Goal: Task Accomplishment & Management: Manage account settings

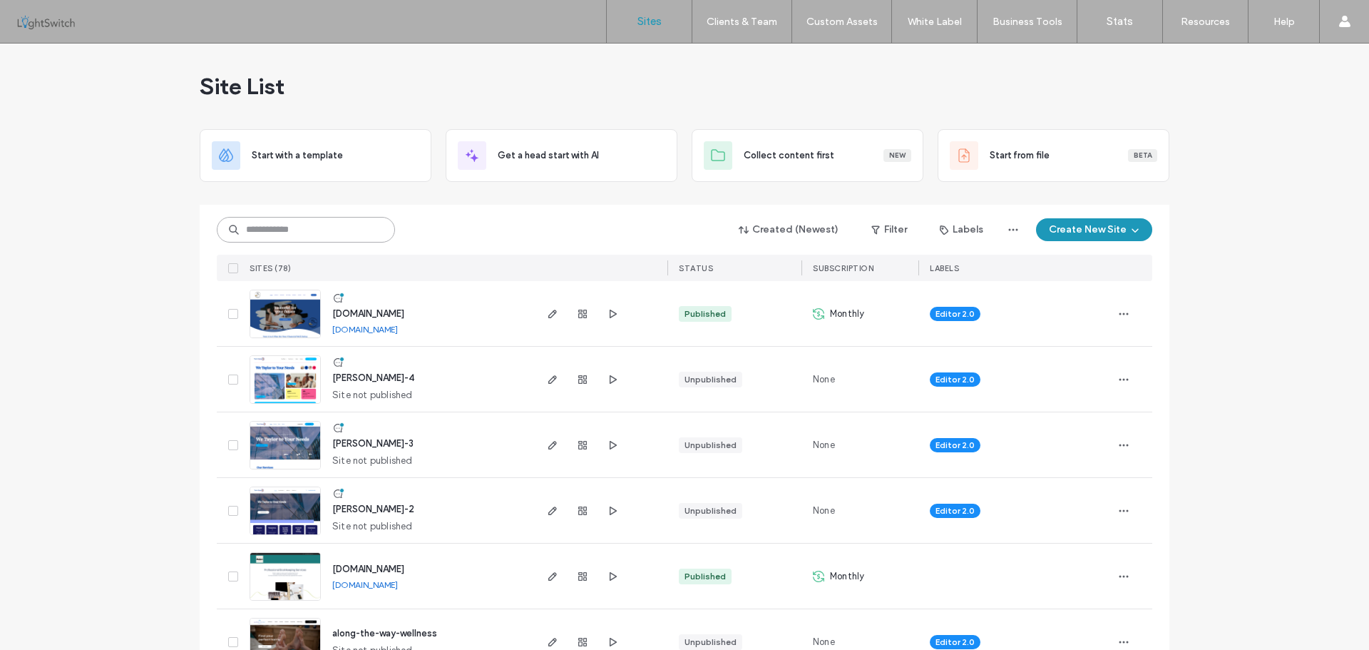
click at [287, 228] on input at bounding box center [306, 230] width 178 height 26
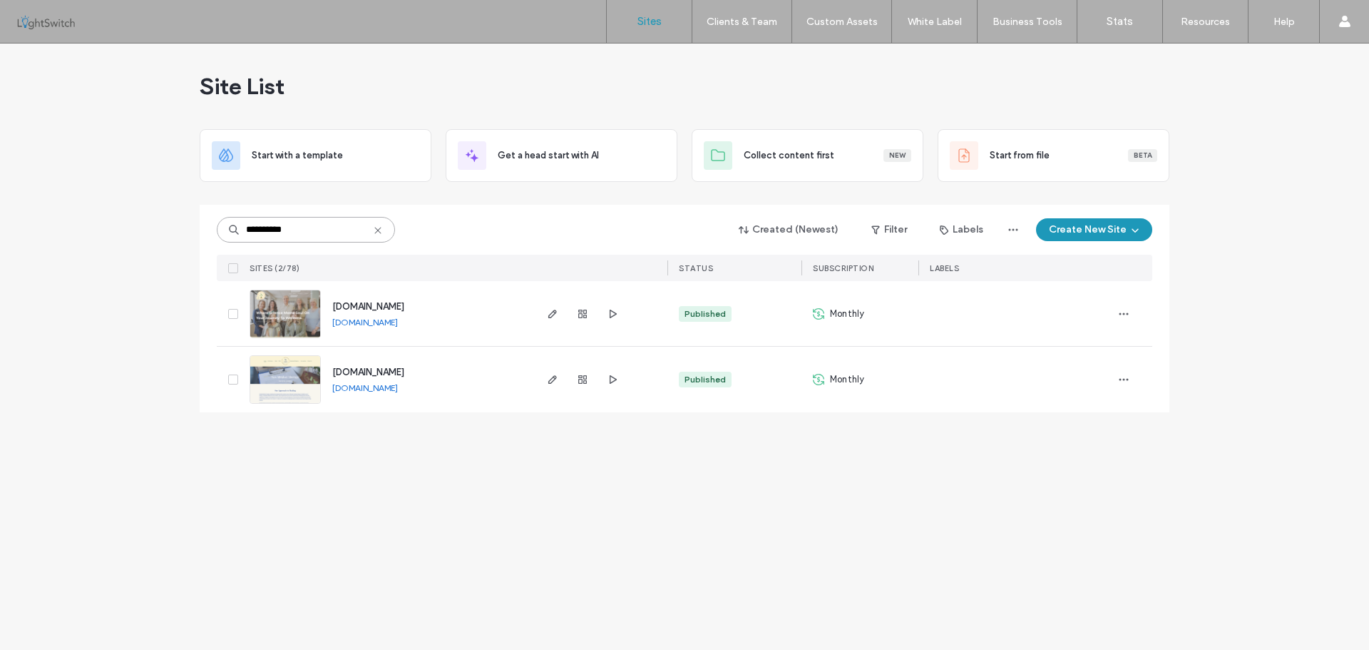
type input "**********"
click at [279, 307] on img at bounding box center [285, 338] width 70 height 97
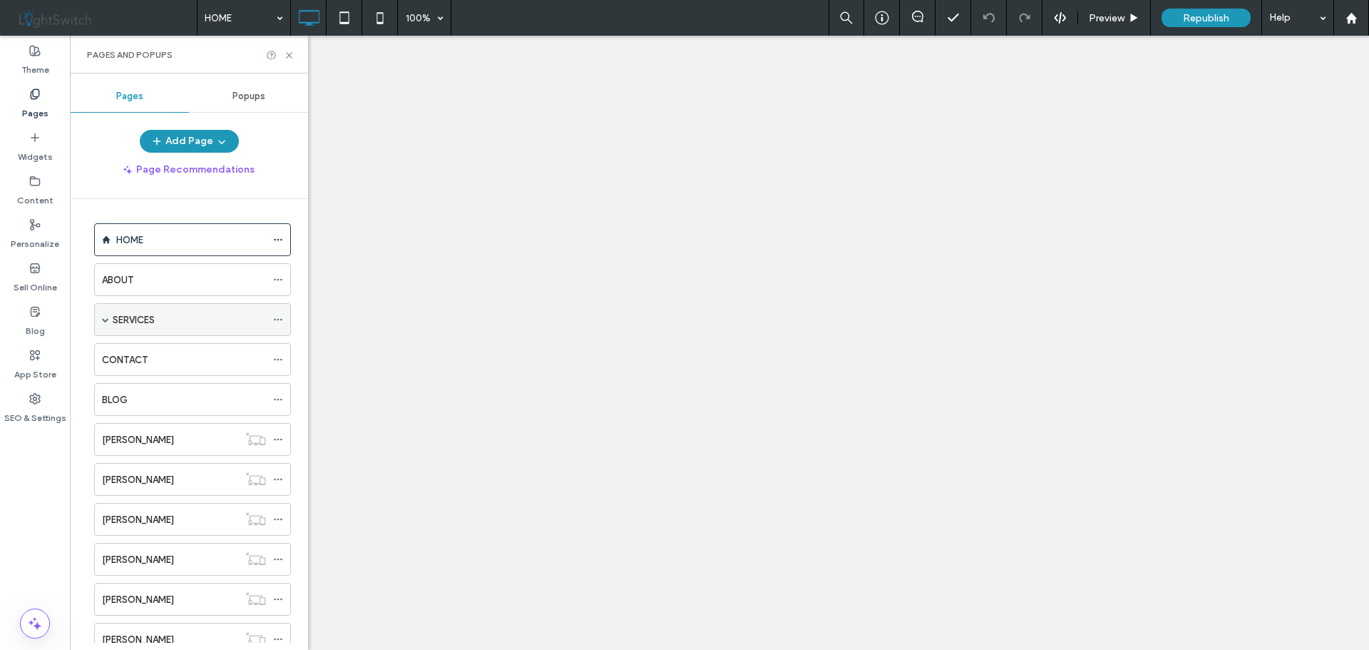
click at [104, 321] on span at bounding box center [105, 319] width 7 height 7
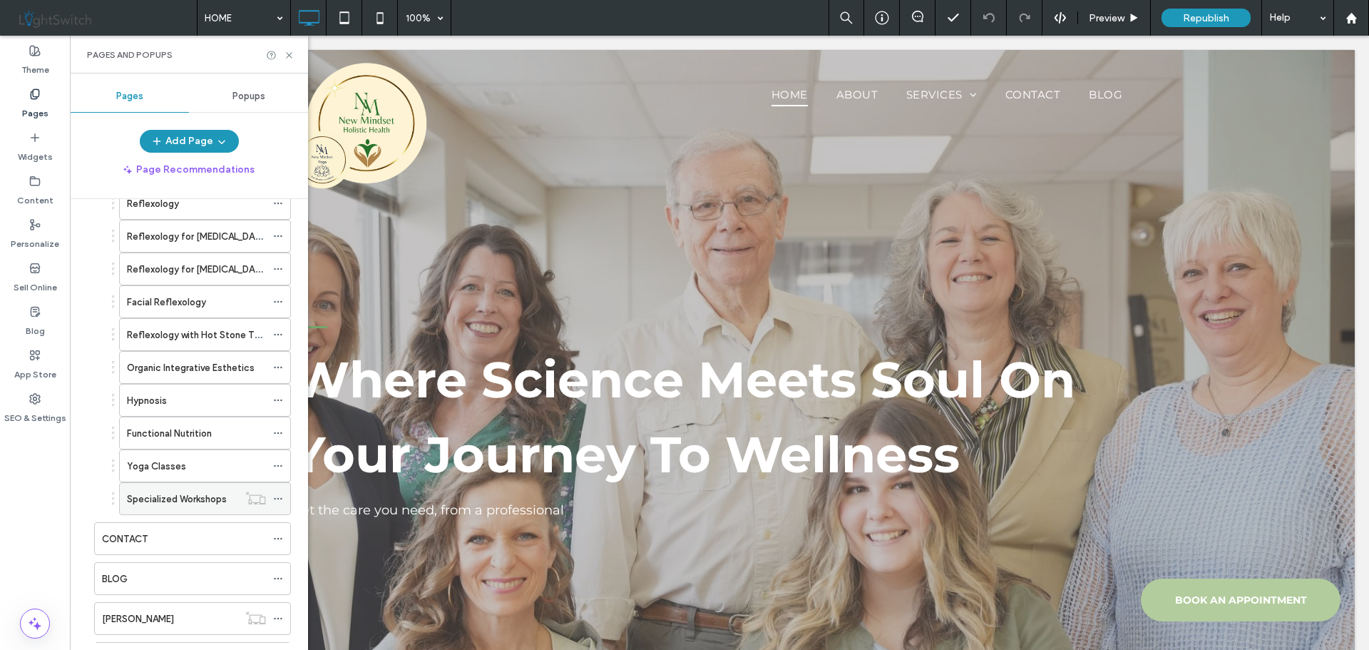
scroll to position [285, 0]
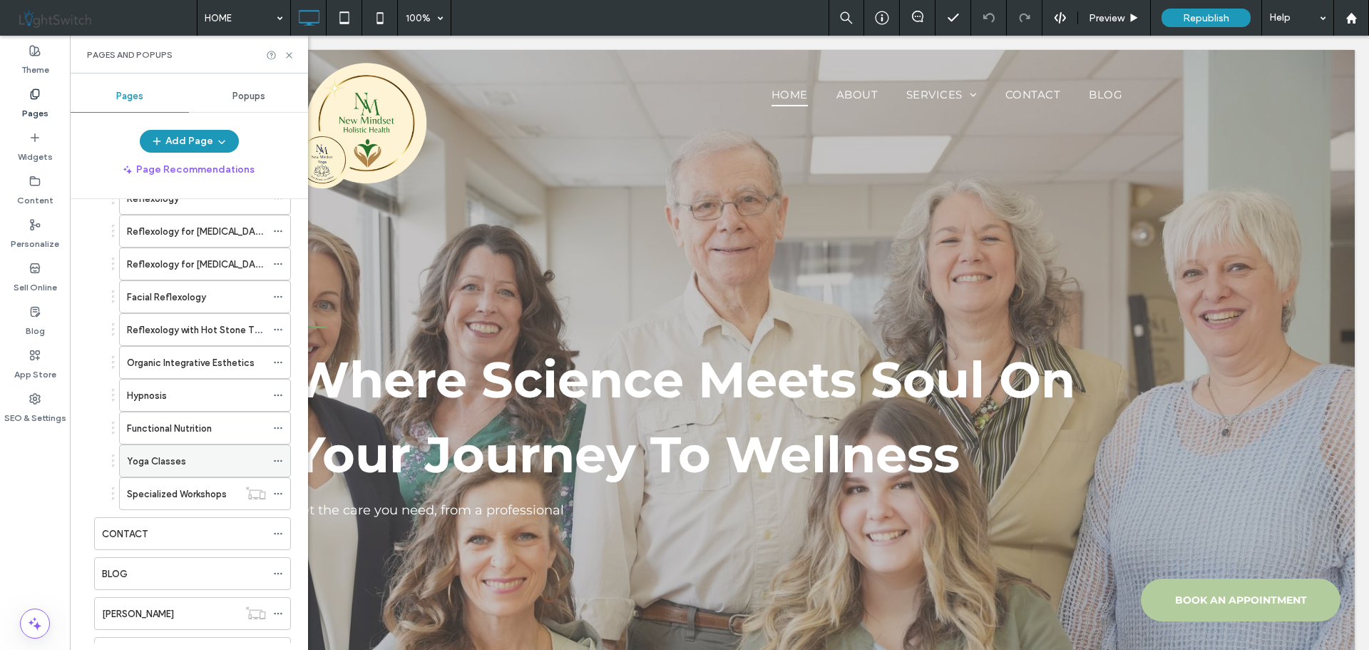
click at [173, 456] on label "Yoga Classes" at bounding box center [156, 461] width 59 height 25
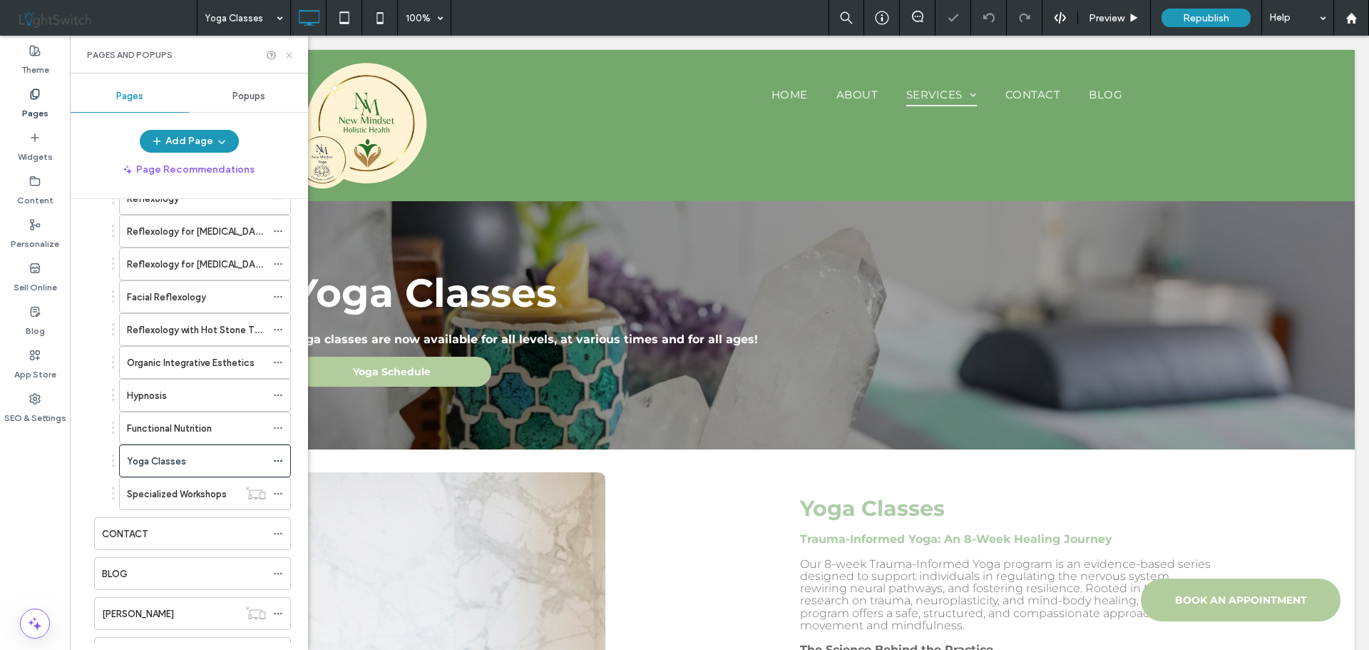
click at [293, 58] on icon at bounding box center [289, 55] width 11 height 11
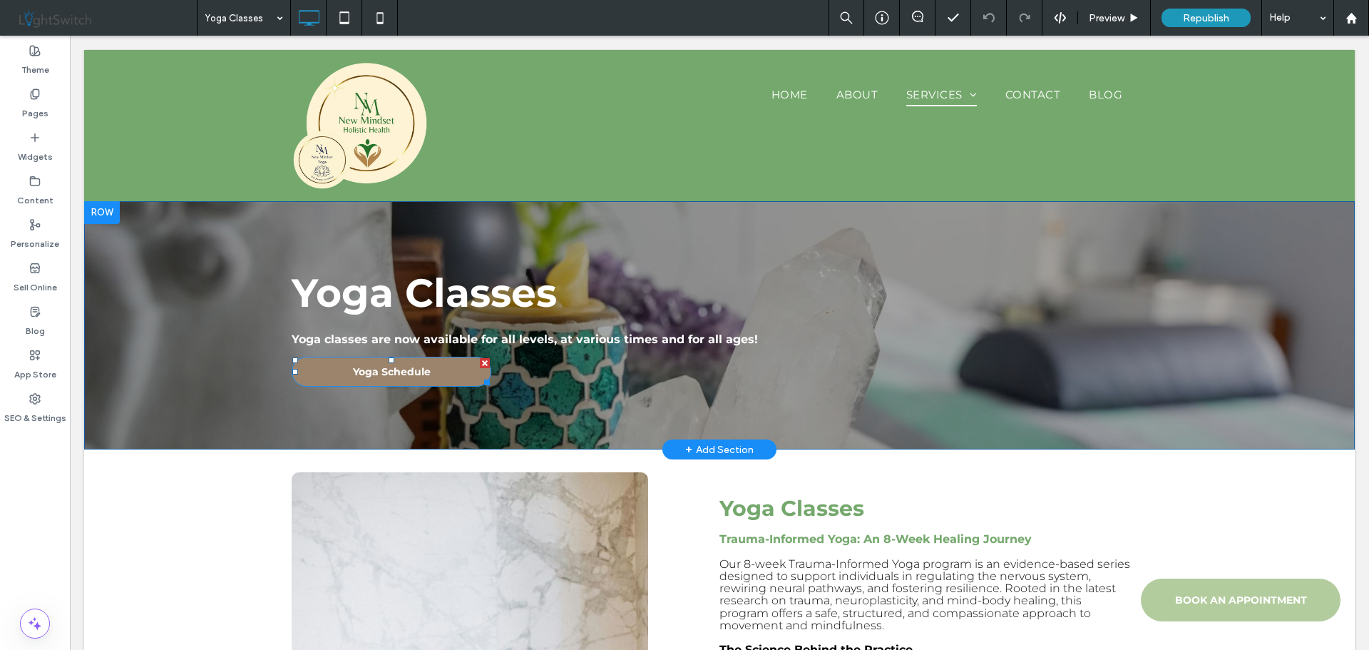
click at [407, 372] on span "Yoga Schedule" at bounding box center [392, 371] width 78 height 13
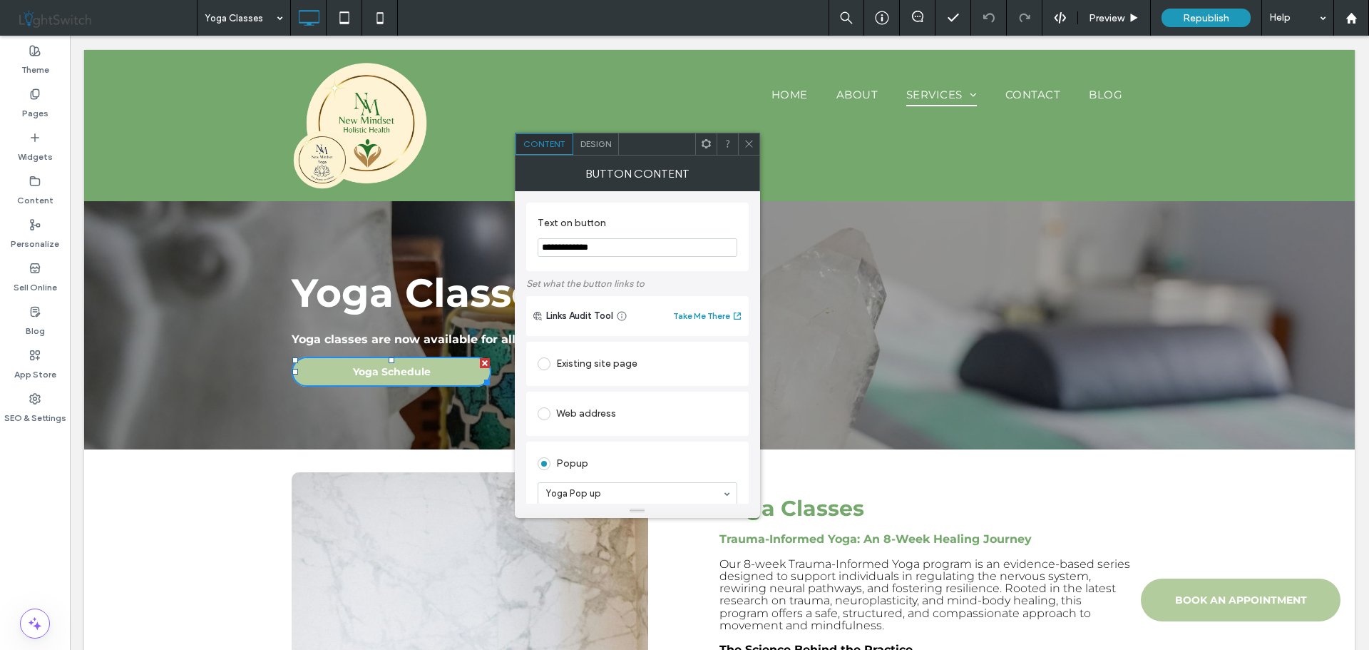
click at [750, 141] on icon at bounding box center [749, 143] width 11 height 11
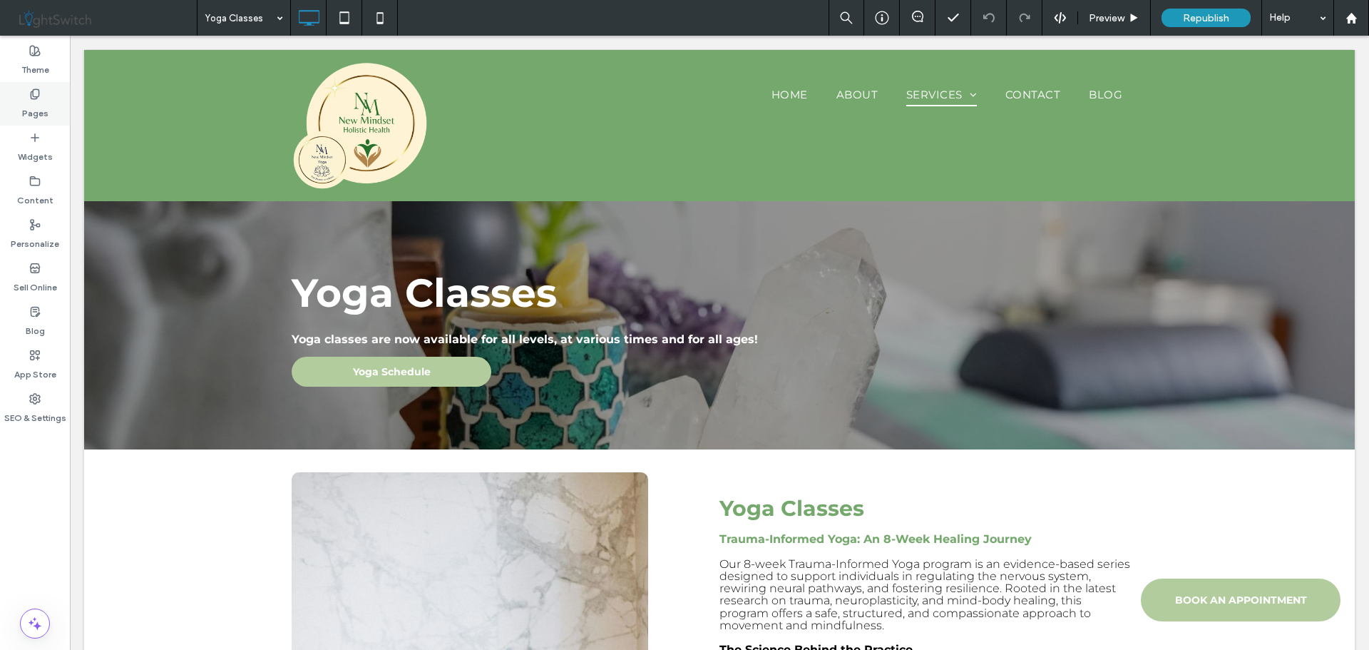
click at [39, 107] on label "Pages" at bounding box center [35, 110] width 26 height 20
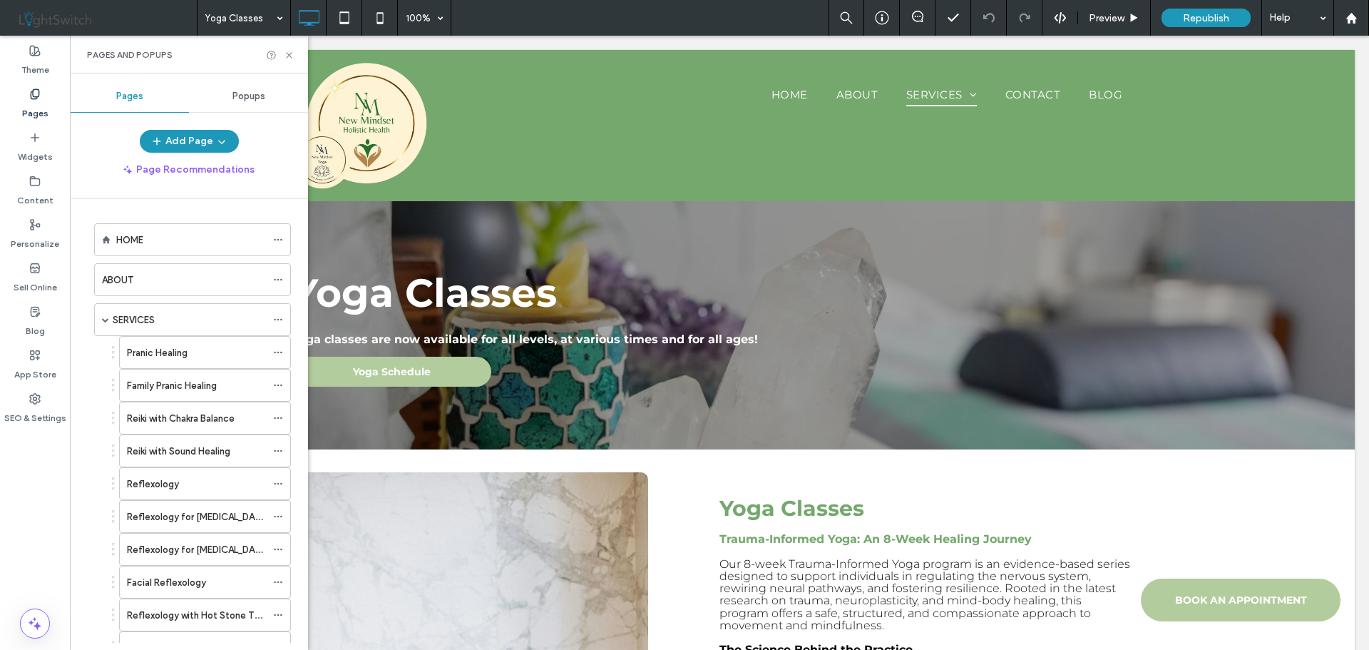
click at [252, 91] on span "Popups" at bounding box center [249, 96] width 33 height 11
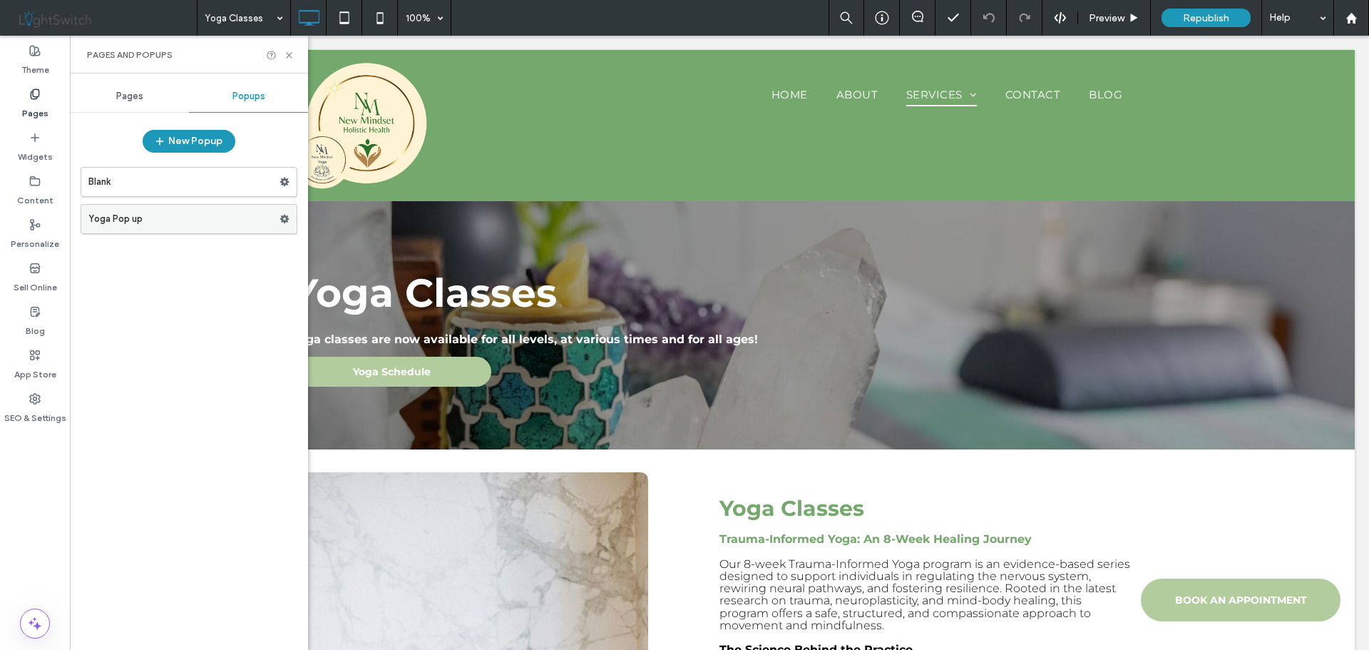
click at [188, 215] on label "Yoga Pop up" at bounding box center [183, 219] width 191 height 29
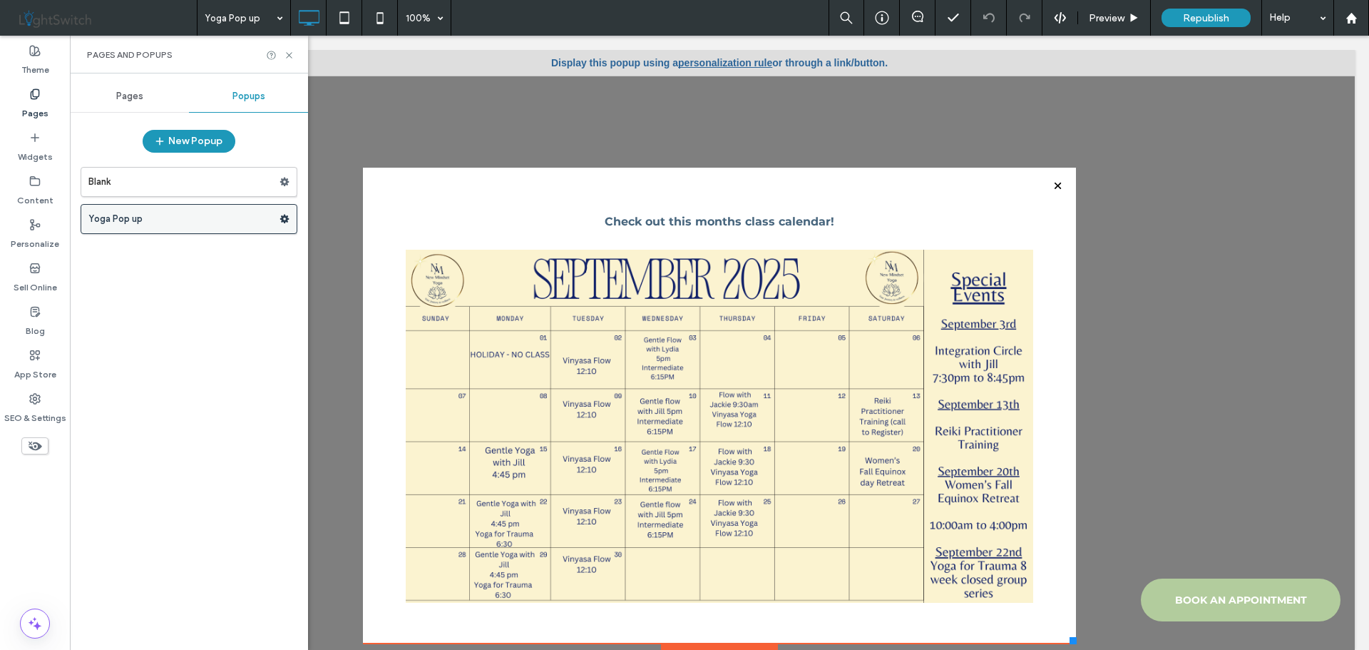
click at [285, 216] on use at bounding box center [284, 219] width 9 height 9
click at [220, 218] on label "Yoga Pop up" at bounding box center [183, 219] width 191 height 29
click at [1205, 15] on span "Republish" at bounding box center [1206, 18] width 46 height 12
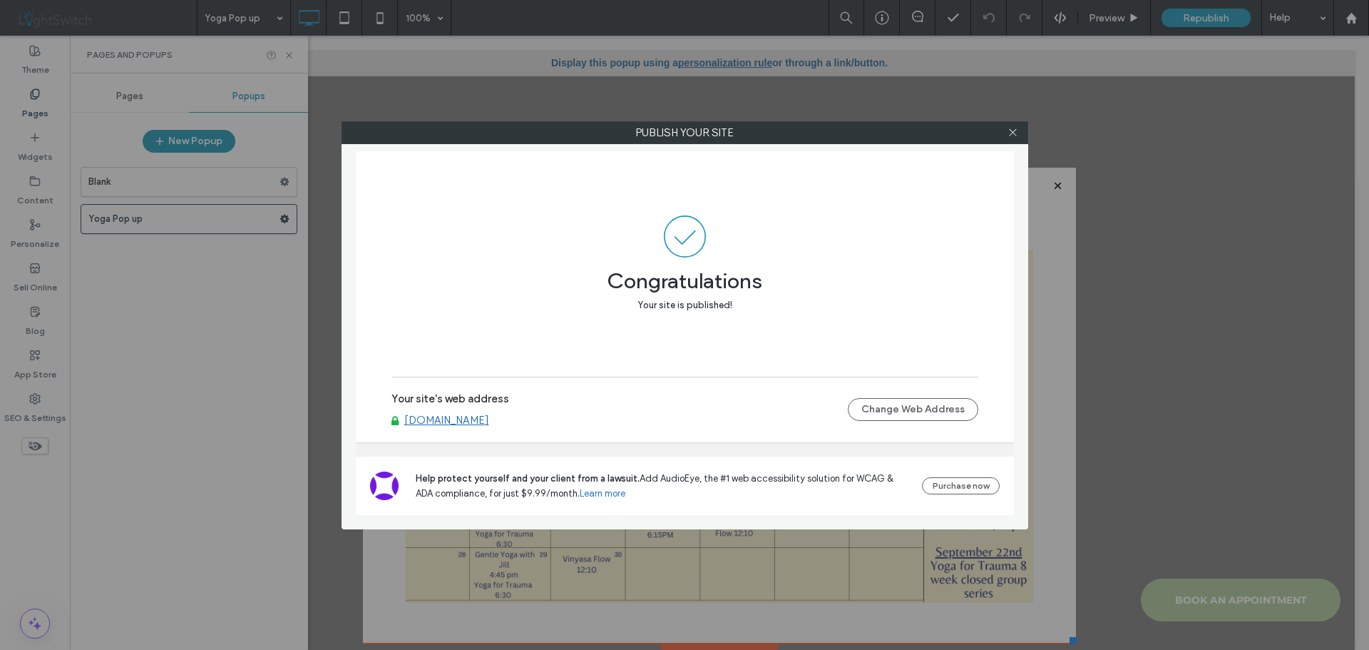
click at [1006, 130] on div at bounding box center [1013, 132] width 21 height 21
click at [1015, 133] on icon at bounding box center [1013, 132] width 11 height 11
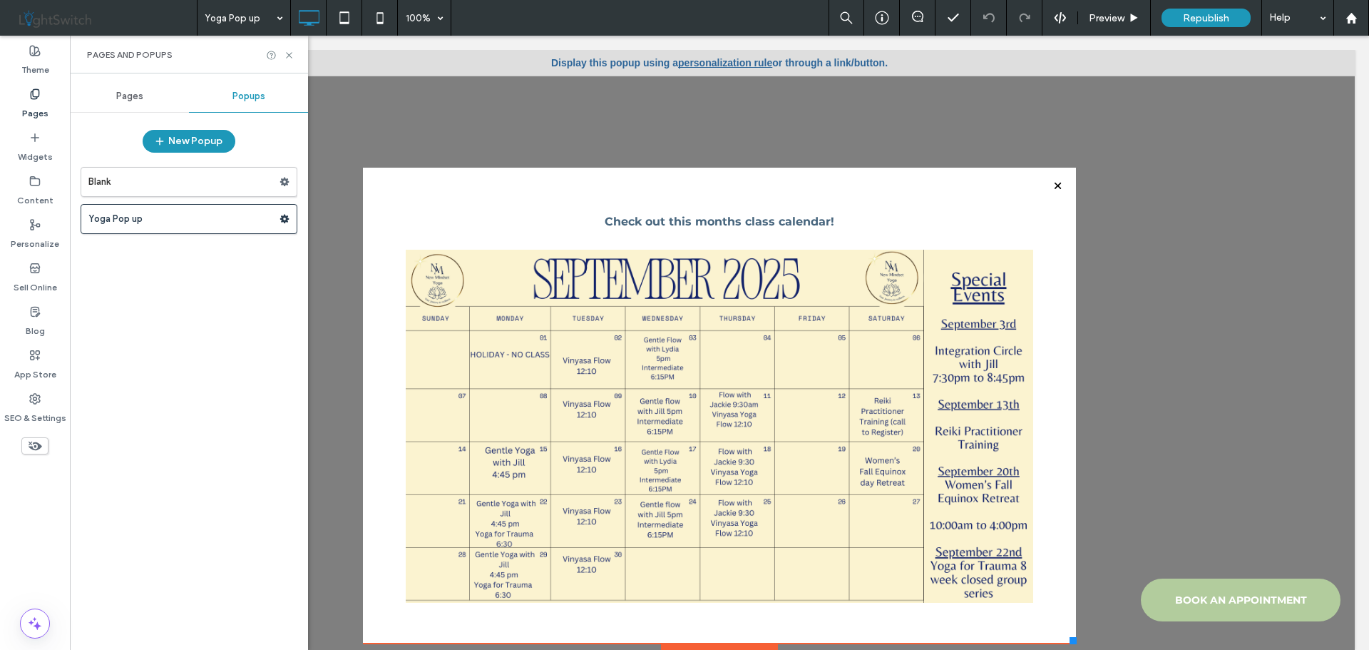
click at [126, 98] on span "Pages" at bounding box center [129, 96] width 27 height 11
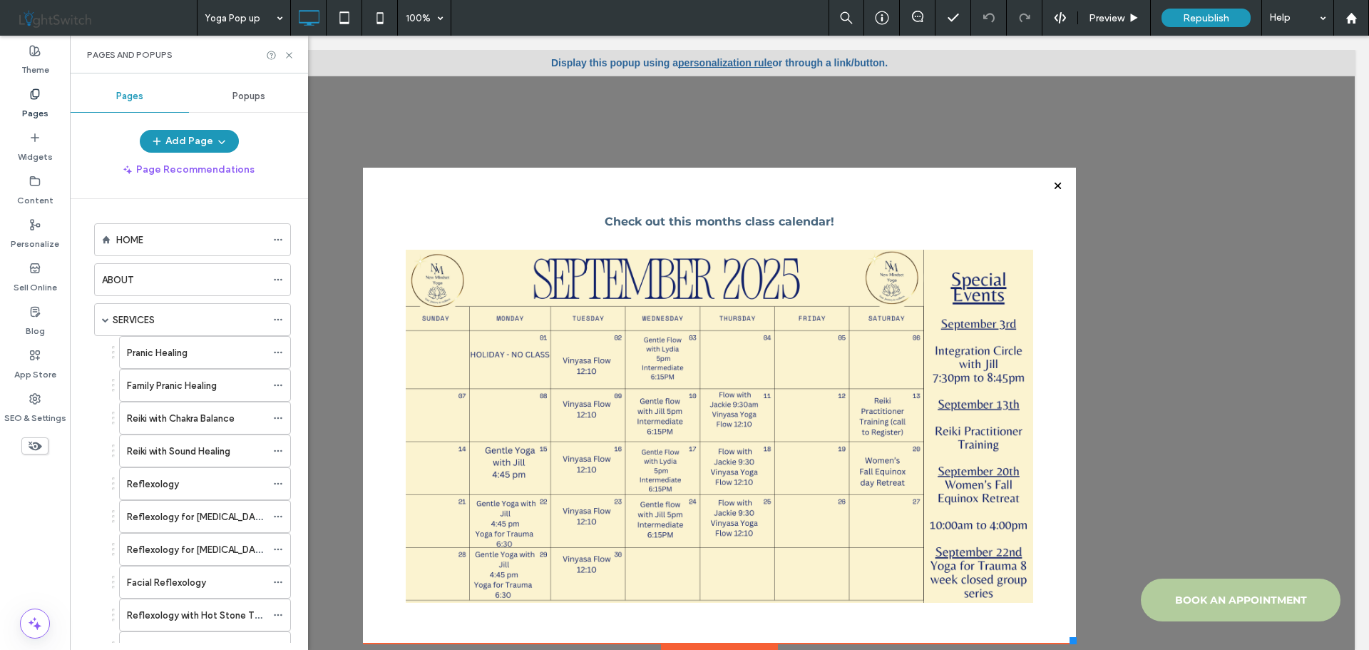
click at [250, 99] on span "Popups" at bounding box center [249, 96] width 33 height 11
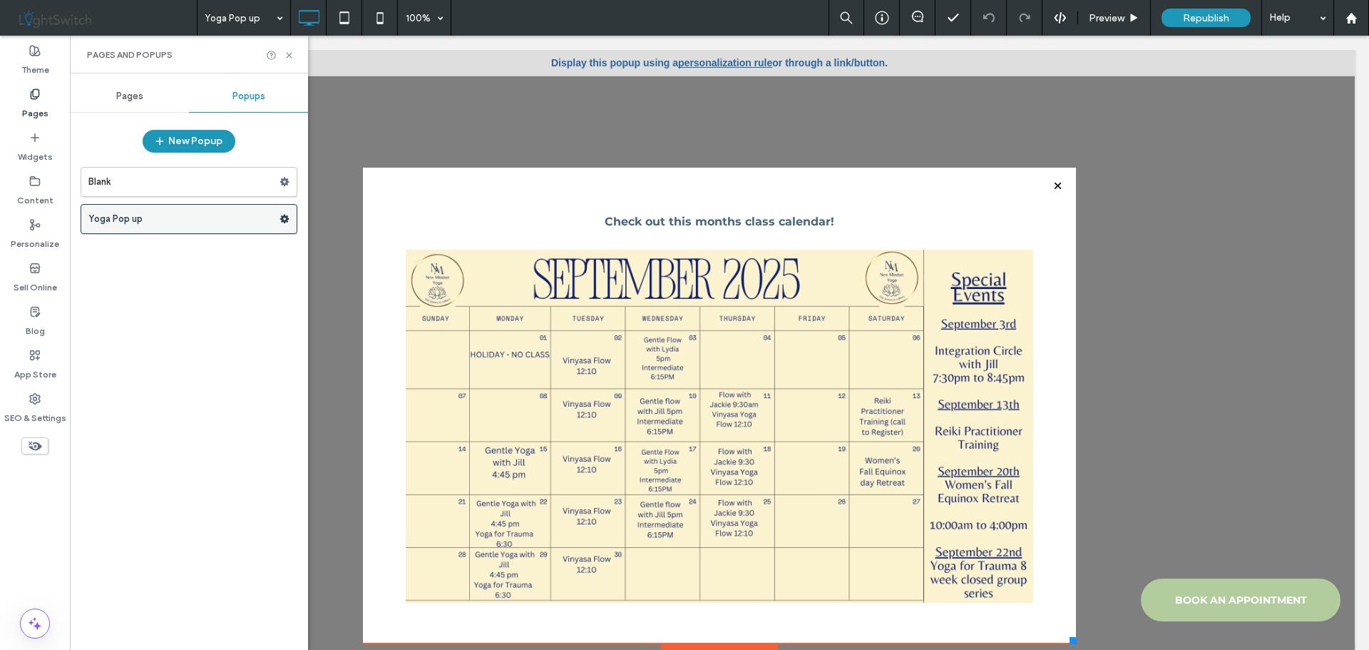
click at [152, 223] on label "Yoga Pop up" at bounding box center [183, 219] width 191 height 29
click at [284, 219] on icon at bounding box center [285, 219] width 10 height 10
click at [220, 218] on label "Yoga Pop up" at bounding box center [183, 219] width 191 height 29
click at [288, 56] on use at bounding box center [289, 55] width 6 height 6
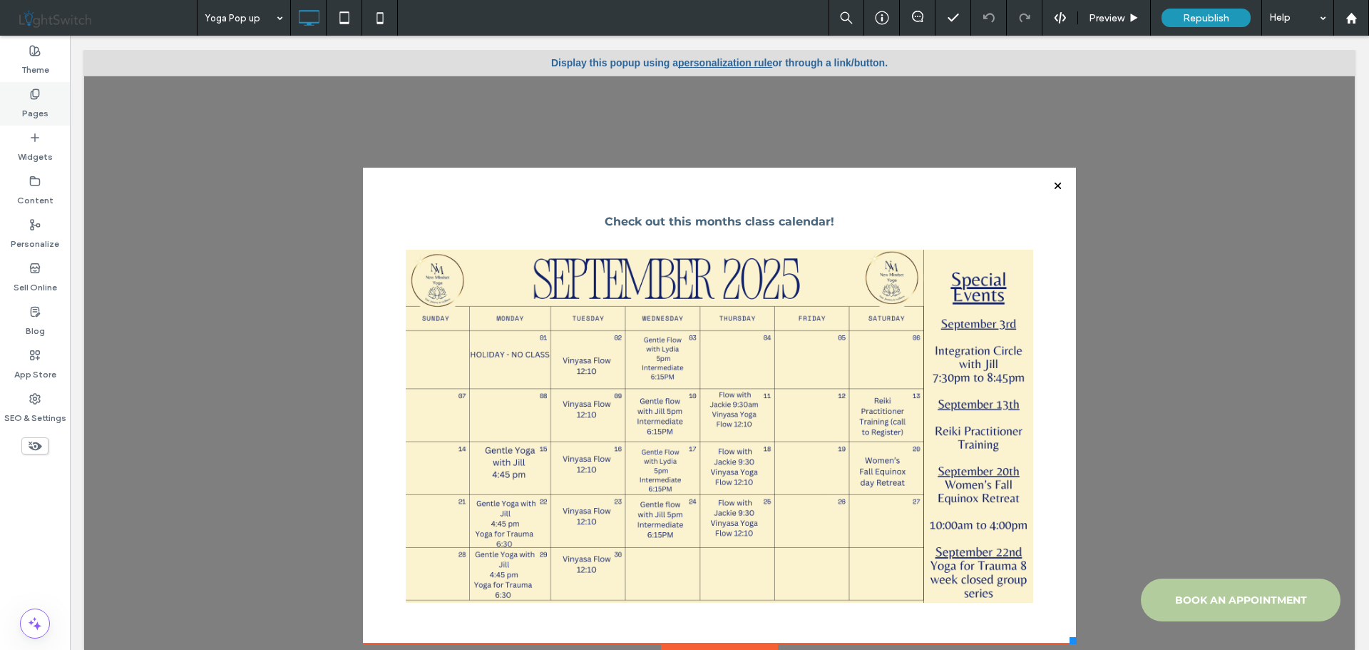
click at [23, 95] on div "Pages" at bounding box center [35, 104] width 70 height 44
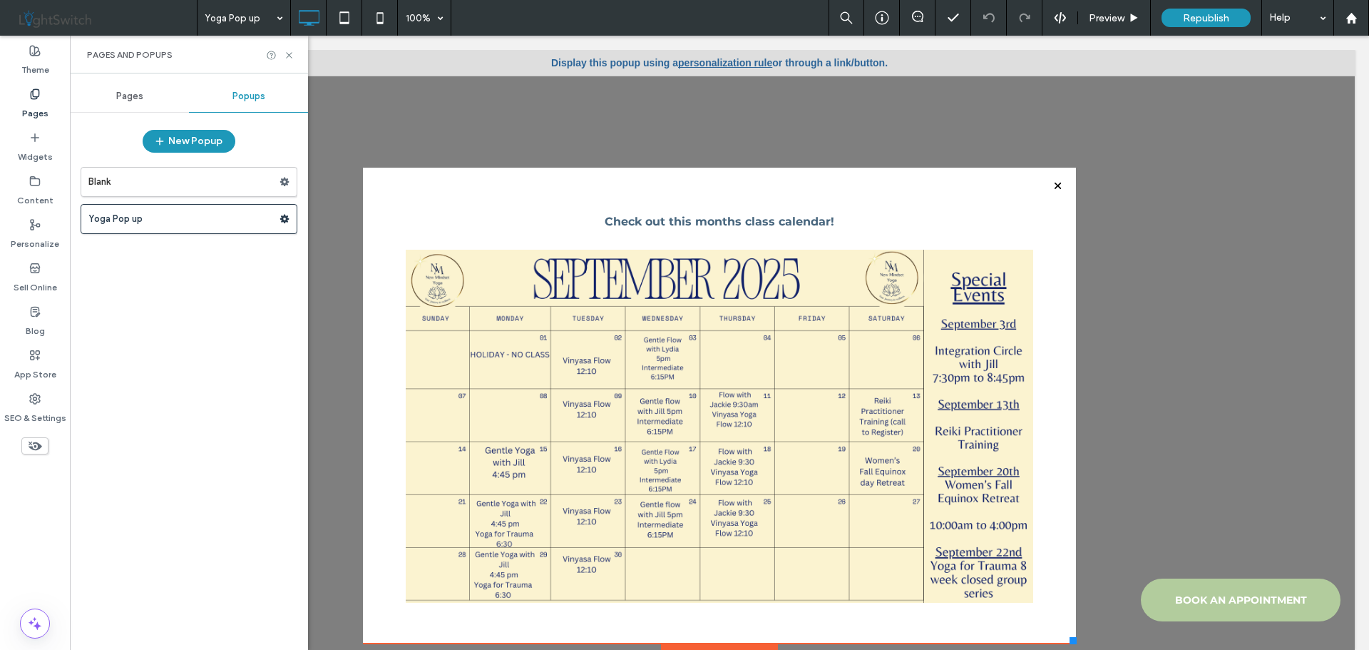
click at [121, 102] on div "Pages" at bounding box center [129, 96] width 119 height 31
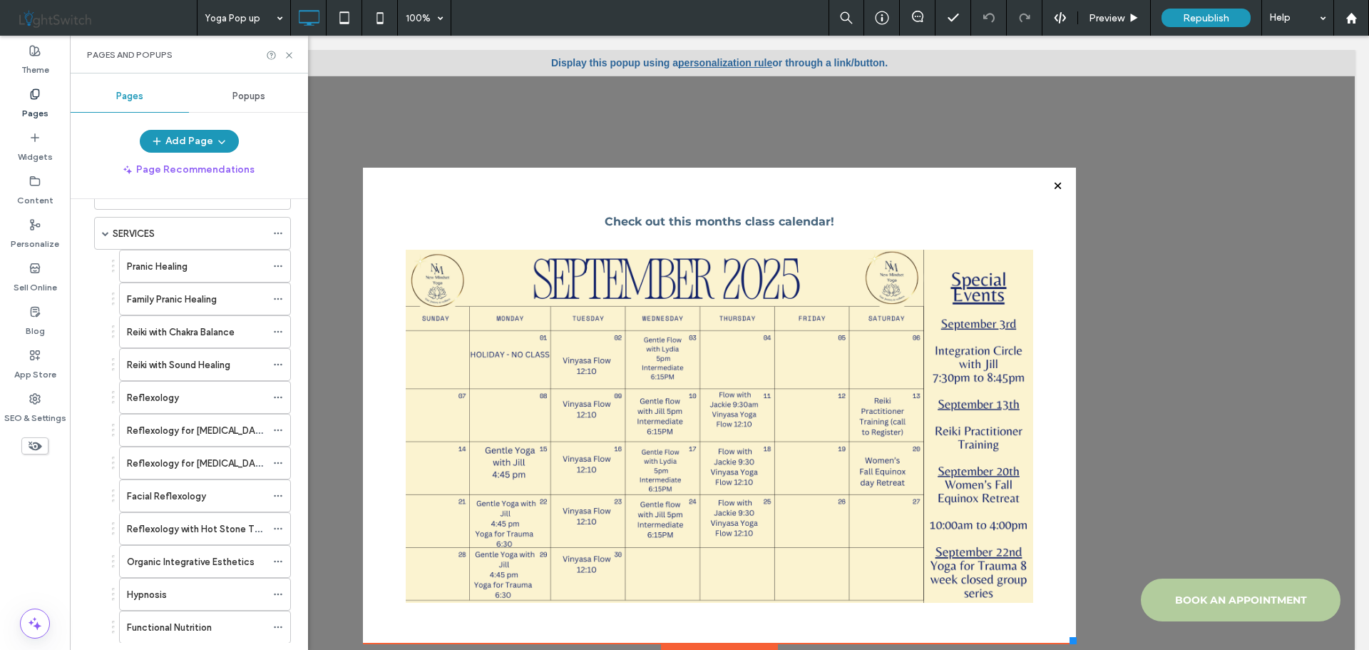
scroll to position [214, 0]
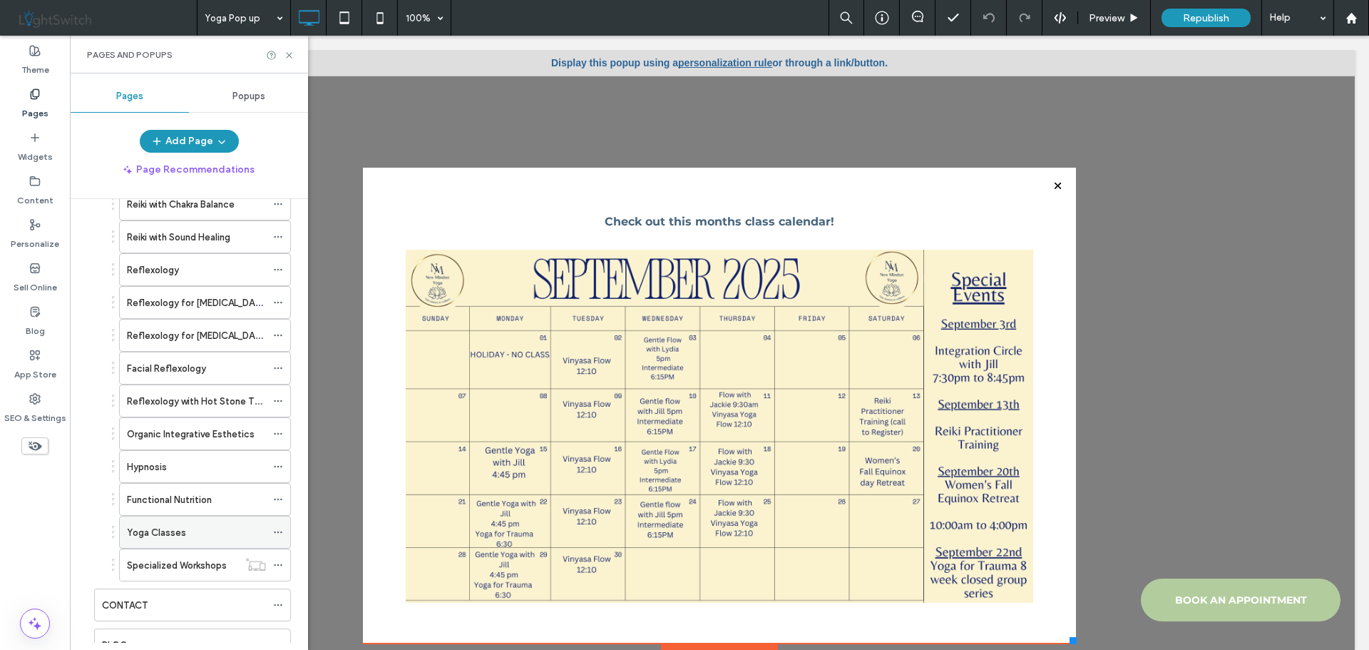
click at [151, 534] on label "Yoga Classes" at bounding box center [156, 532] width 59 height 25
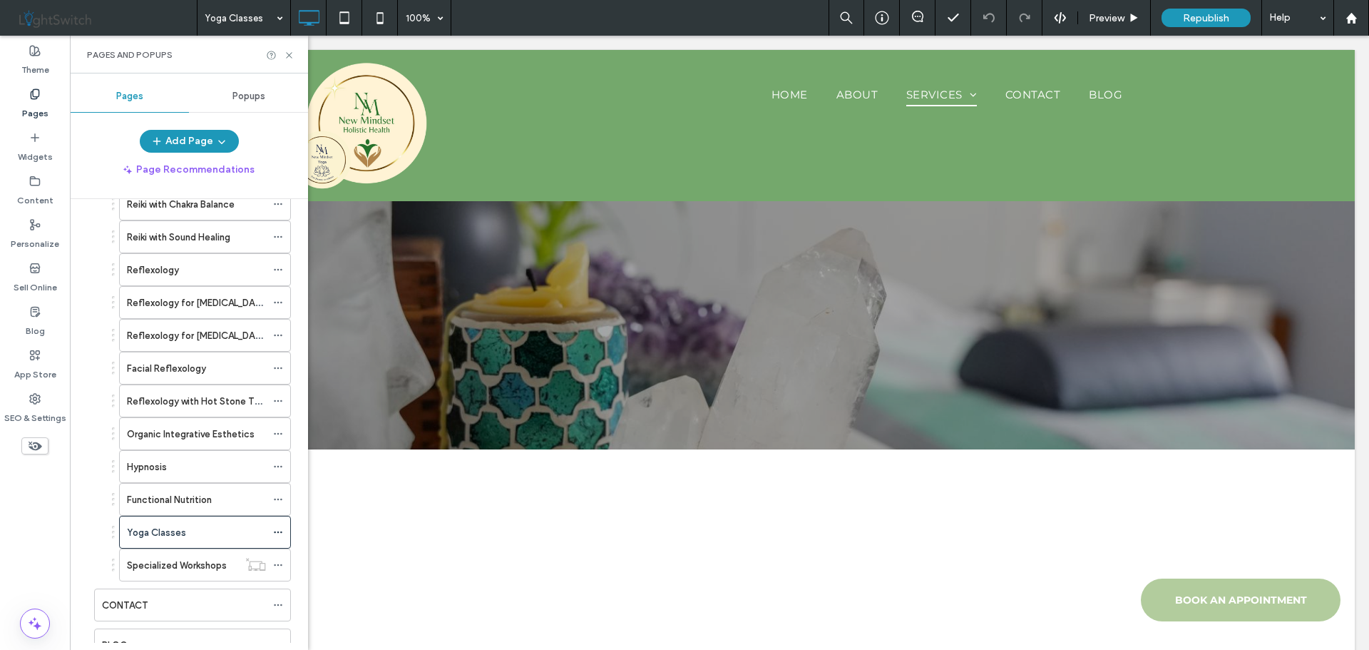
scroll to position [0, 0]
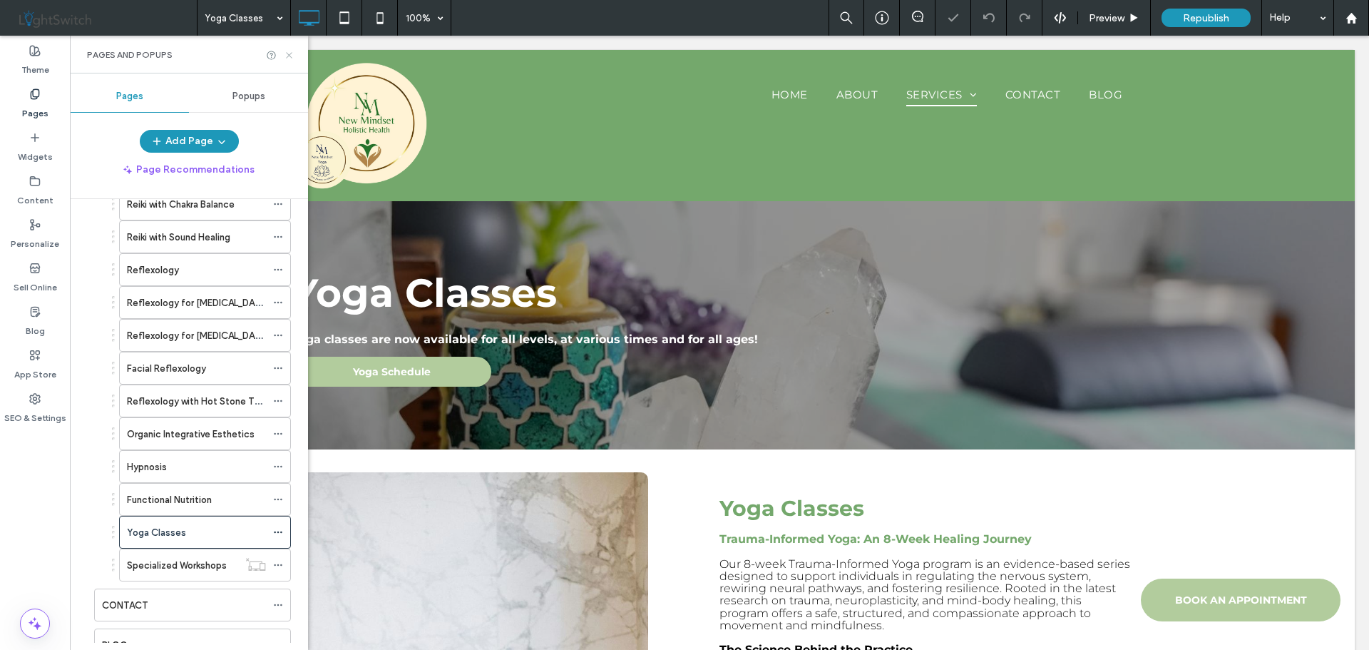
click at [294, 53] on icon at bounding box center [289, 55] width 11 height 11
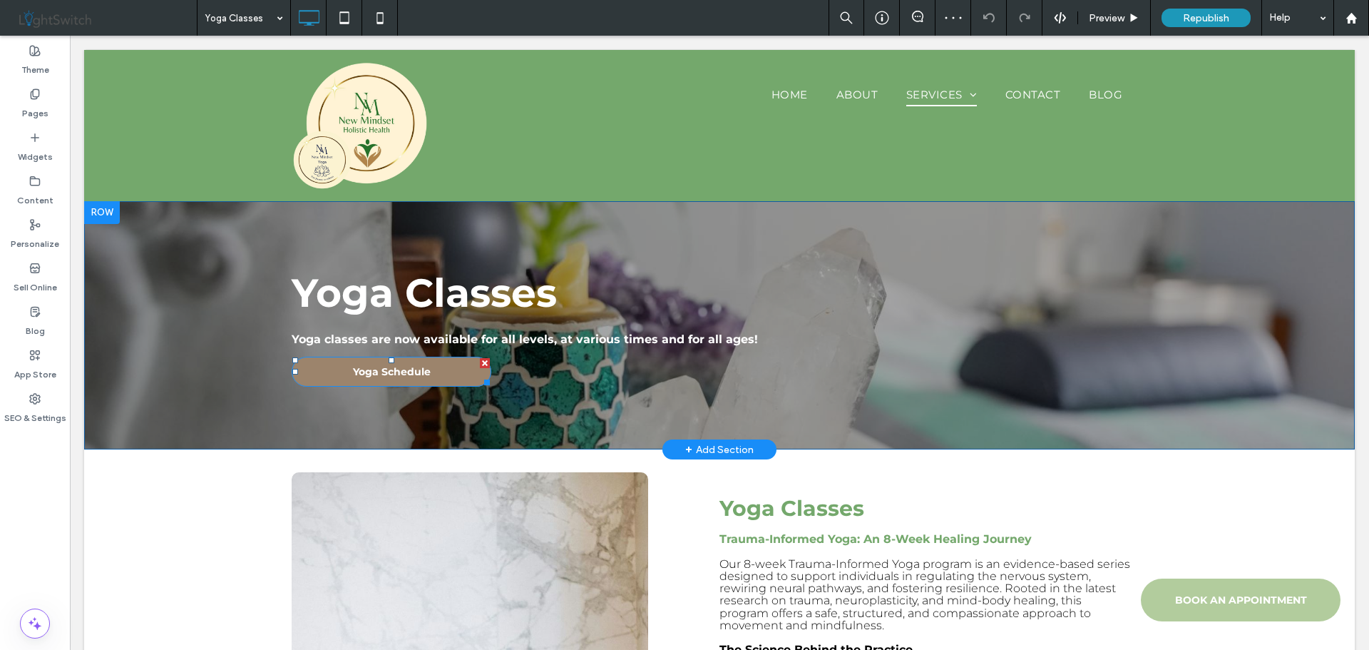
click at [449, 380] on link "Yoga Schedule" at bounding box center [392, 372] width 200 height 30
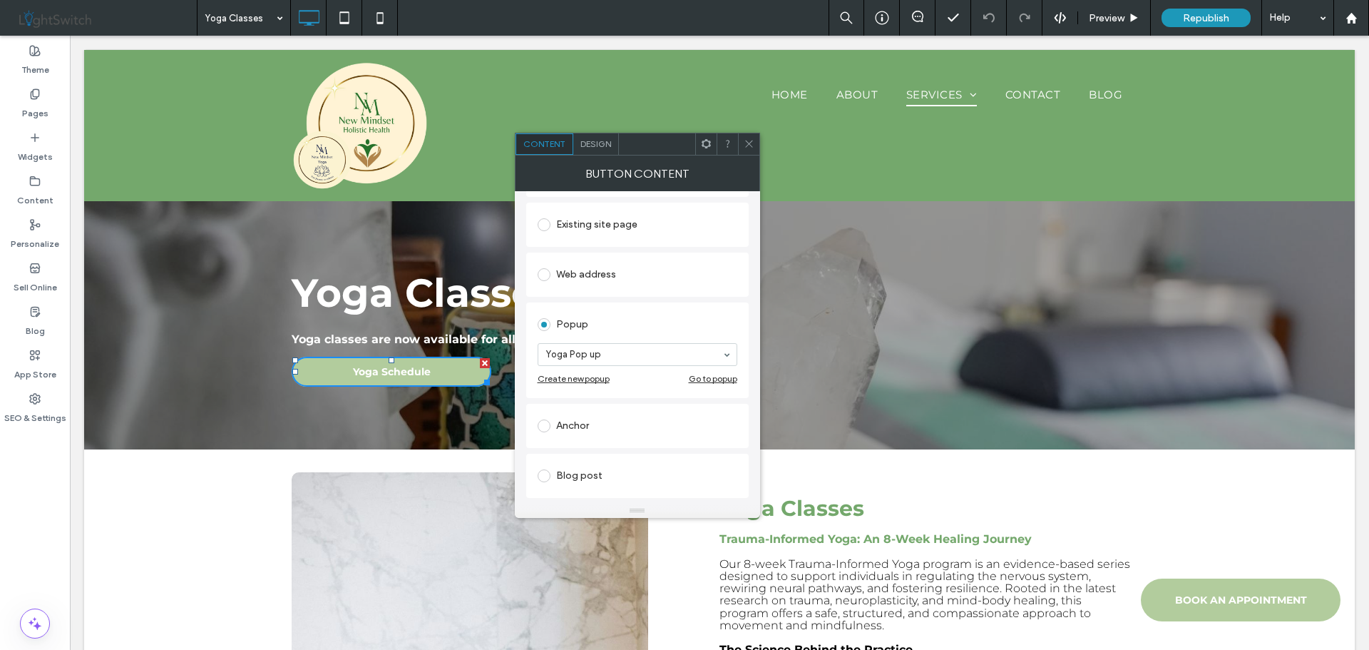
scroll to position [214, 0]
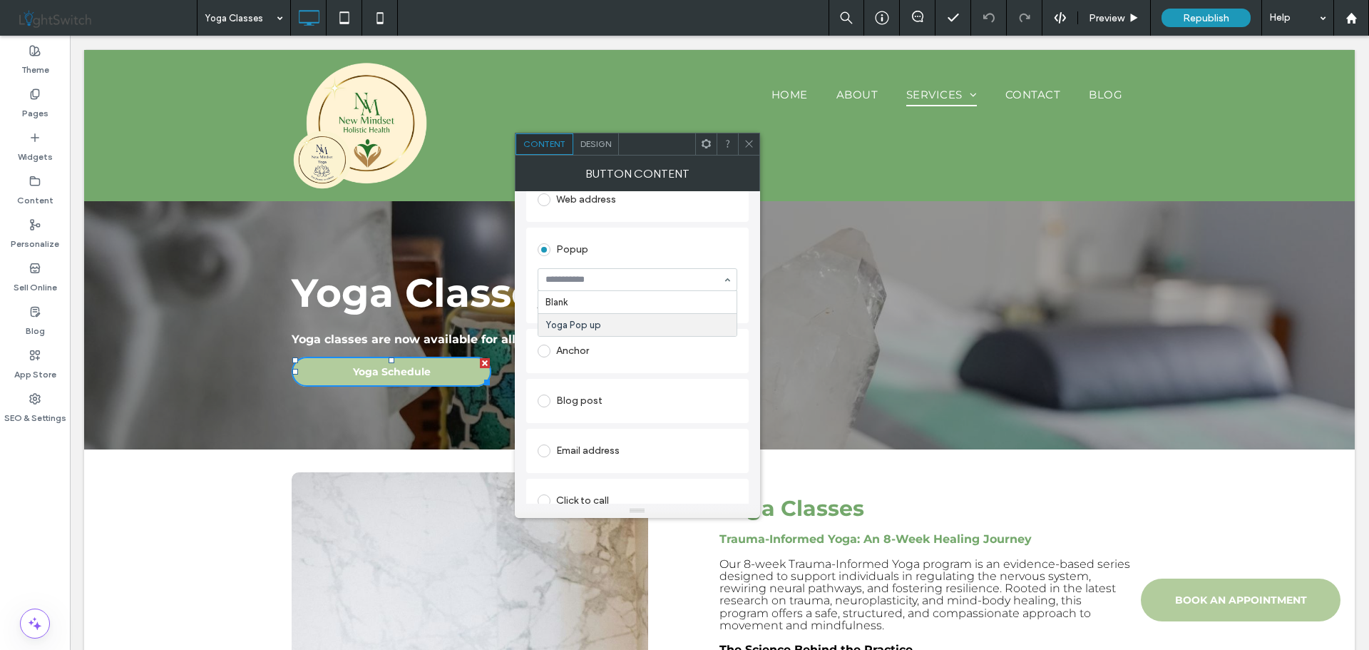
click at [728, 285] on div "Blank Yoga Pop up" at bounding box center [638, 279] width 200 height 23
click at [705, 305] on div "Go to popup" at bounding box center [713, 303] width 48 height 11
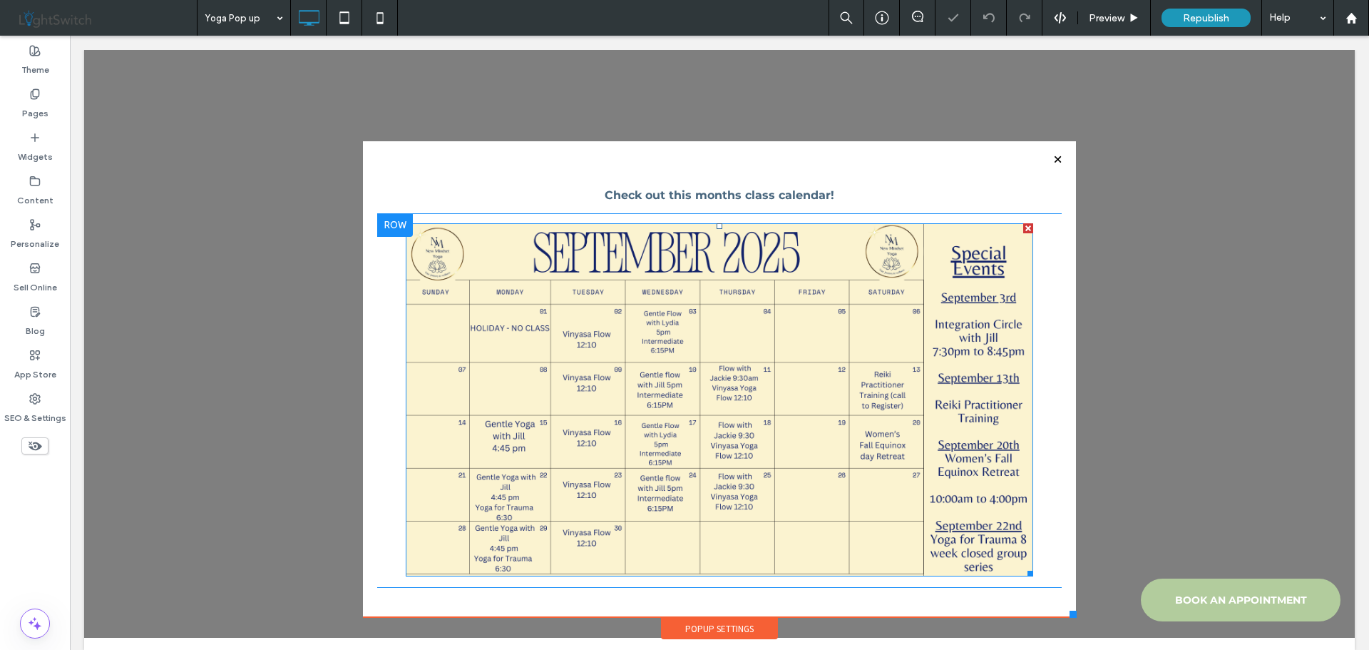
scroll to position [41, 0]
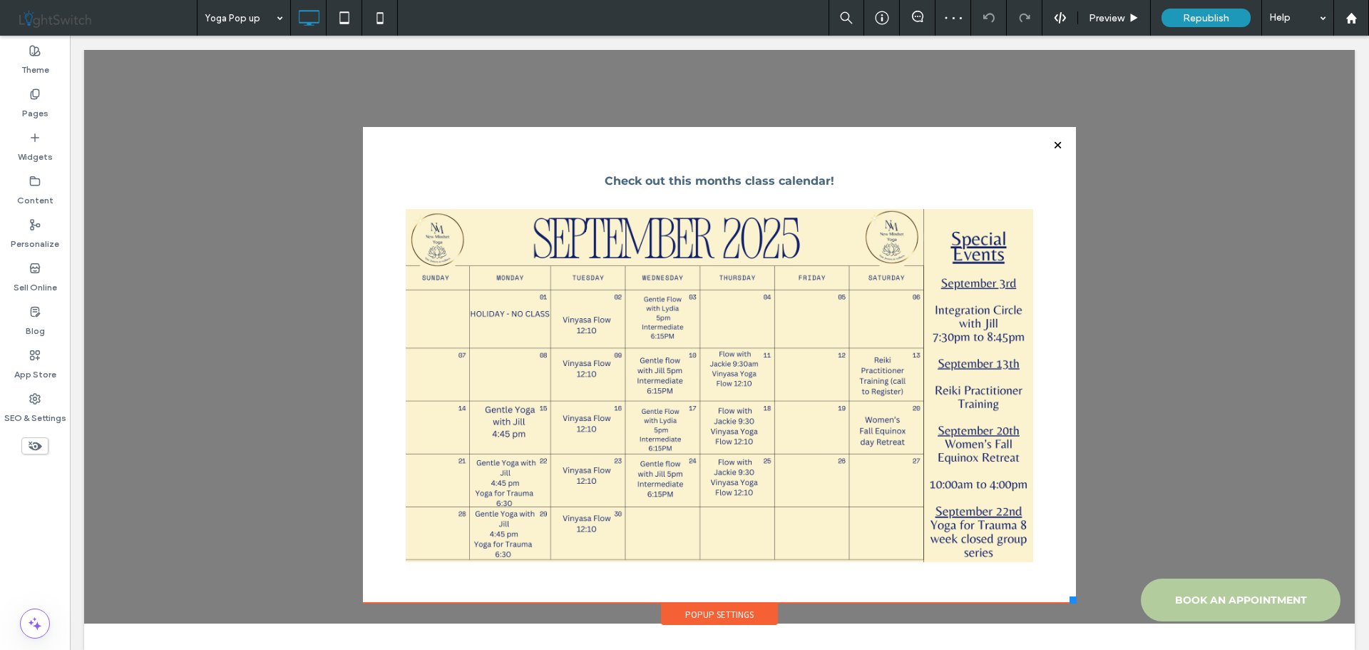
click at [697, 614] on div "Popup Settings" at bounding box center [719, 613] width 117 height 21
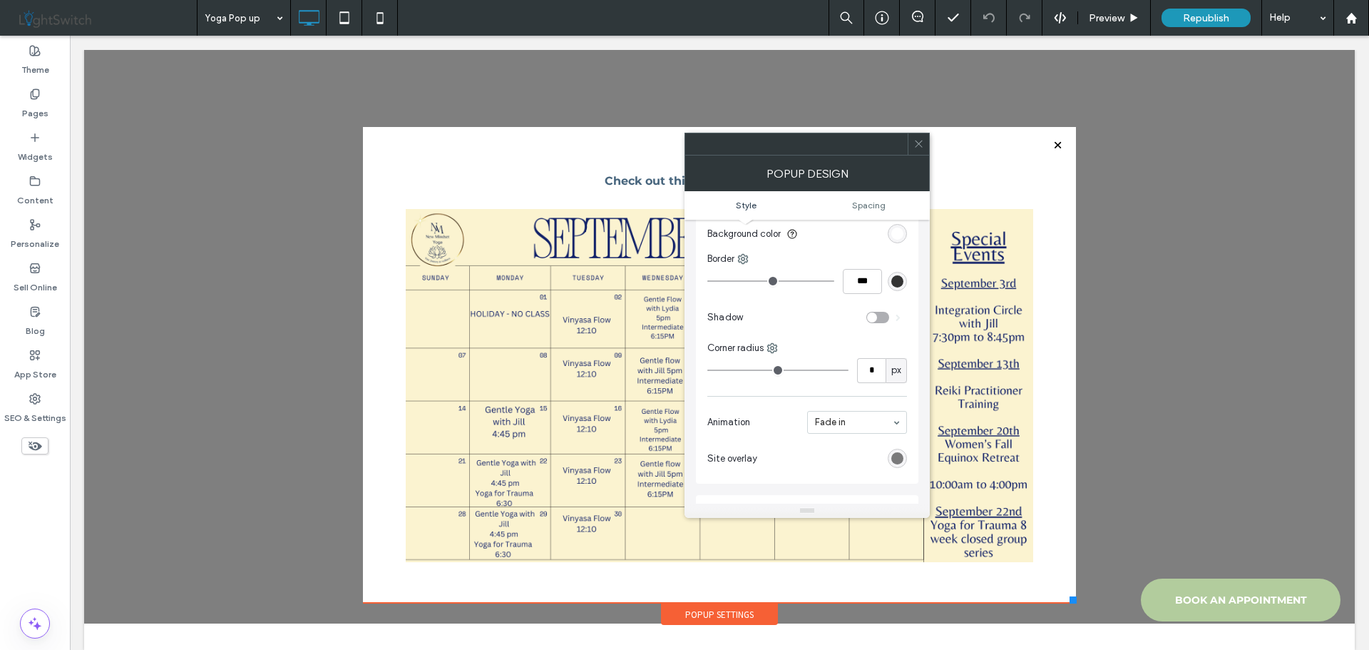
scroll to position [0, 0]
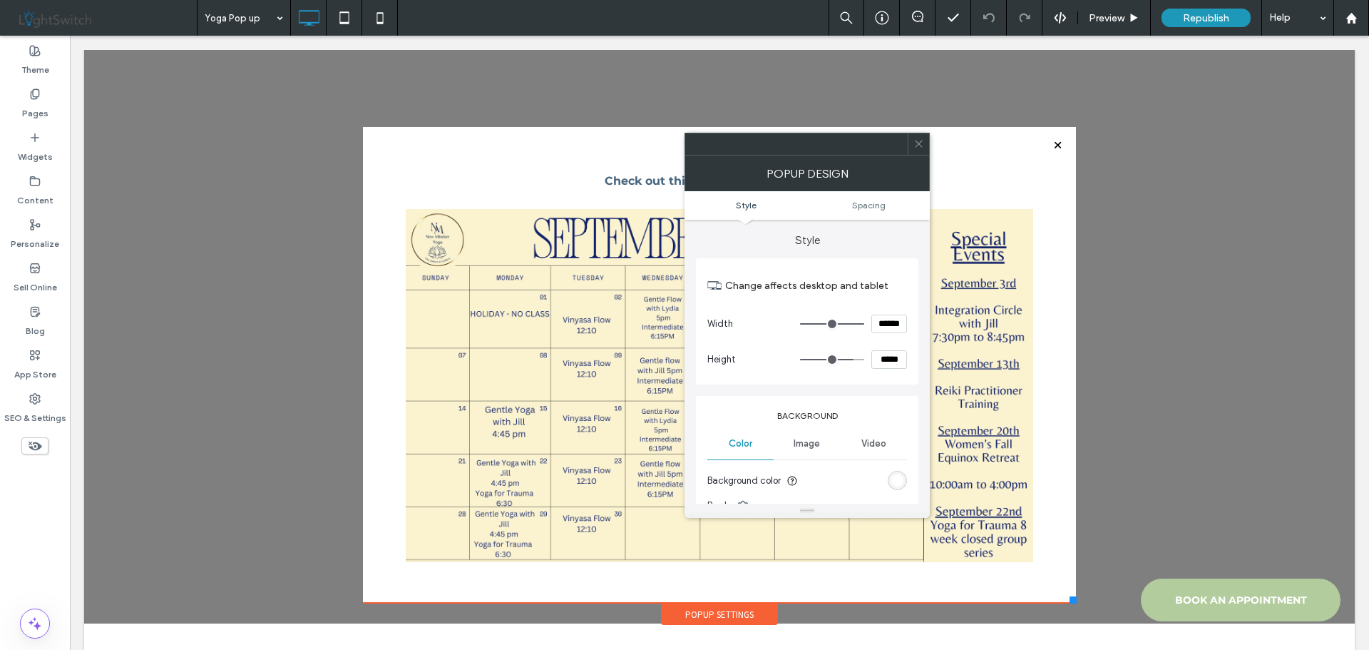
click at [919, 144] on use at bounding box center [918, 144] width 7 height 7
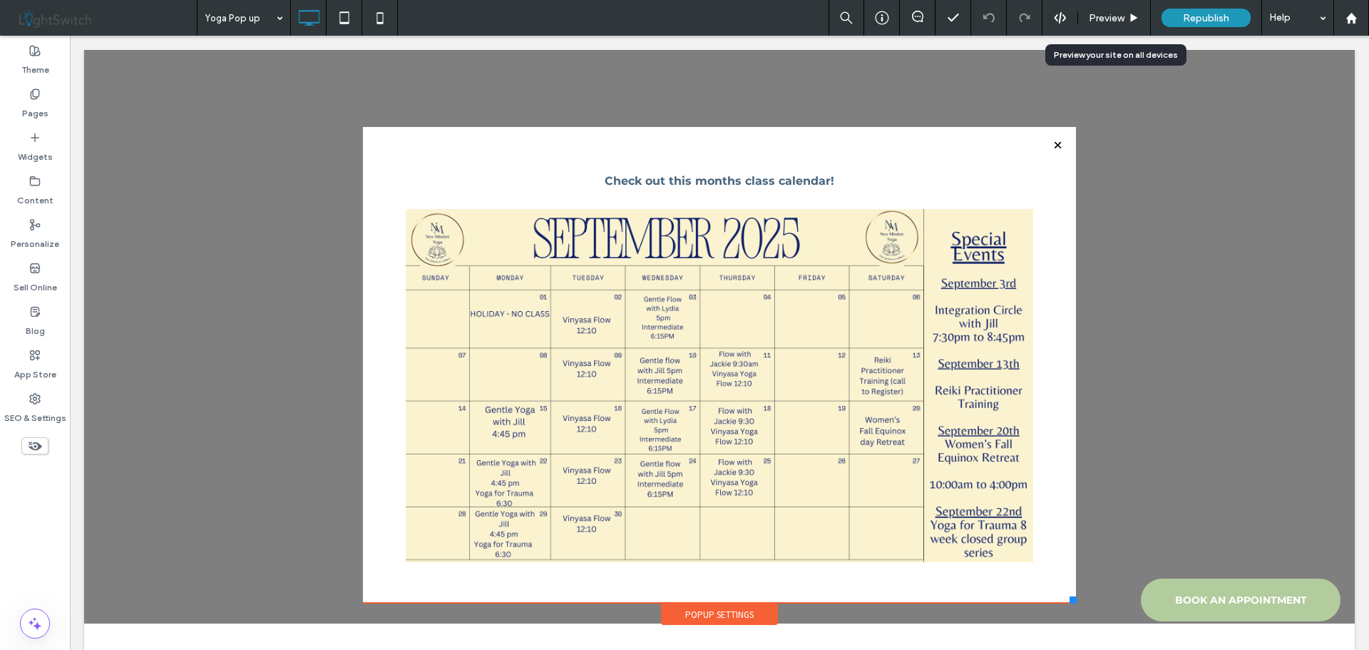
click at [1110, 17] on span "Preview" at bounding box center [1107, 18] width 36 height 12
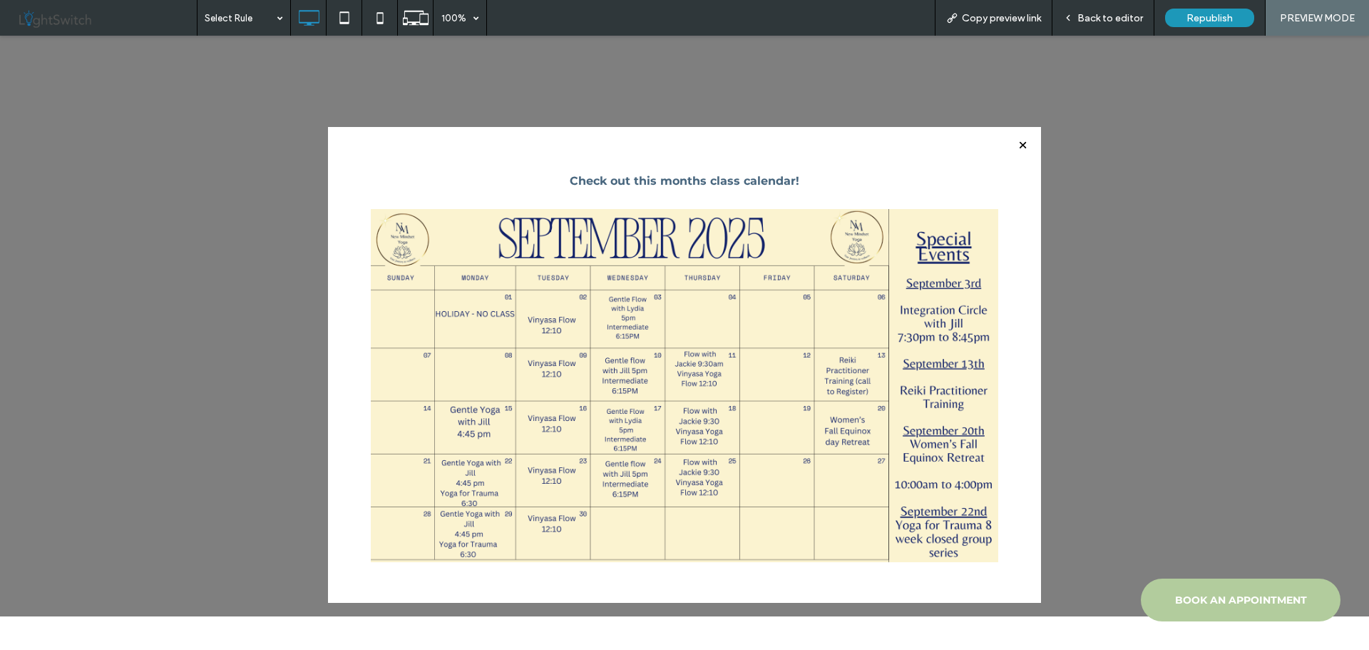
click at [1014, 142] on div at bounding box center [1023, 145] width 19 height 19
click at [1020, 145] on div at bounding box center [1023, 145] width 19 height 19
click at [1015, 145] on div at bounding box center [1023, 145] width 19 height 19
click at [1195, 602] on span "BOOK AN APPOINTMENT" at bounding box center [1241, 599] width 132 height 27
click at [1108, 19] on span "Back to editor" at bounding box center [1111, 18] width 66 height 12
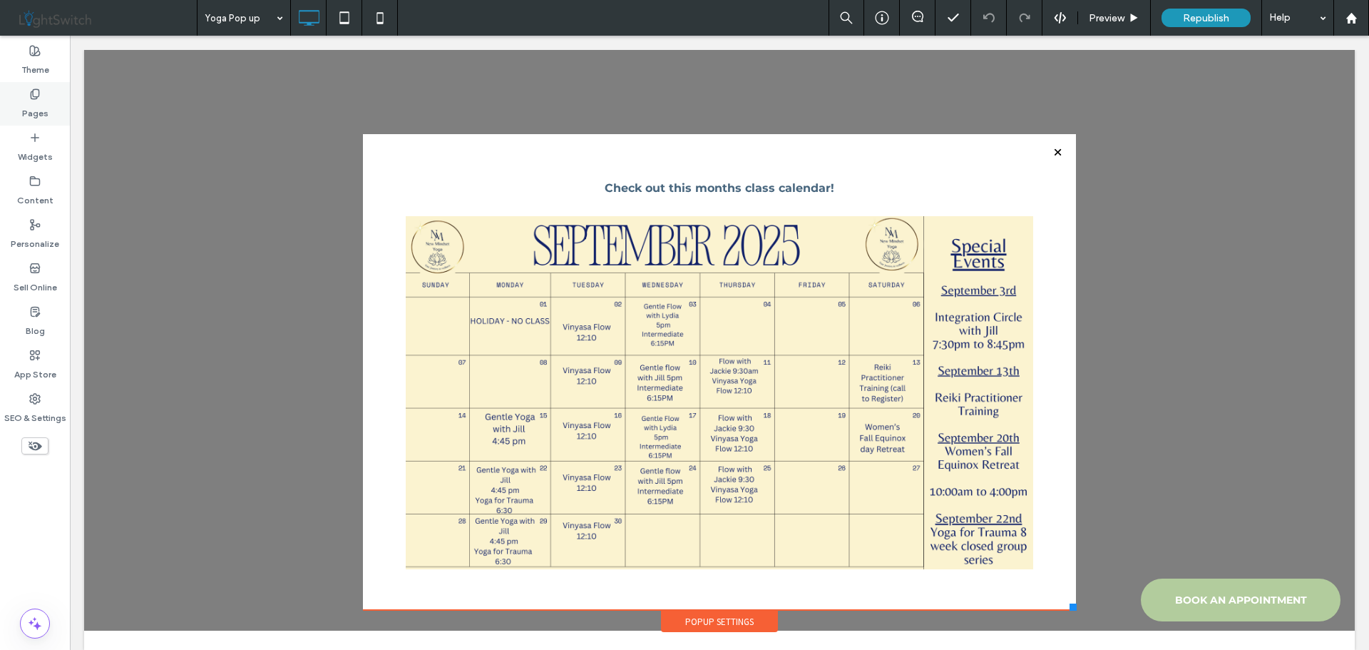
click at [31, 96] on use at bounding box center [35, 93] width 8 height 9
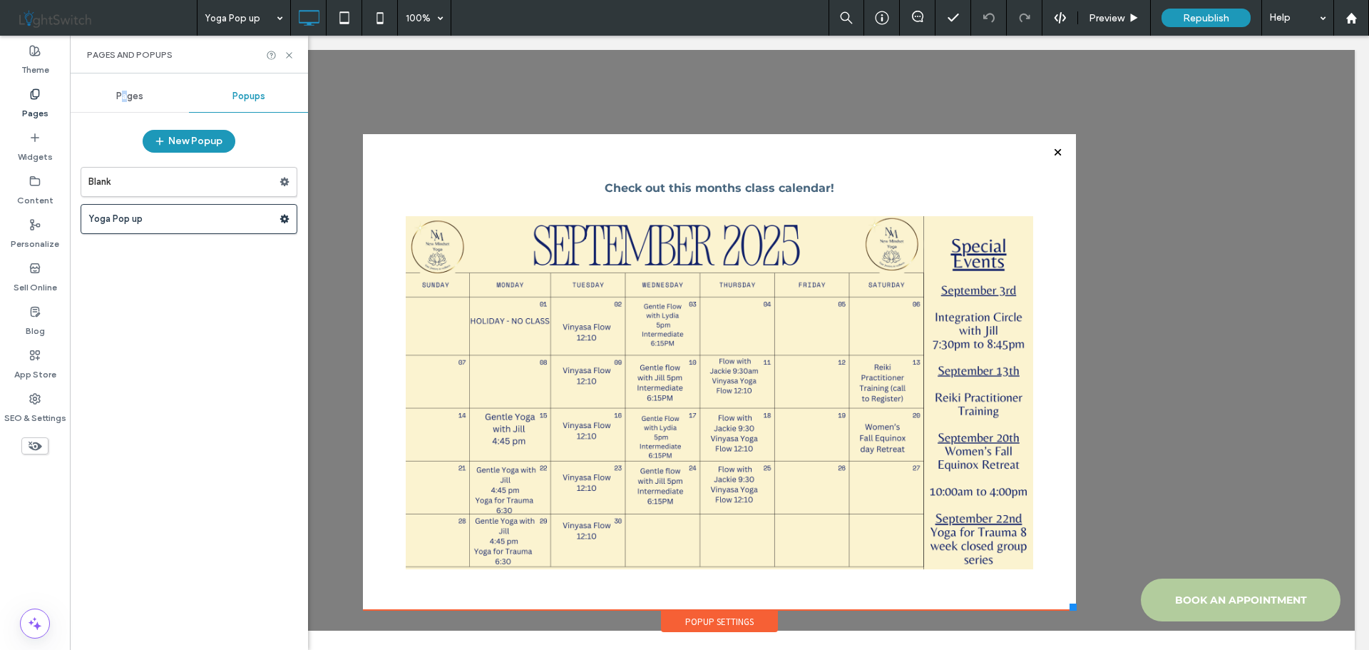
click at [126, 95] on span "Pages" at bounding box center [129, 96] width 27 height 11
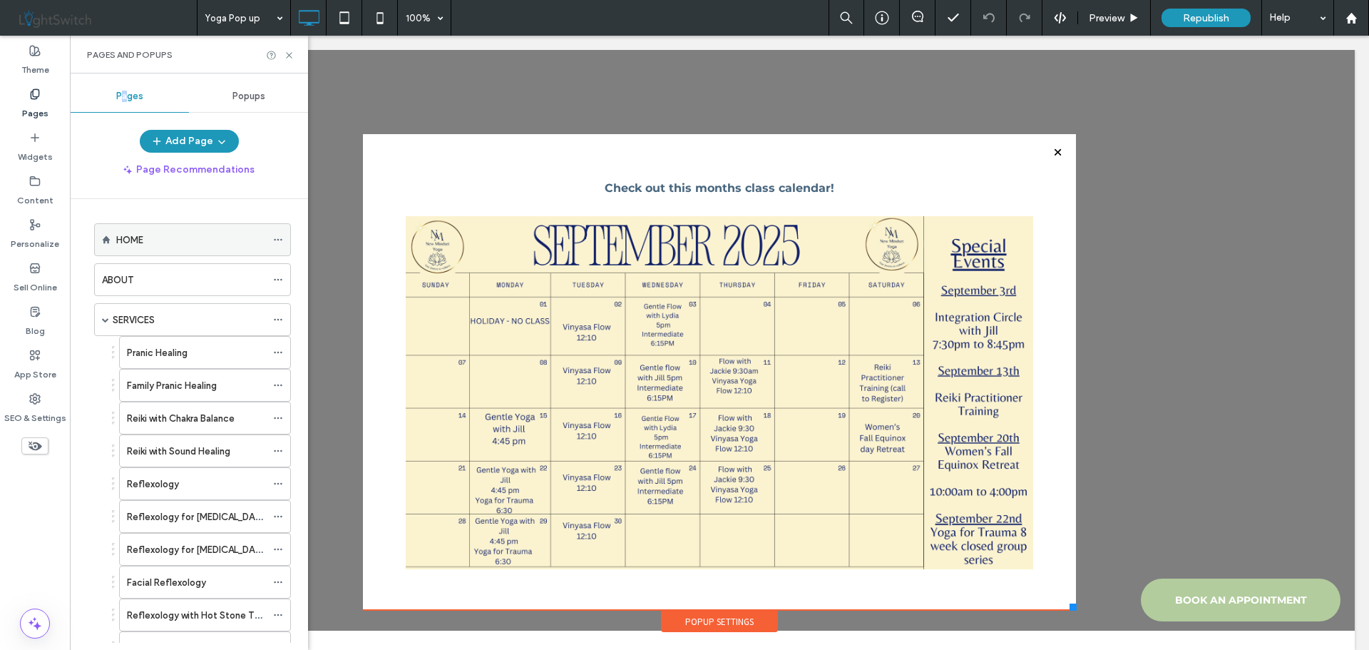
click at [149, 235] on div "HOME" at bounding box center [191, 240] width 150 height 15
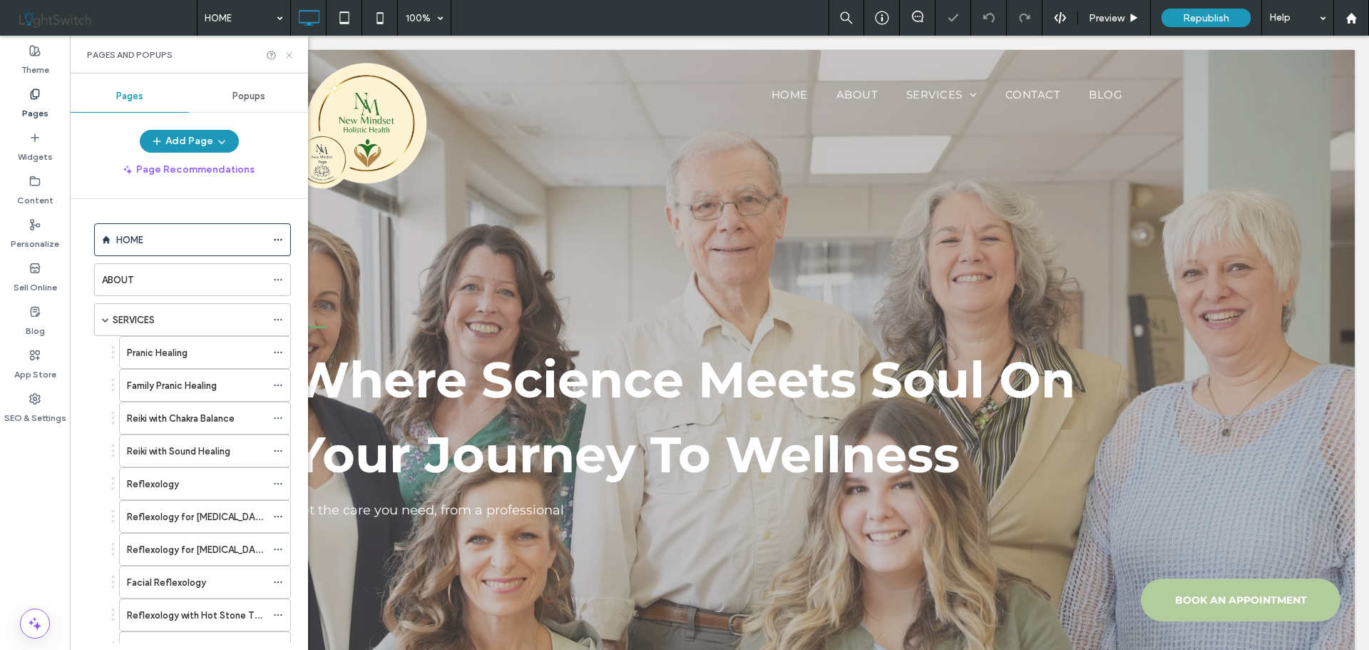
click at [292, 57] on icon at bounding box center [289, 55] width 11 height 11
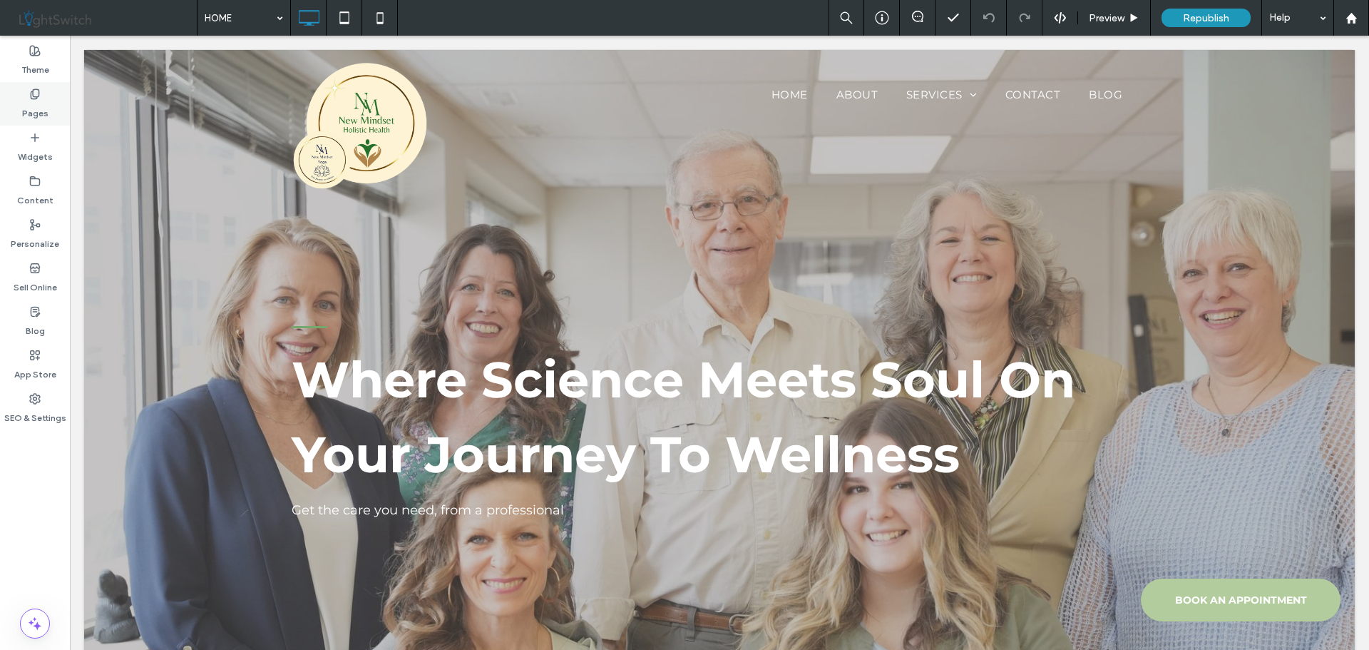
click at [26, 101] on label "Pages" at bounding box center [35, 110] width 26 height 20
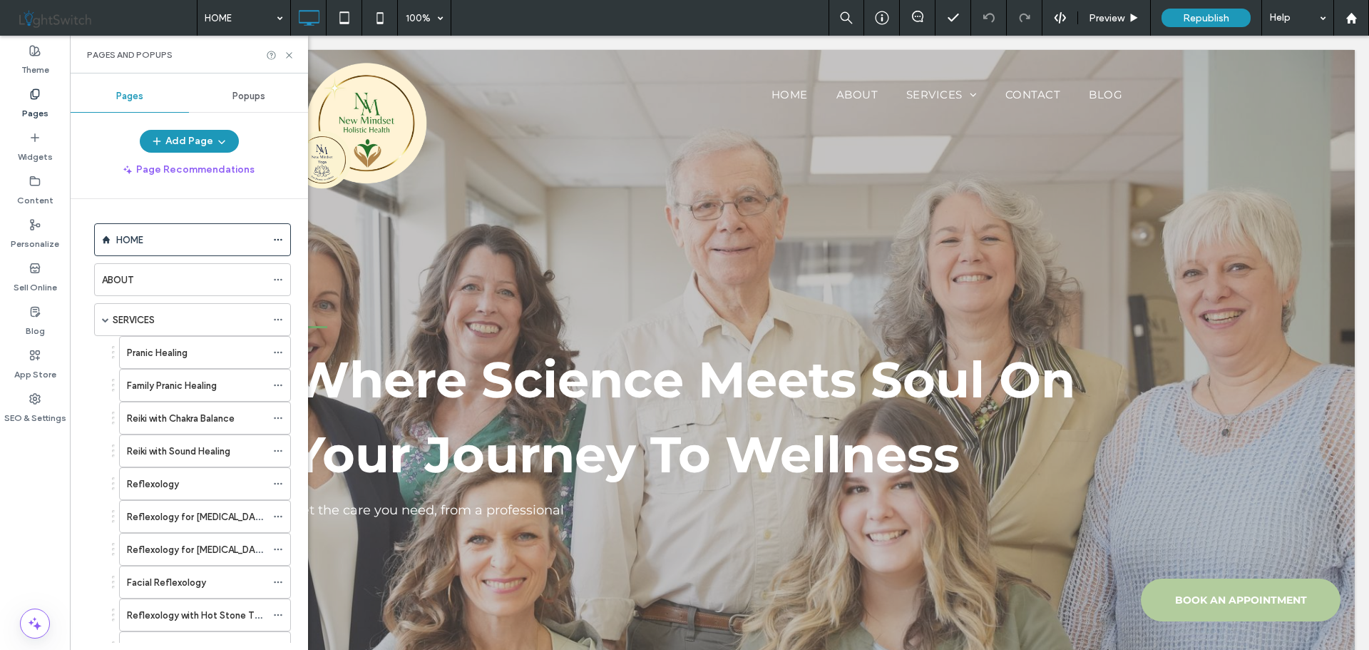
click at [187, 240] on div "HOME" at bounding box center [191, 240] width 150 height 15
drag, startPoint x: 290, startPoint y: 56, endPoint x: 223, endPoint y: 21, distance: 74.6
click at [290, 56] on use at bounding box center [289, 55] width 6 height 6
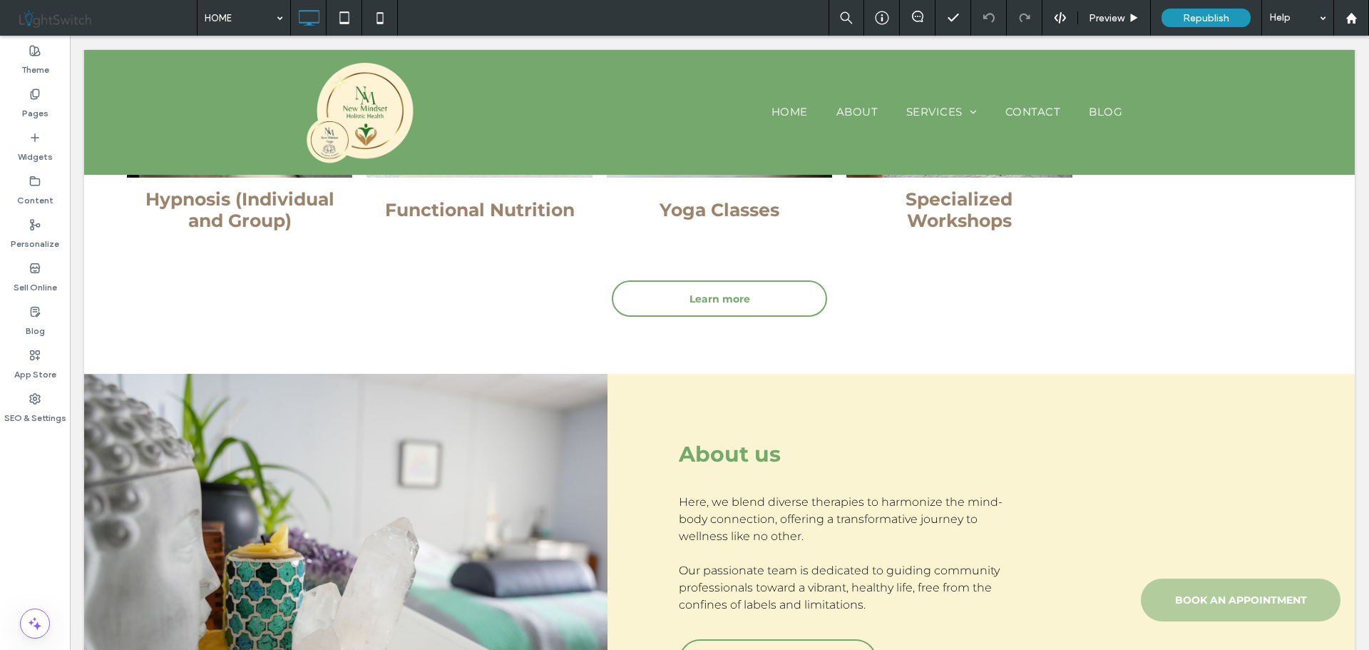
scroll to position [1835, 0]
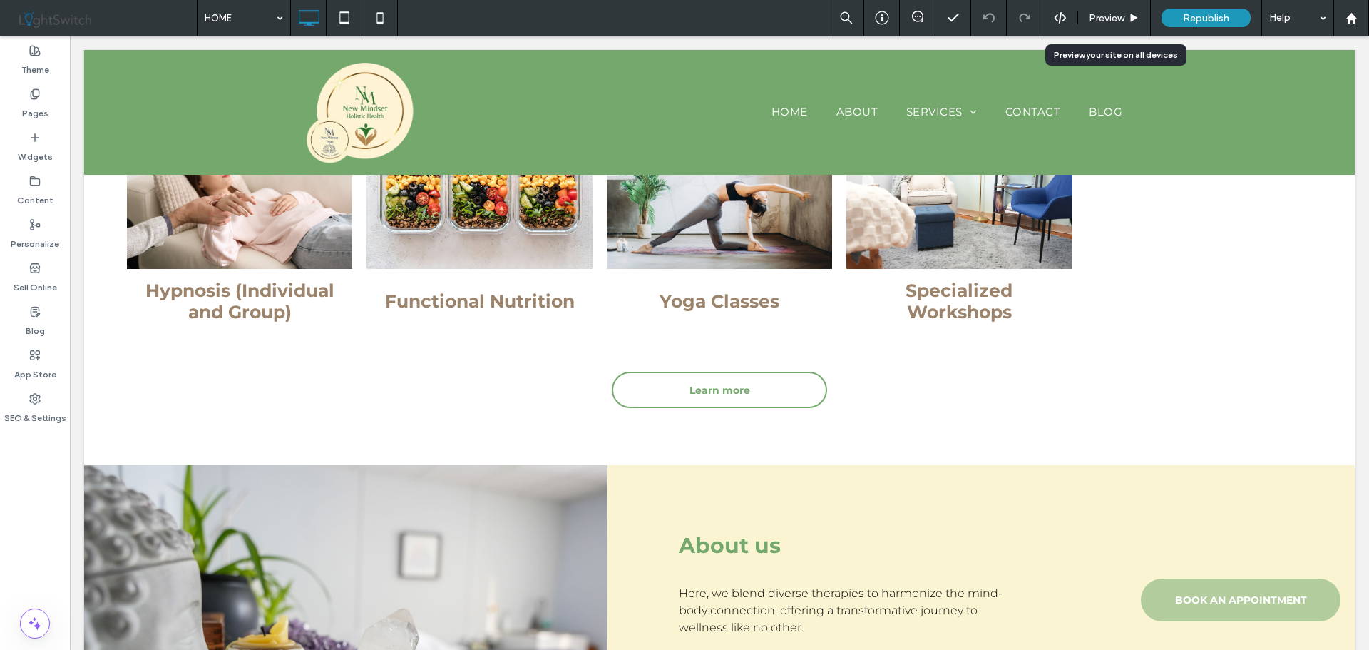
click at [1118, 9] on div "Preview" at bounding box center [1114, 18] width 73 height 36
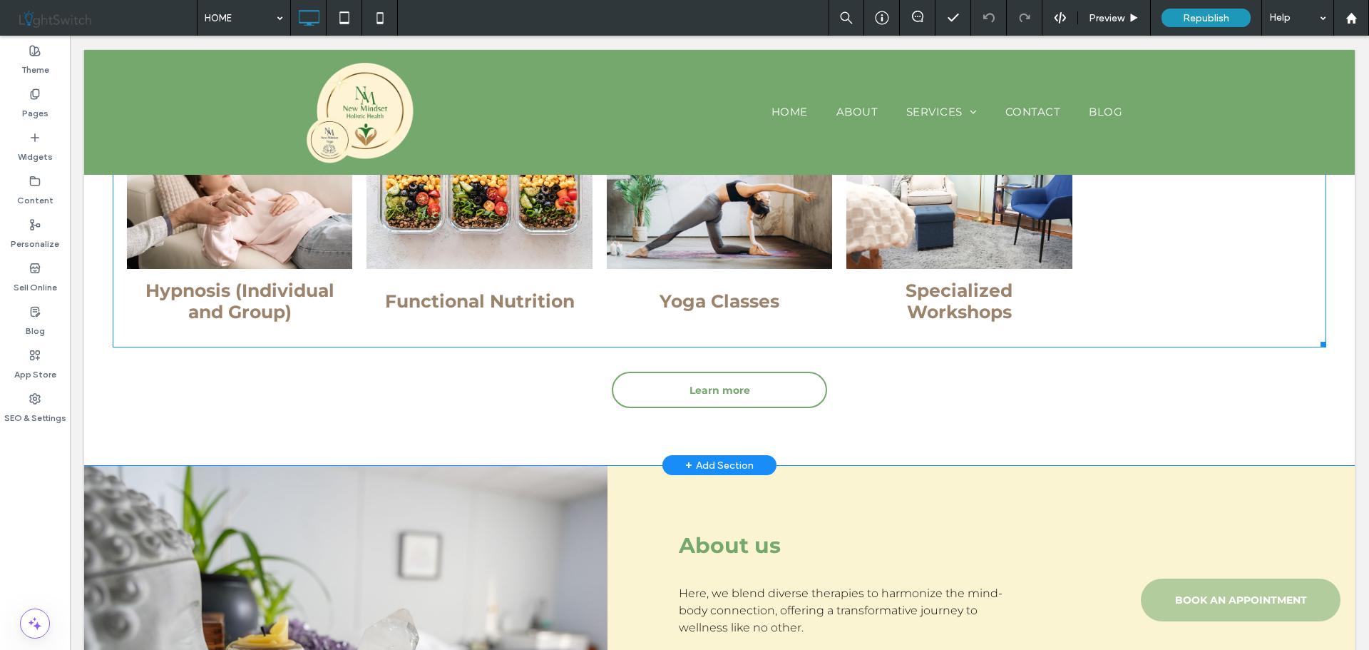
click at [708, 304] on h3 "Yoga Classes" at bounding box center [720, 300] width 120 height 21
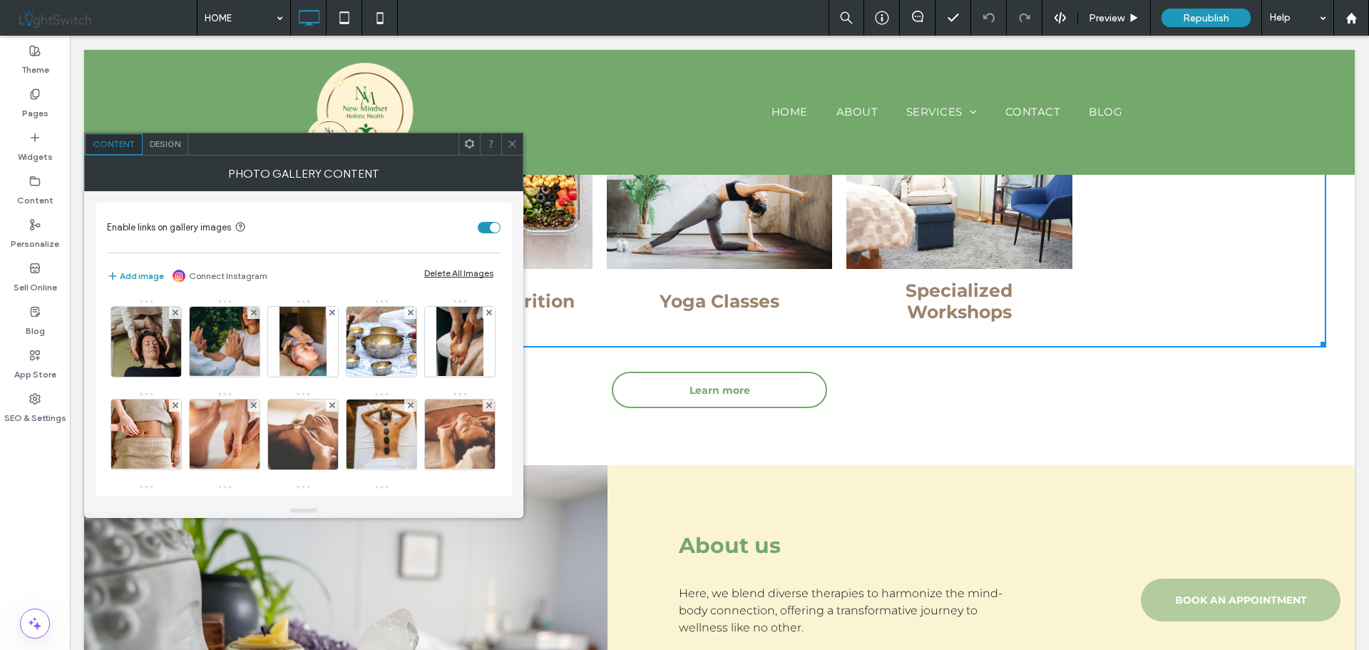
click at [511, 144] on icon at bounding box center [512, 143] width 11 height 11
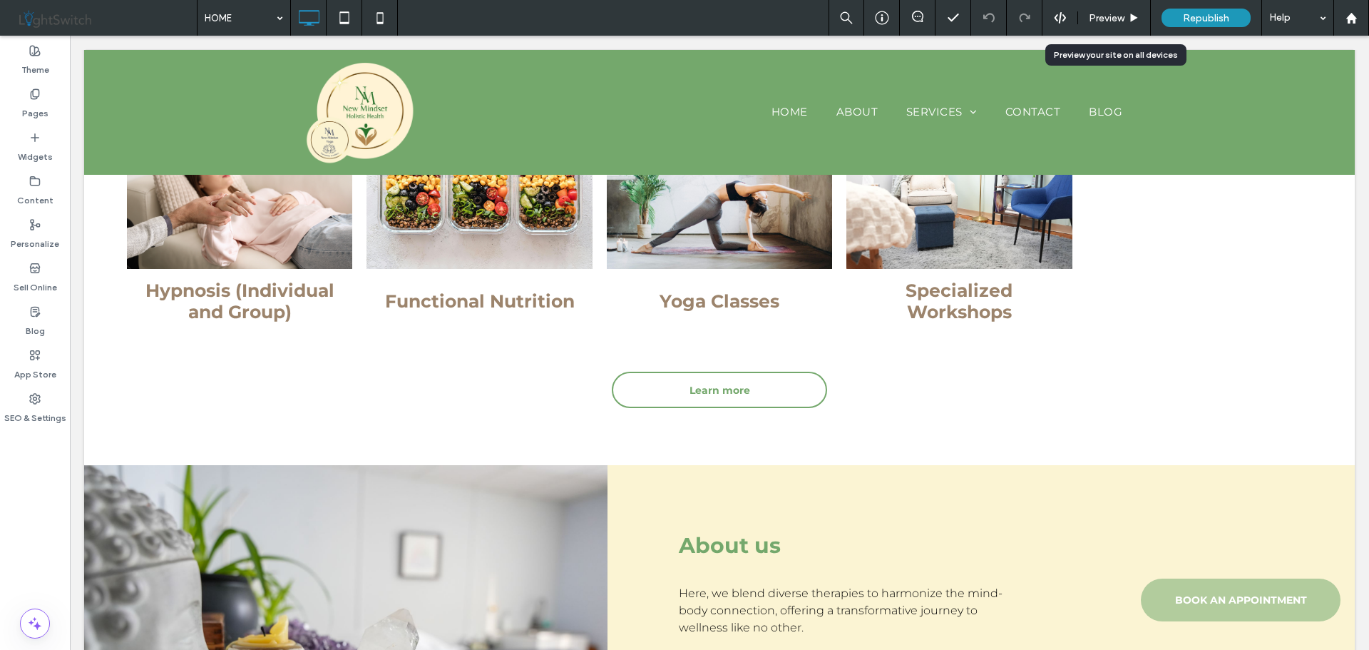
click at [1127, 14] on div "Preview" at bounding box center [1114, 18] width 72 height 12
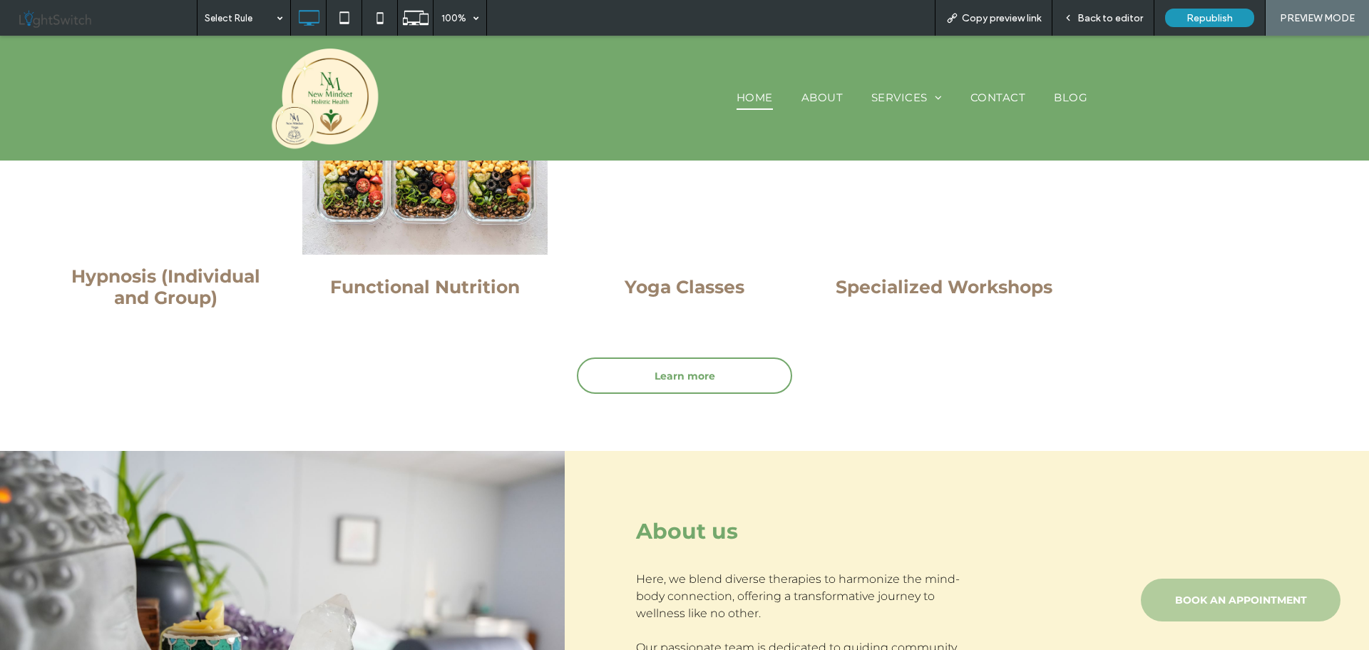
click at [700, 285] on h3 "Yoga Classes" at bounding box center [685, 286] width 120 height 21
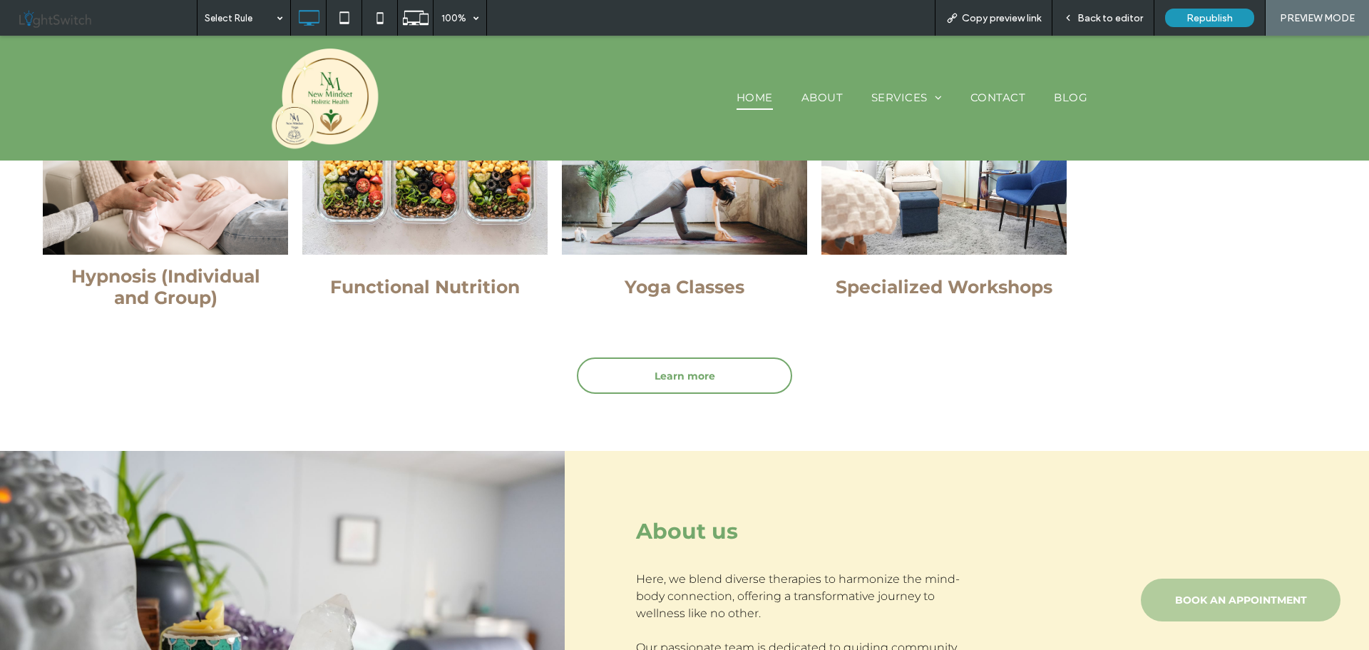
click at [673, 203] on link at bounding box center [685, 173] width 260 height 173
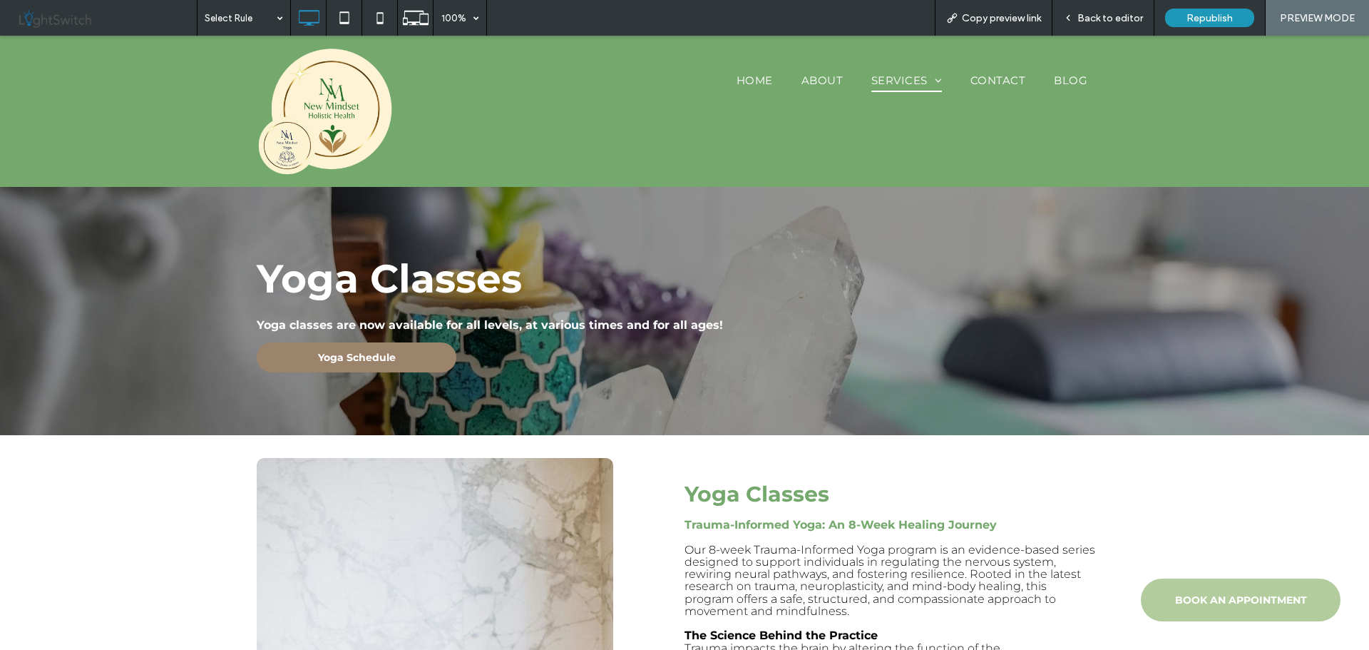
click at [387, 357] on span "Yoga Schedule" at bounding box center [357, 357] width 78 height 13
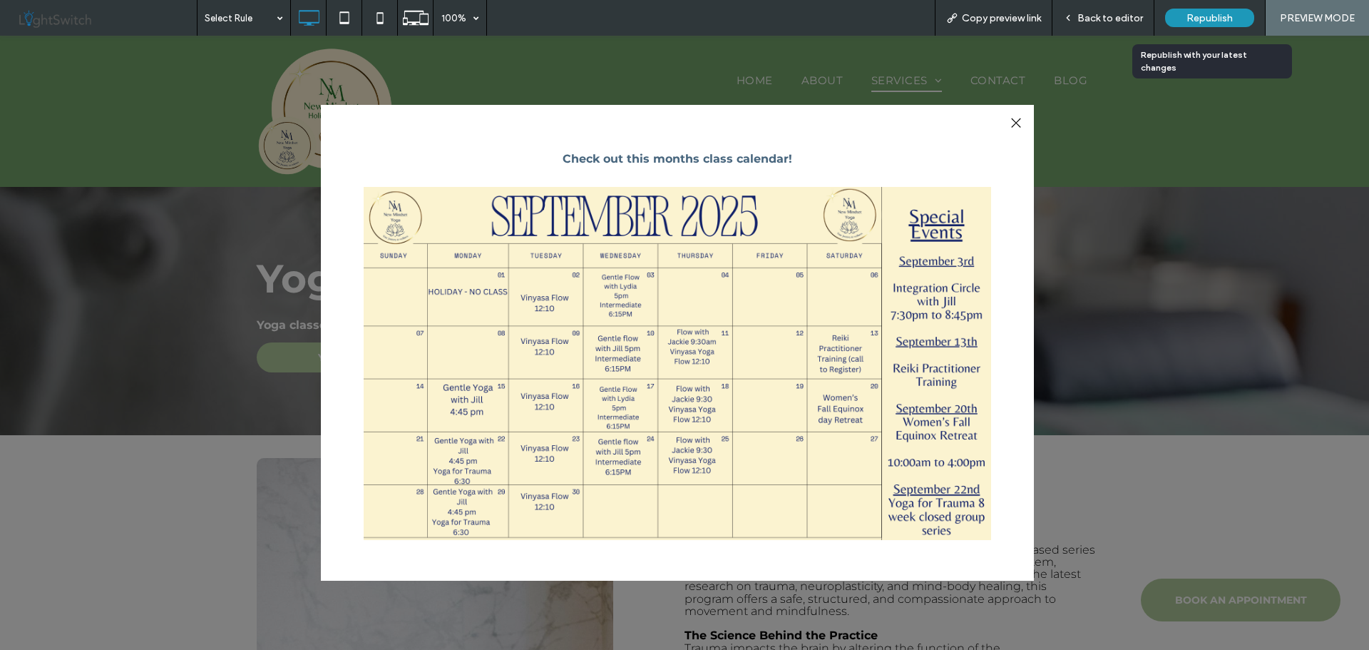
click at [1202, 15] on span "Republish" at bounding box center [1210, 18] width 46 height 12
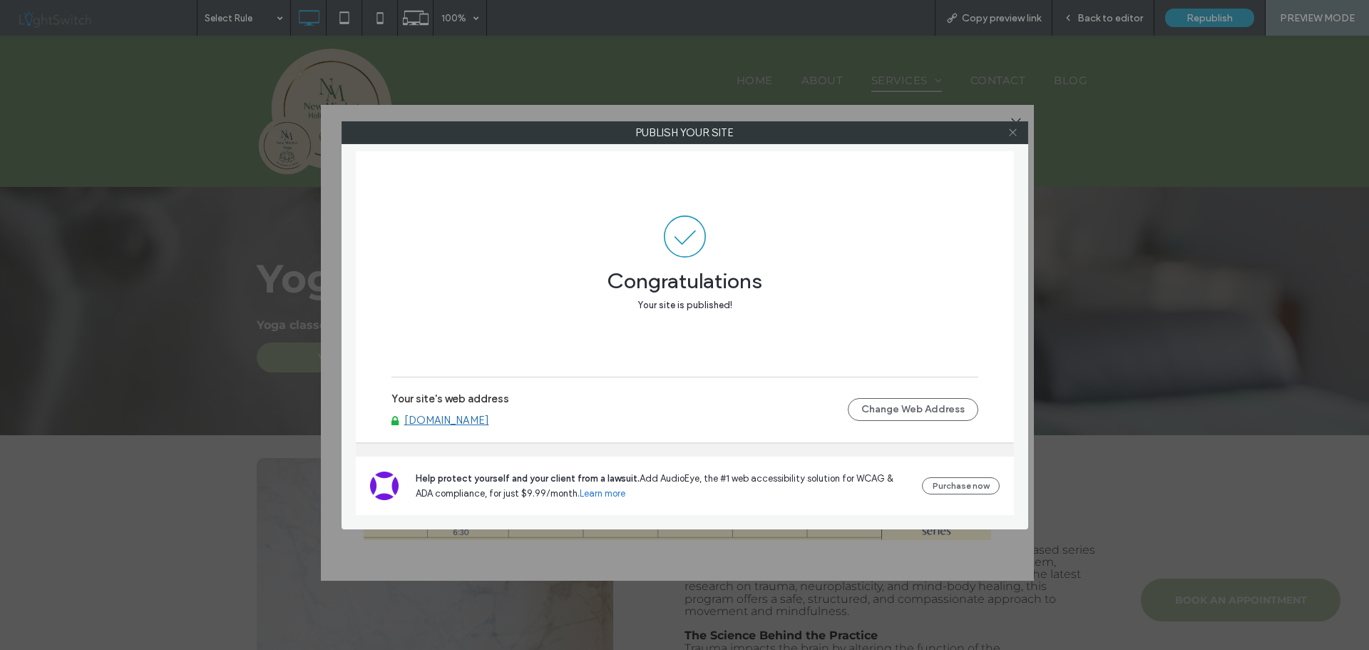
click at [1009, 133] on icon at bounding box center [1013, 132] width 11 height 11
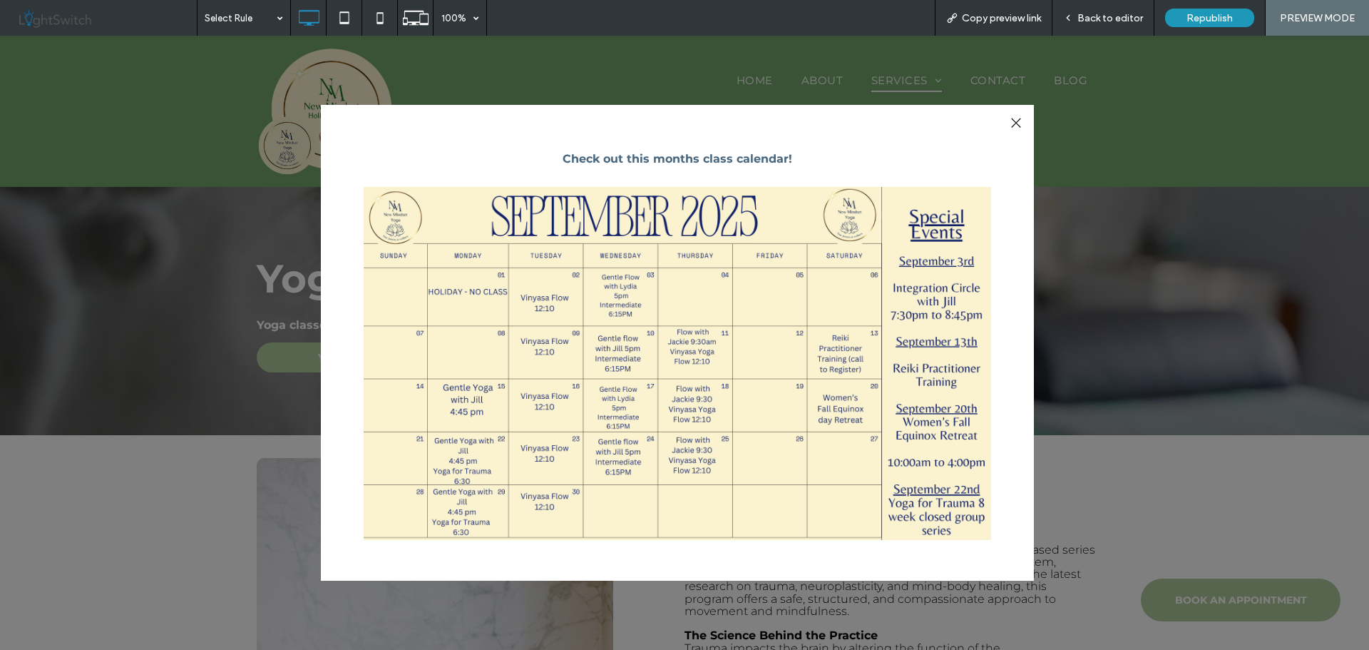
click at [1015, 121] on div at bounding box center [1015, 122] width 19 height 19
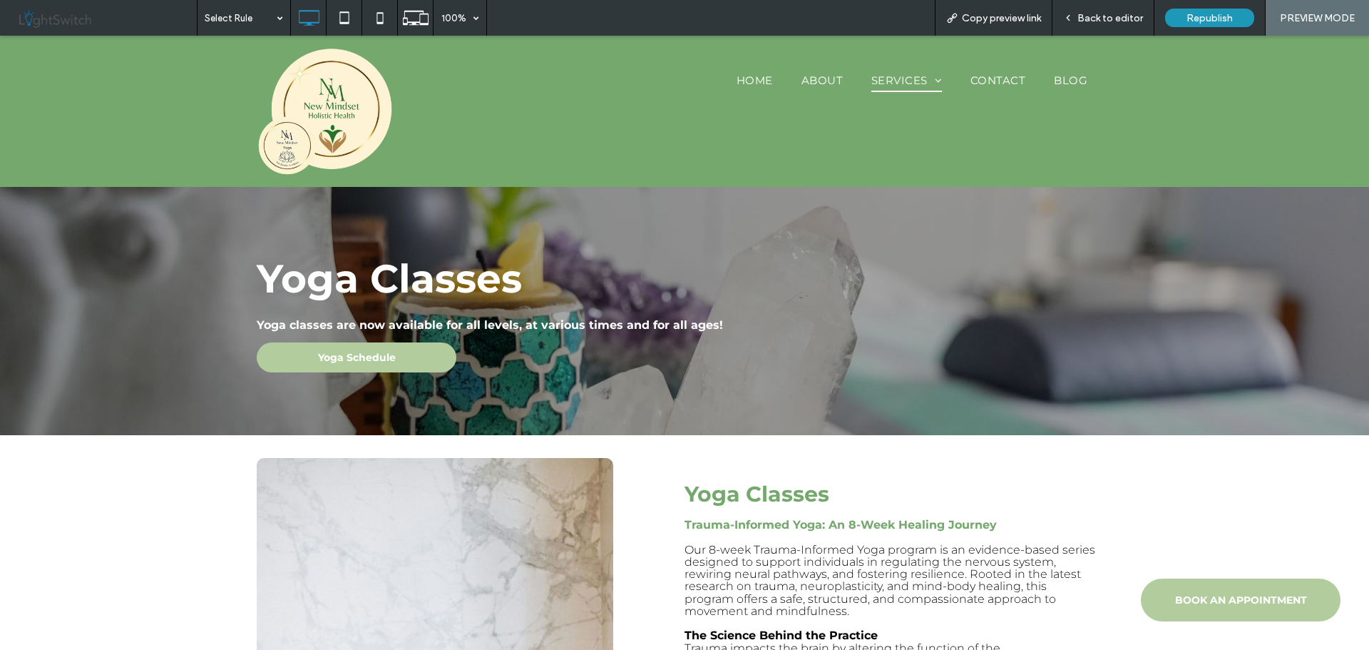
click at [1112, 20] on span "Back to editor" at bounding box center [1111, 18] width 66 height 12
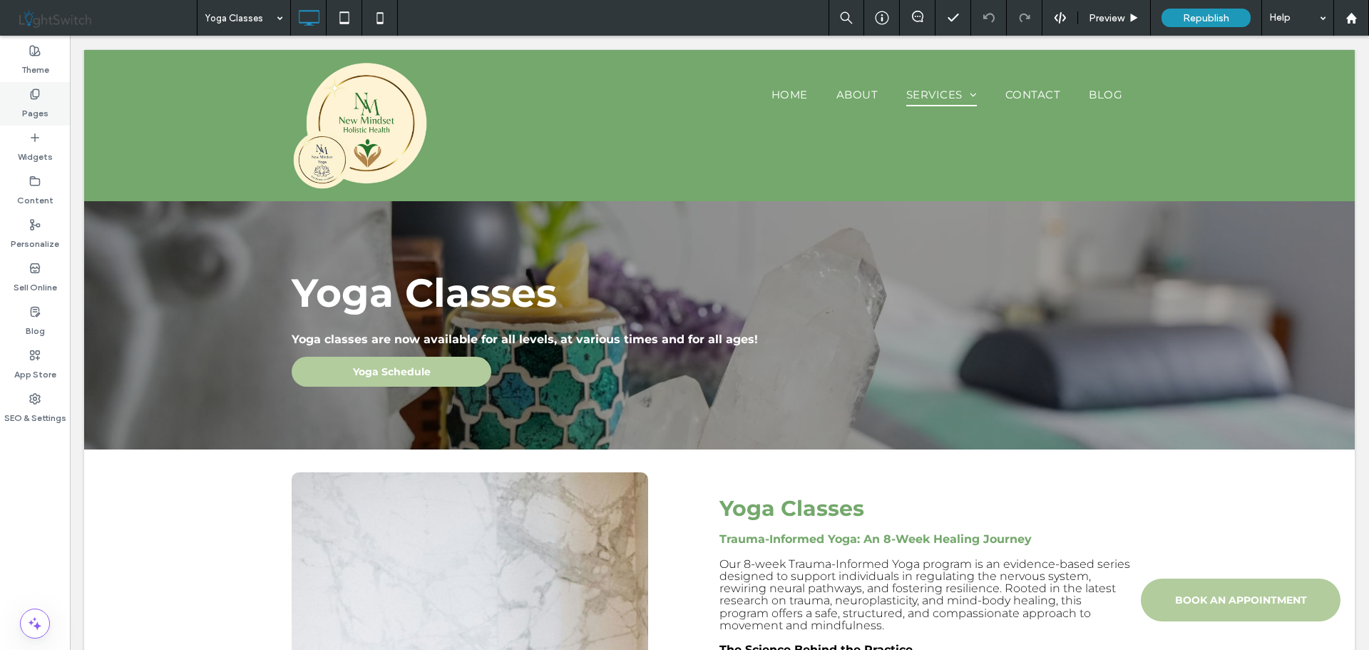
click at [41, 94] on div "Pages" at bounding box center [35, 104] width 70 height 44
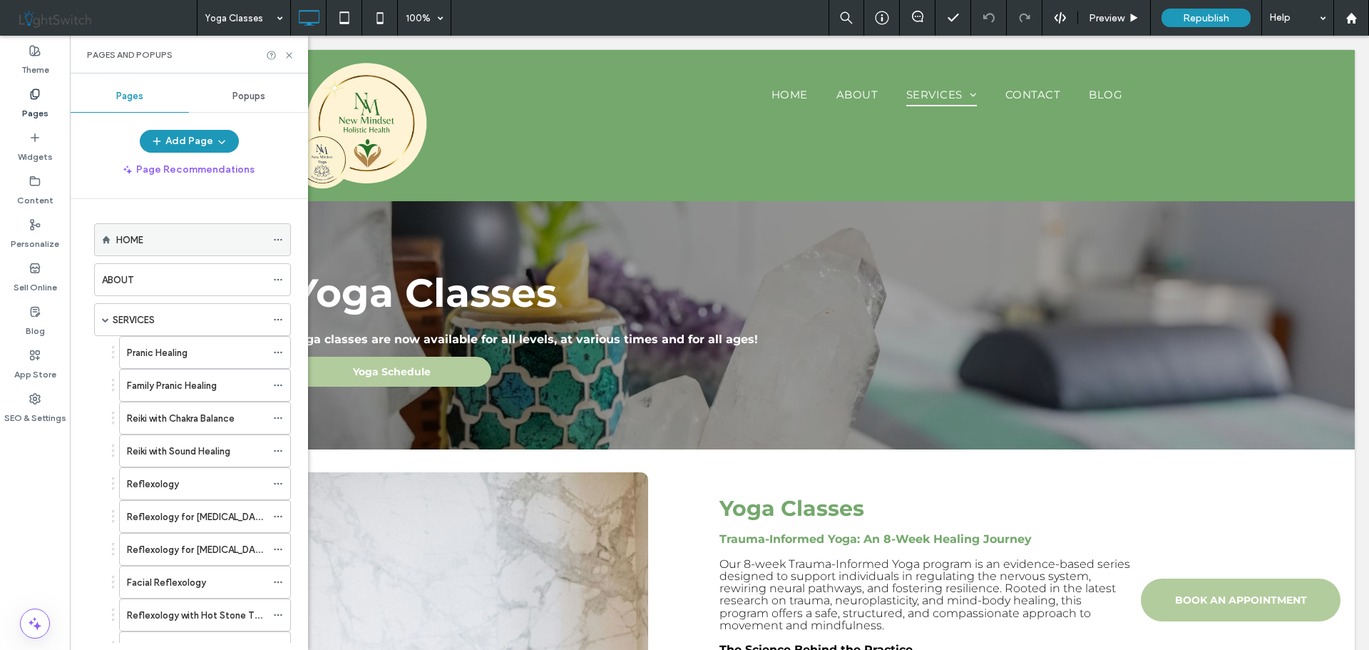
click at [131, 239] on label "HOME" at bounding box center [129, 240] width 27 height 25
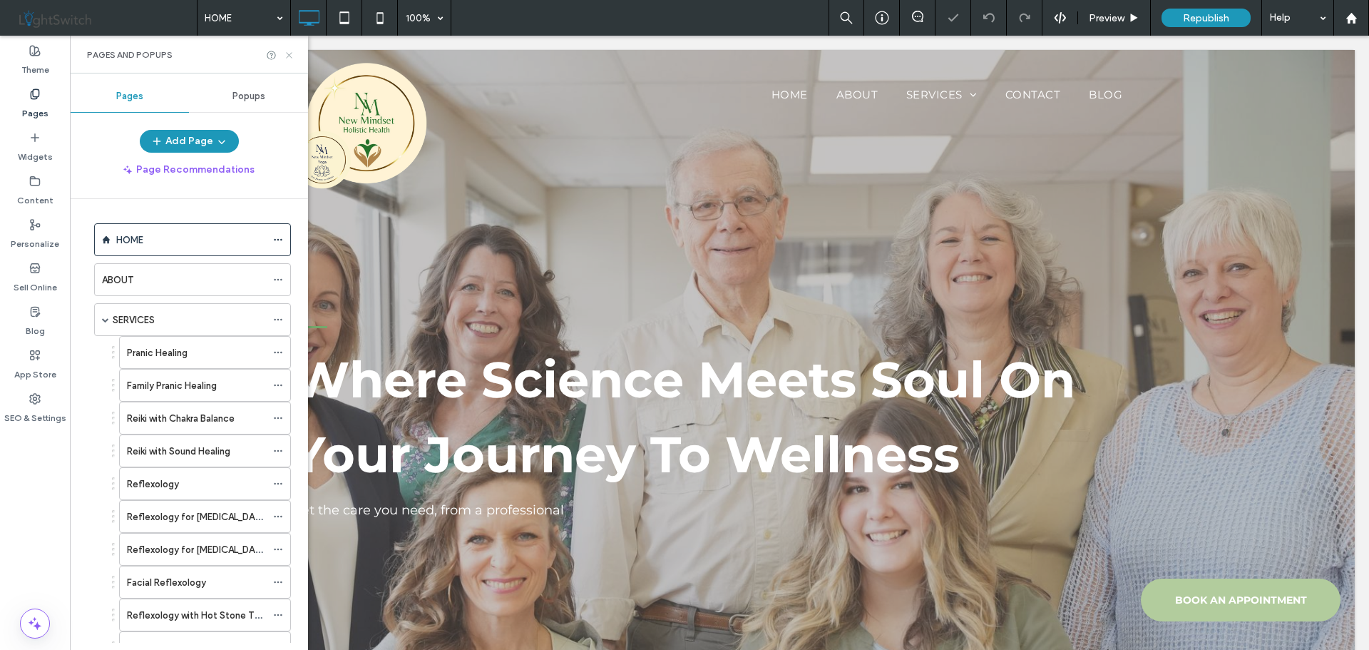
click at [289, 51] on icon at bounding box center [289, 55] width 11 height 11
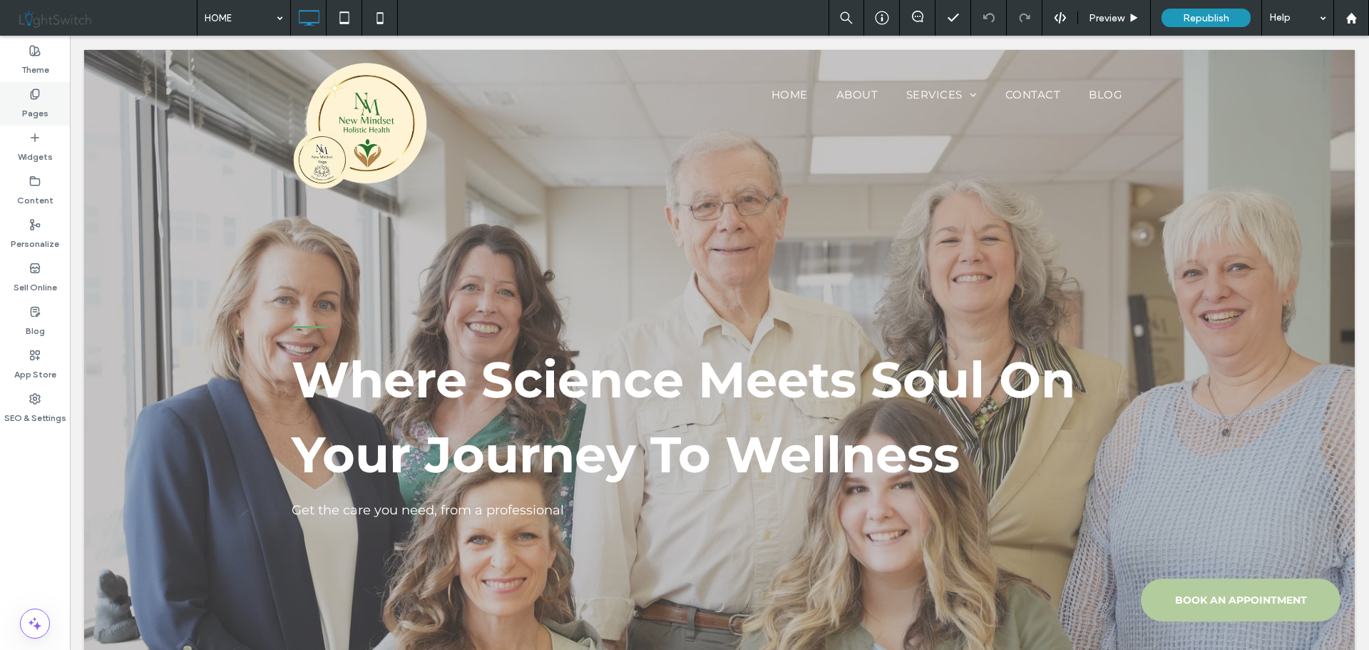
click at [44, 96] on div "Pages" at bounding box center [35, 104] width 70 height 44
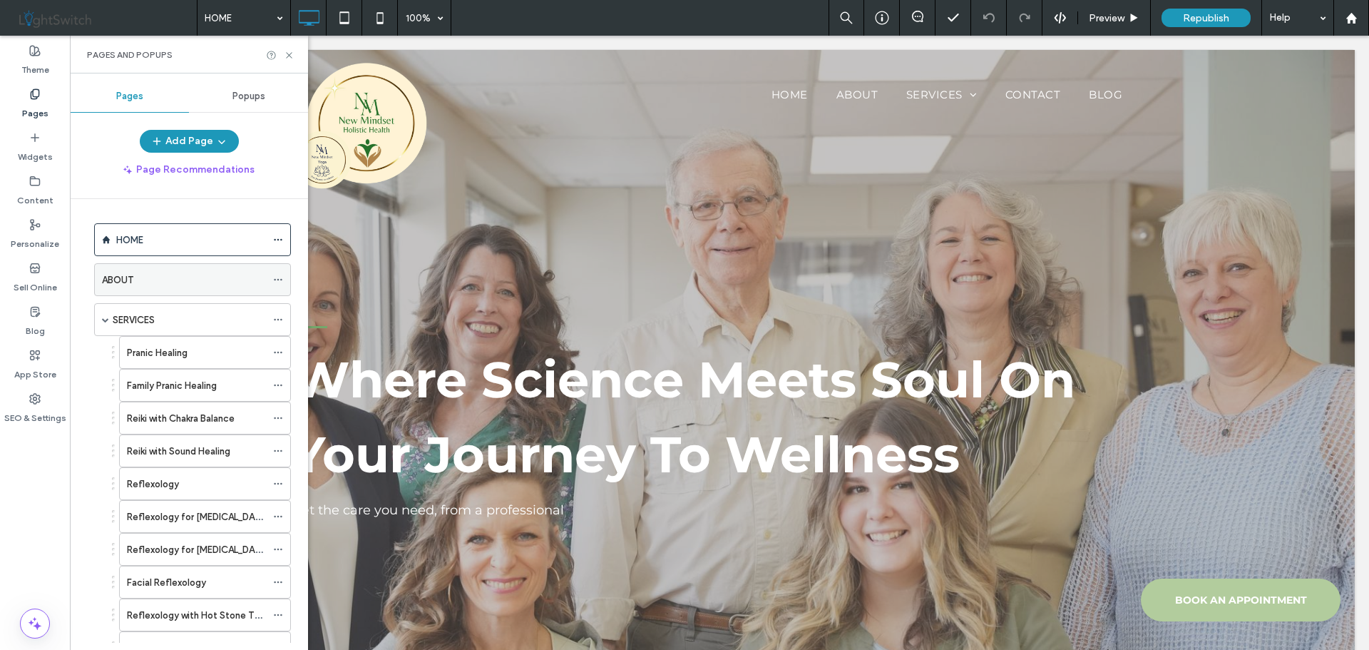
click at [153, 280] on div "ABOUT" at bounding box center [184, 279] width 164 height 15
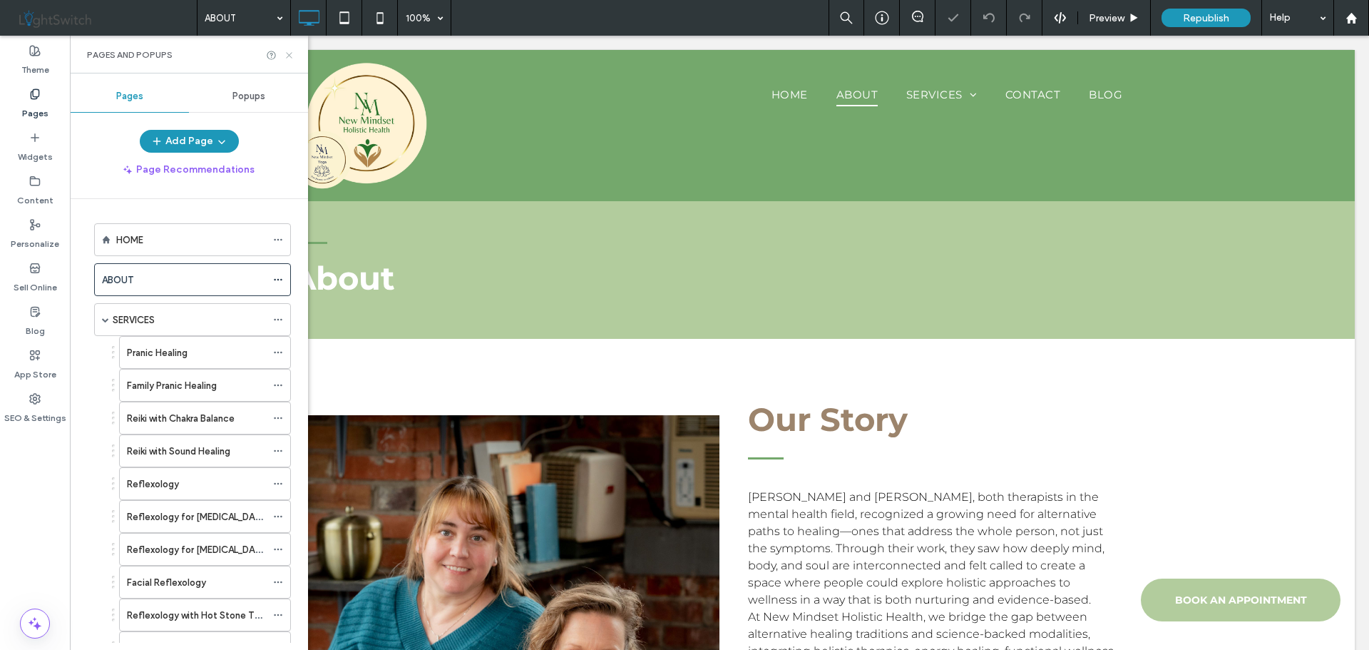
click at [290, 56] on use at bounding box center [289, 55] width 6 height 6
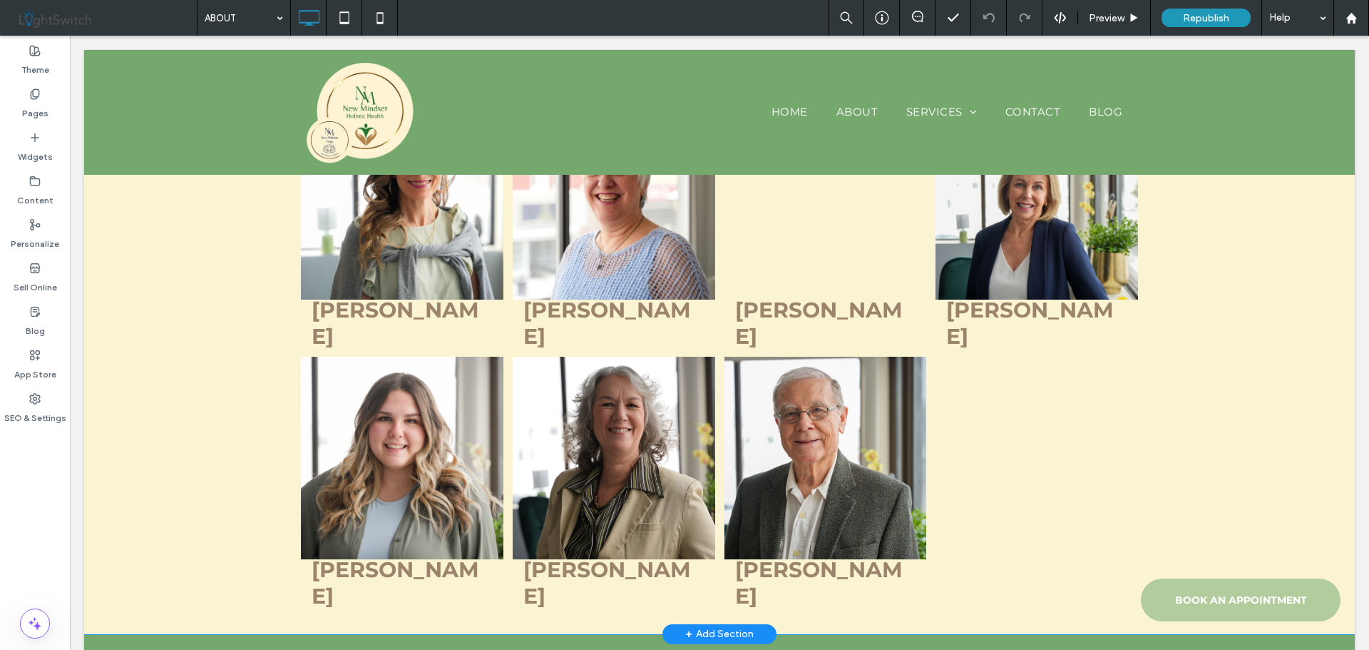
scroll to position [1141, 0]
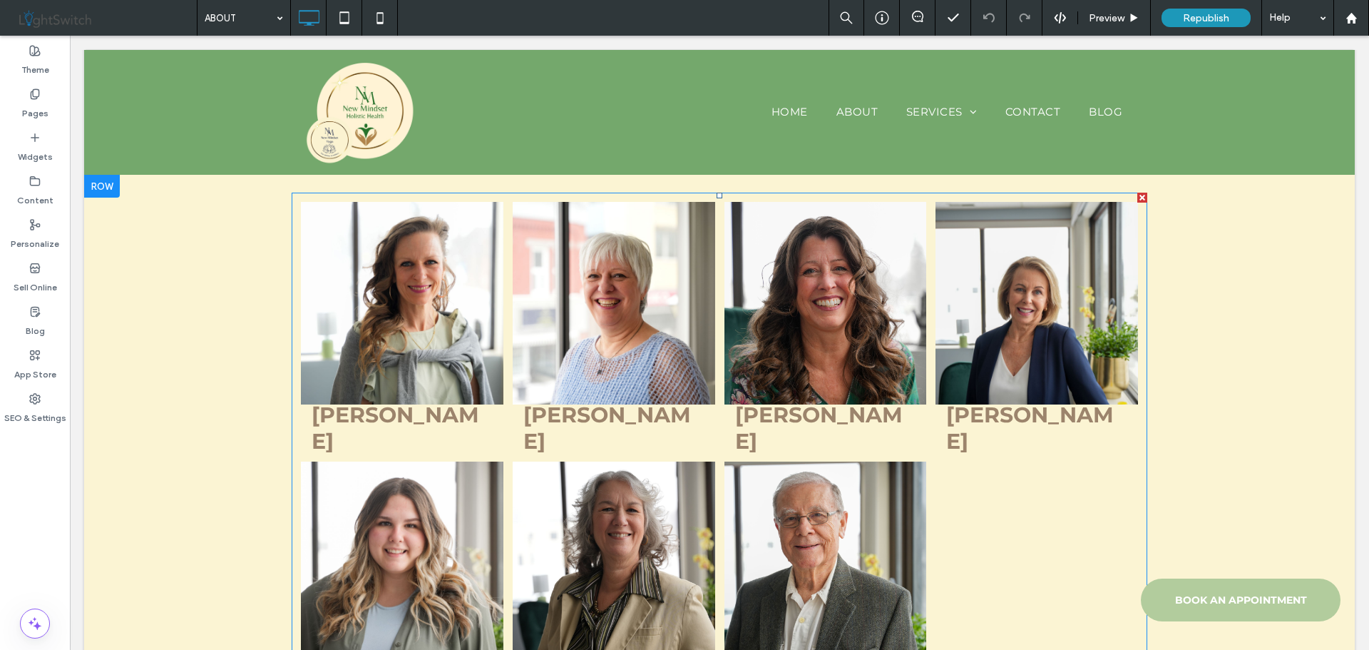
click at [1058, 306] on link at bounding box center [1037, 303] width 203 height 203
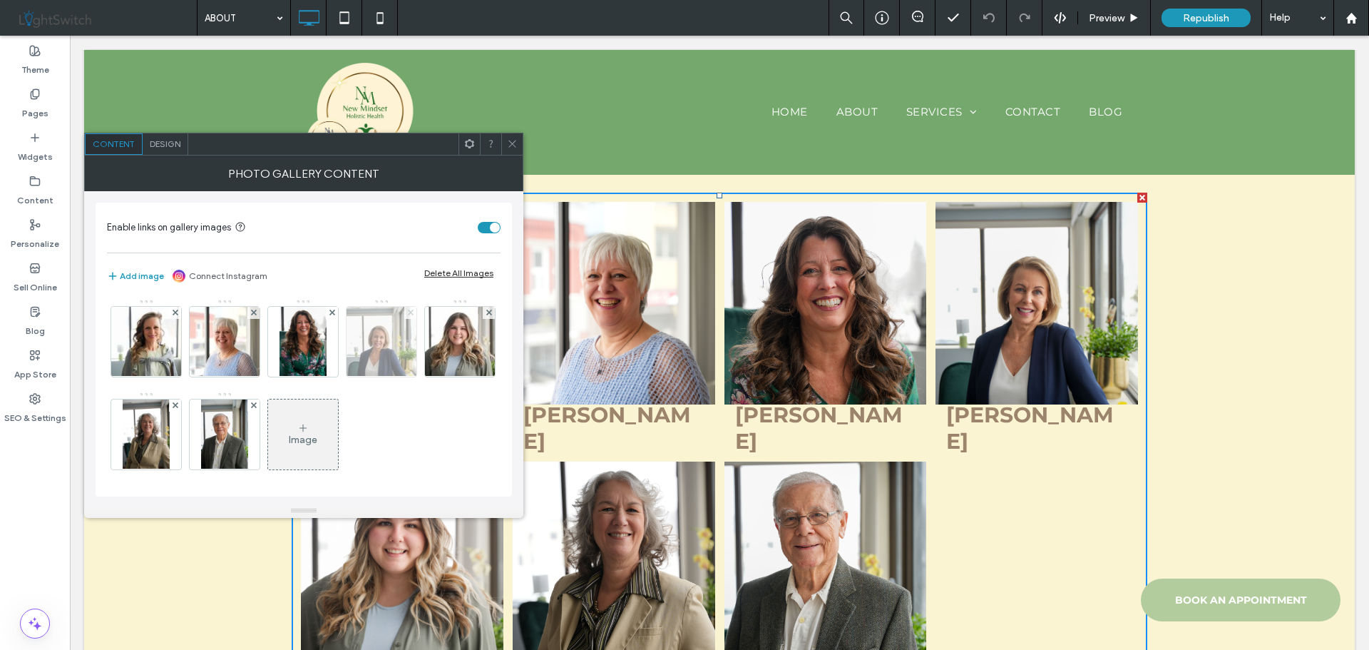
click at [409, 313] on use at bounding box center [410, 313] width 6 height 6
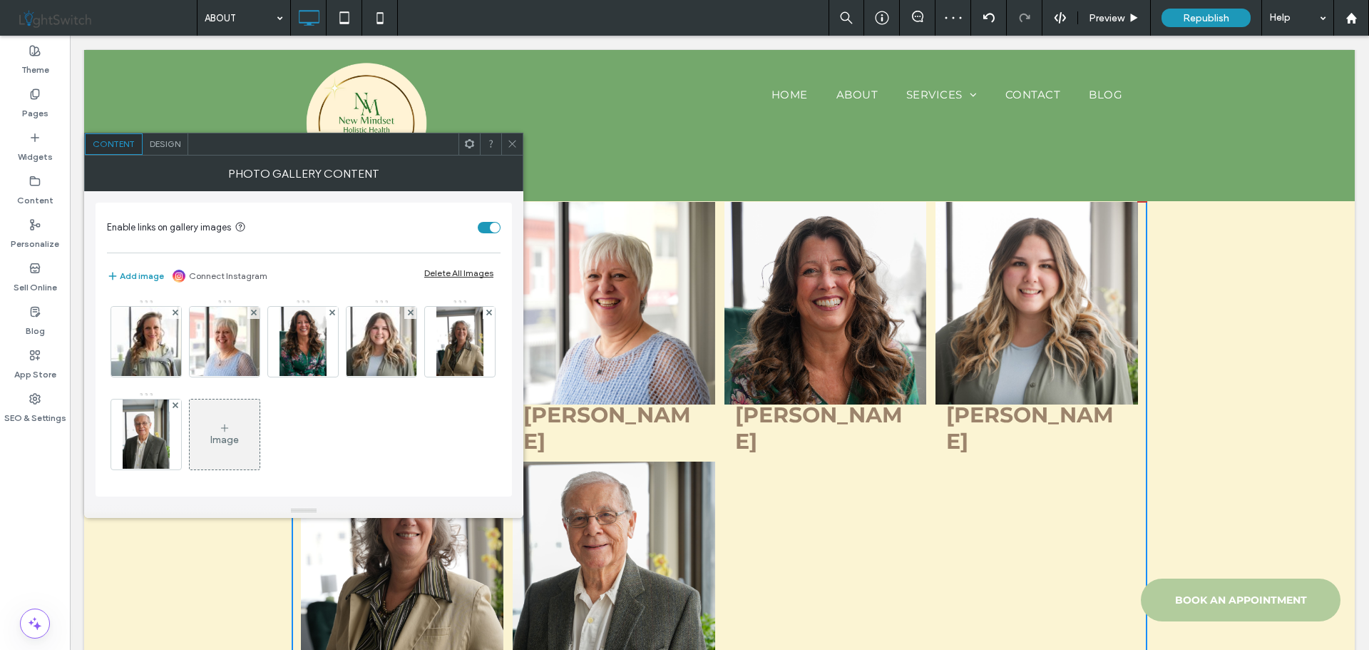
click at [511, 141] on icon at bounding box center [512, 143] width 11 height 11
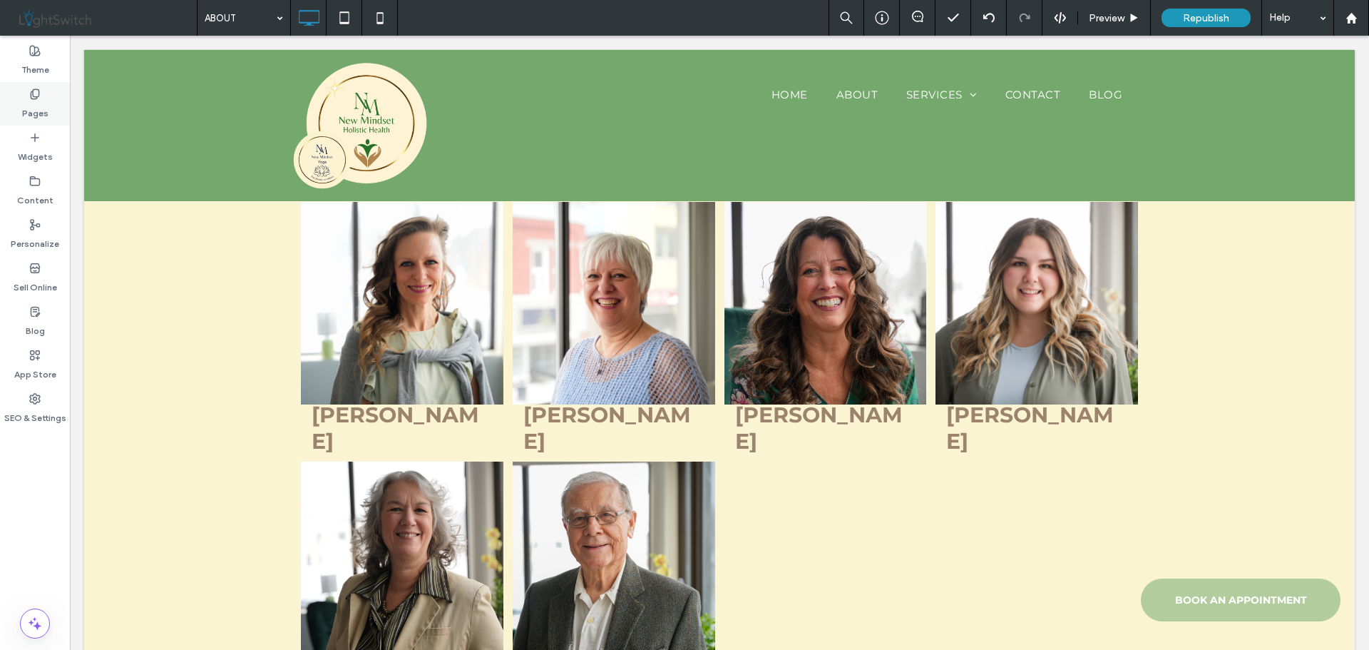
click at [36, 98] on icon at bounding box center [34, 93] width 11 height 11
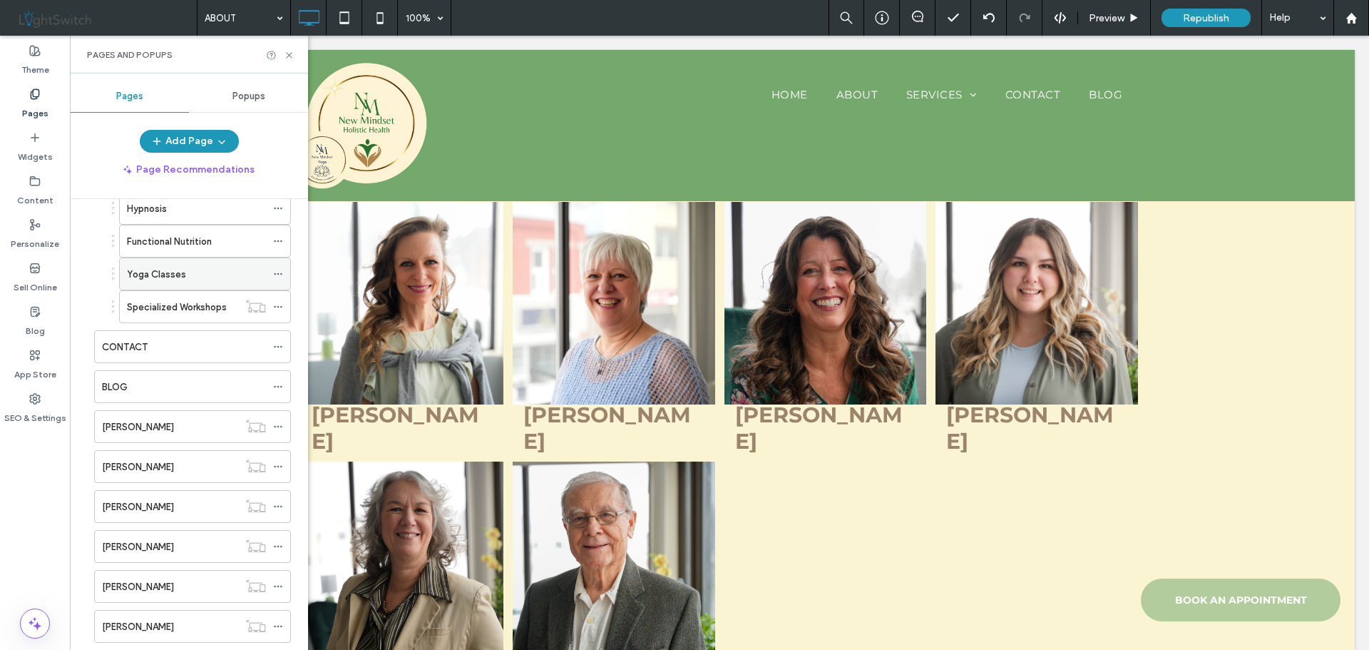
scroll to position [571, 0]
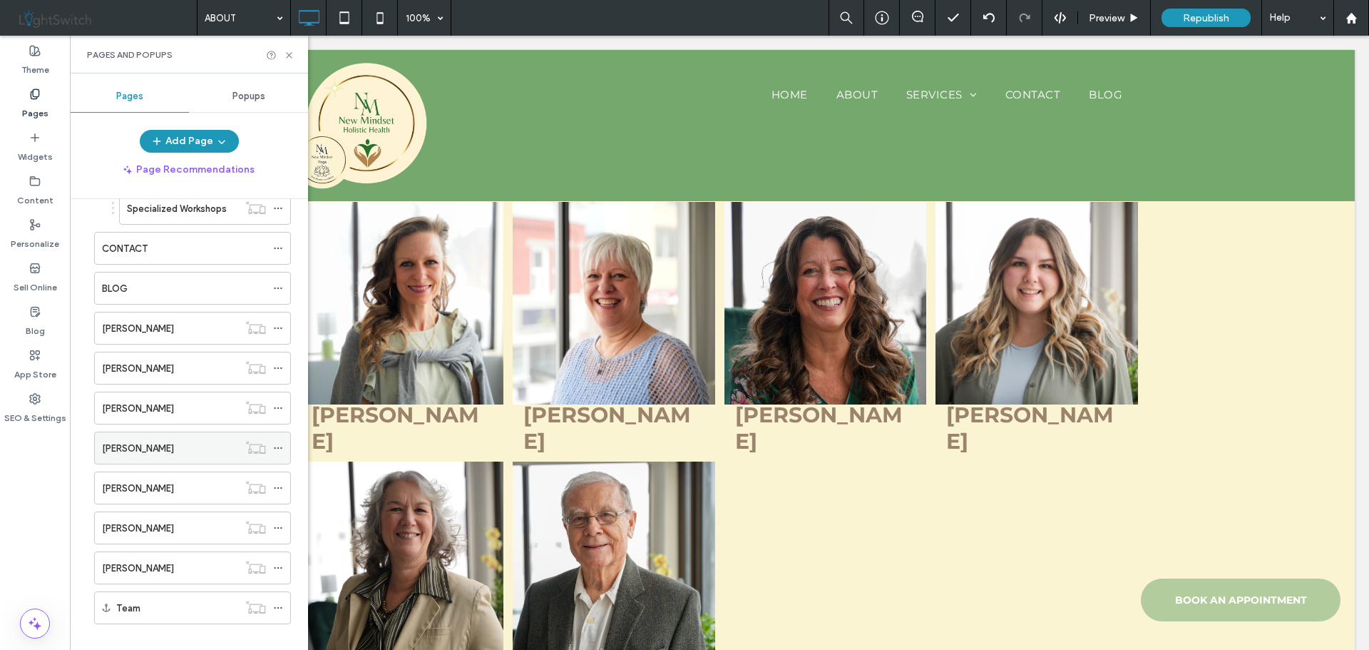
click at [281, 449] on use at bounding box center [278, 448] width 8 height 2
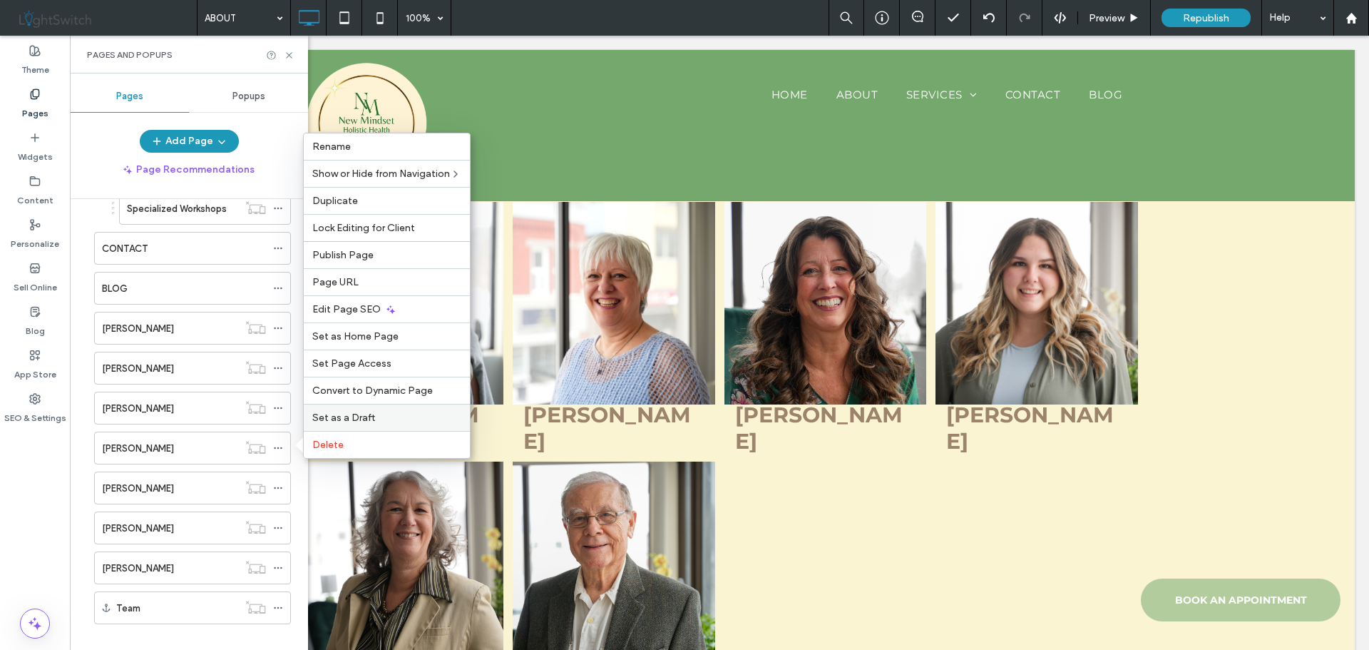
click at [336, 413] on span "Set as a Draft" at bounding box center [343, 418] width 63 height 12
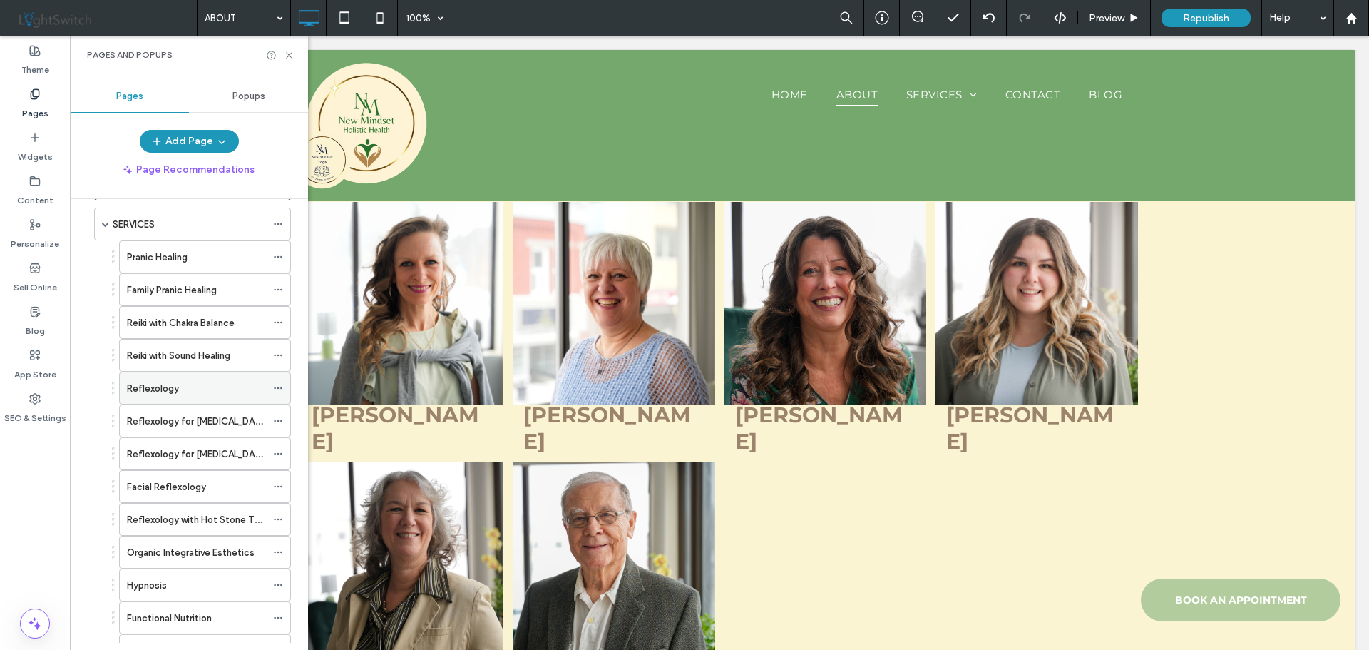
scroll to position [71, 0]
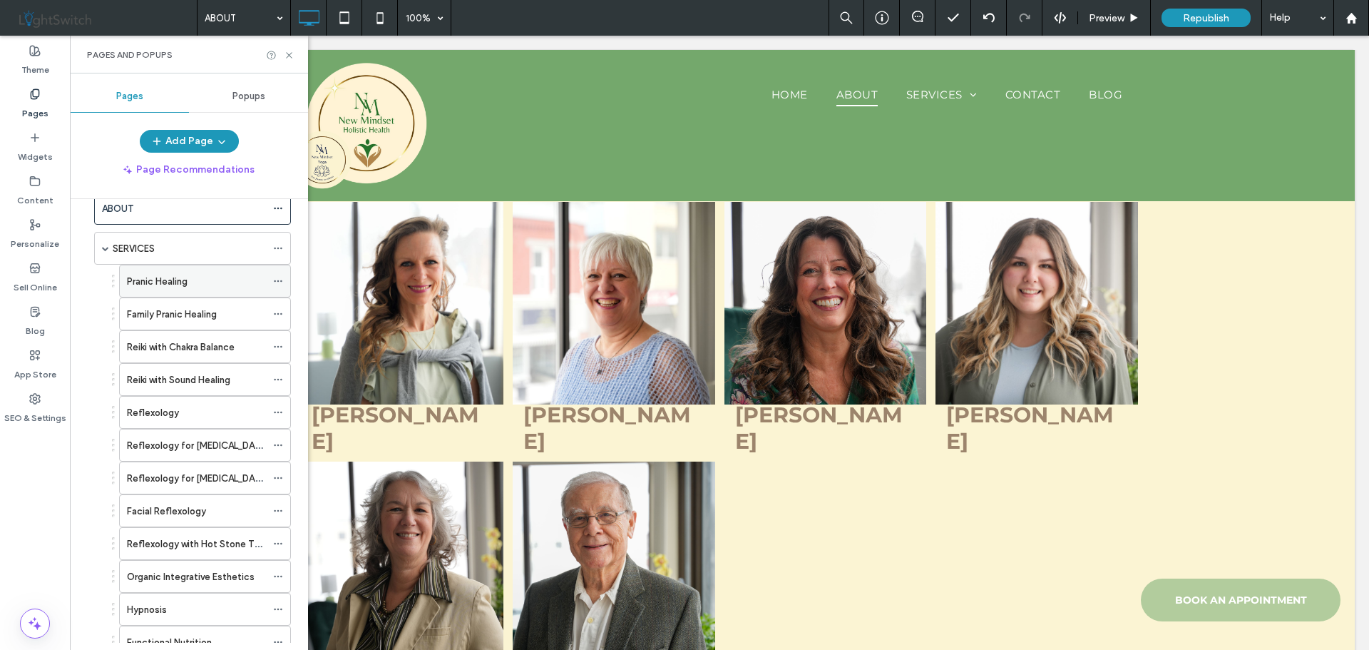
click at [184, 282] on label "Pranic Healing" at bounding box center [157, 281] width 61 height 25
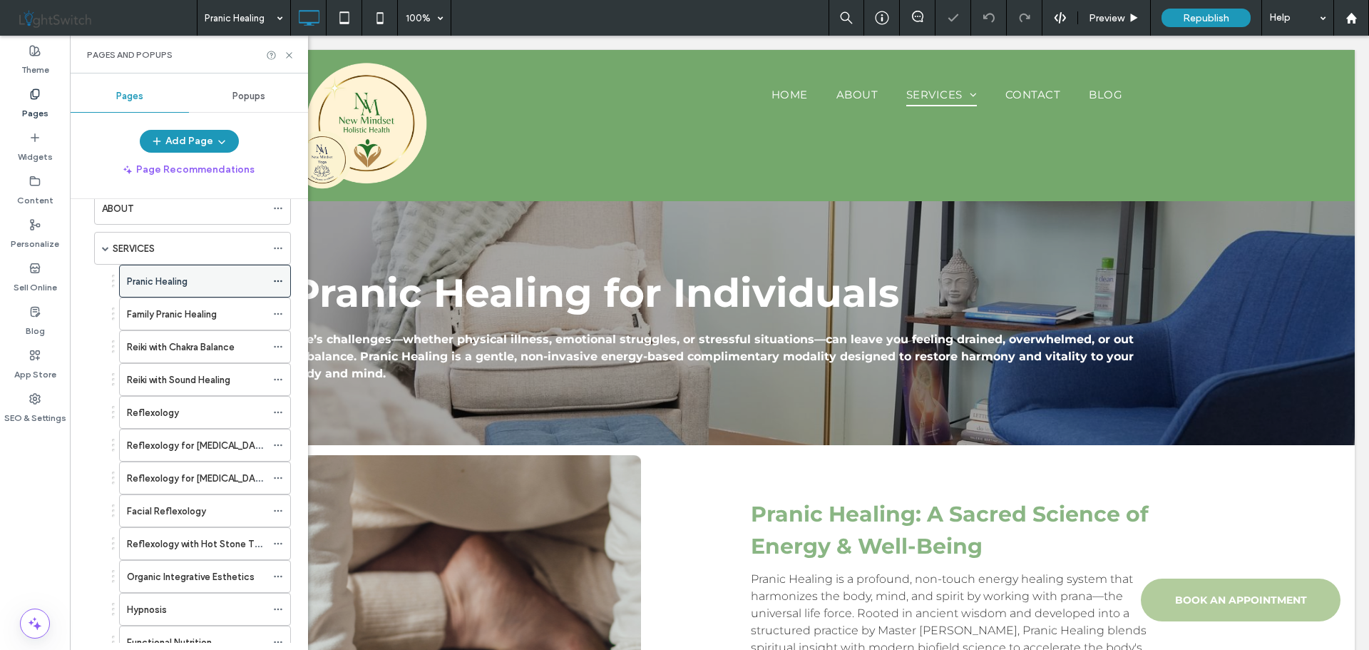
click at [280, 280] on icon at bounding box center [278, 281] width 10 height 10
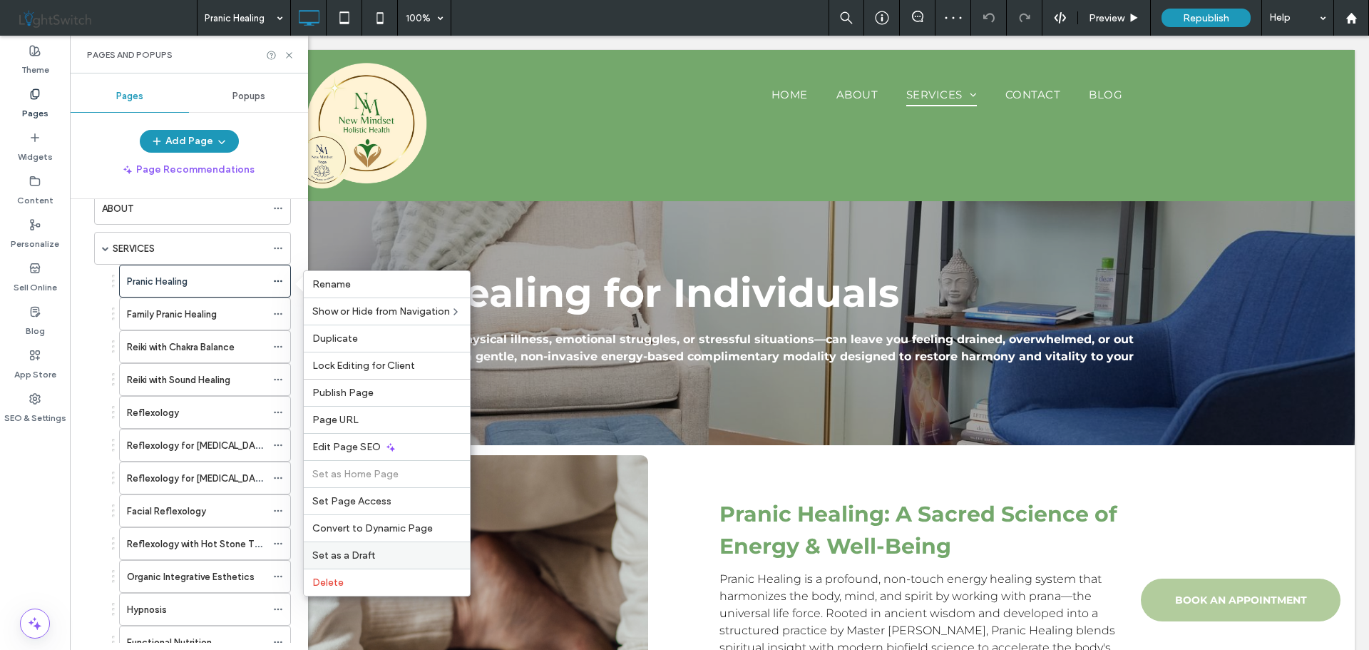
click at [369, 551] on span "Set as a Draft" at bounding box center [343, 555] width 63 height 12
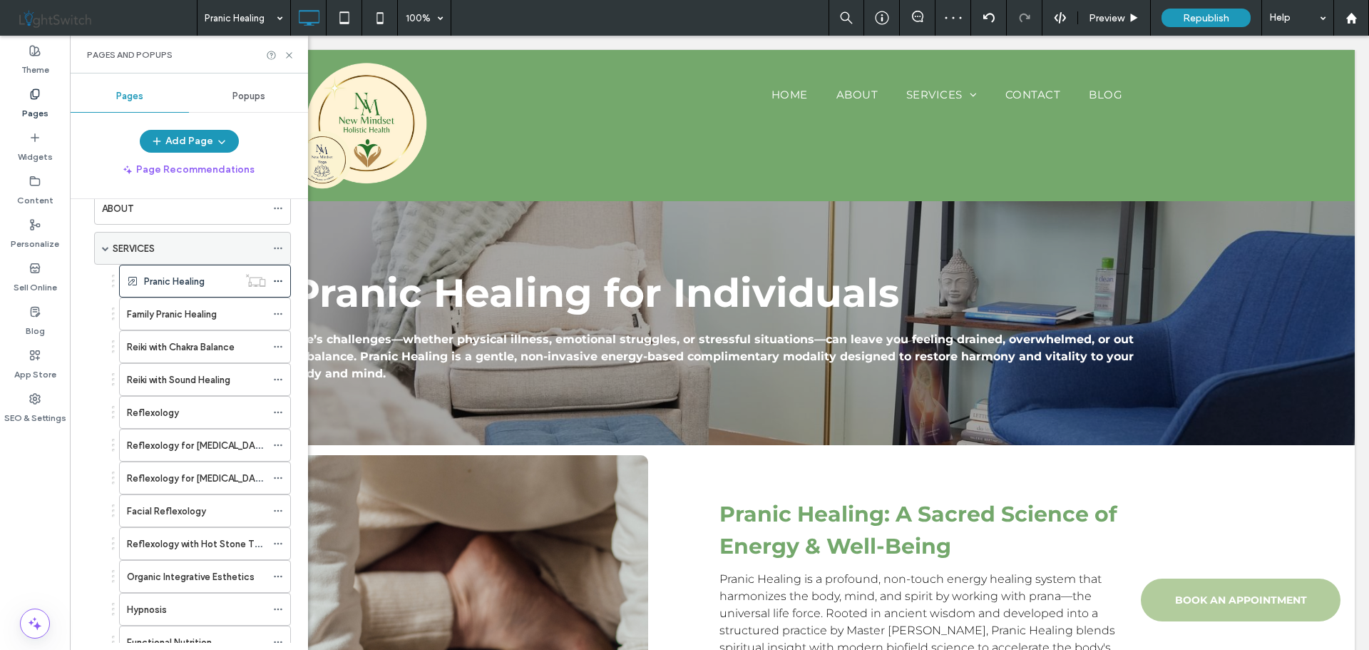
click at [166, 251] on div "SERVICES" at bounding box center [189, 248] width 153 height 15
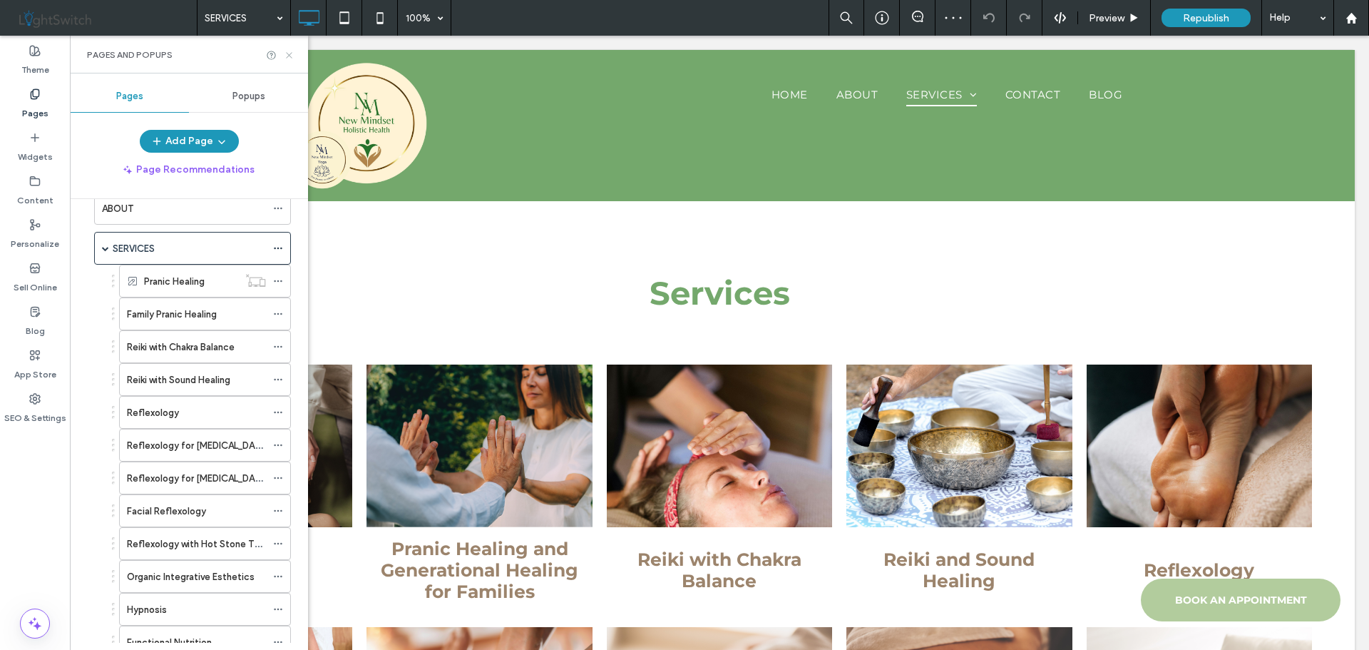
drag, startPoint x: 290, startPoint y: 51, endPoint x: 220, endPoint y: 19, distance: 76.9
click at [290, 51] on icon at bounding box center [289, 55] width 11 height 11
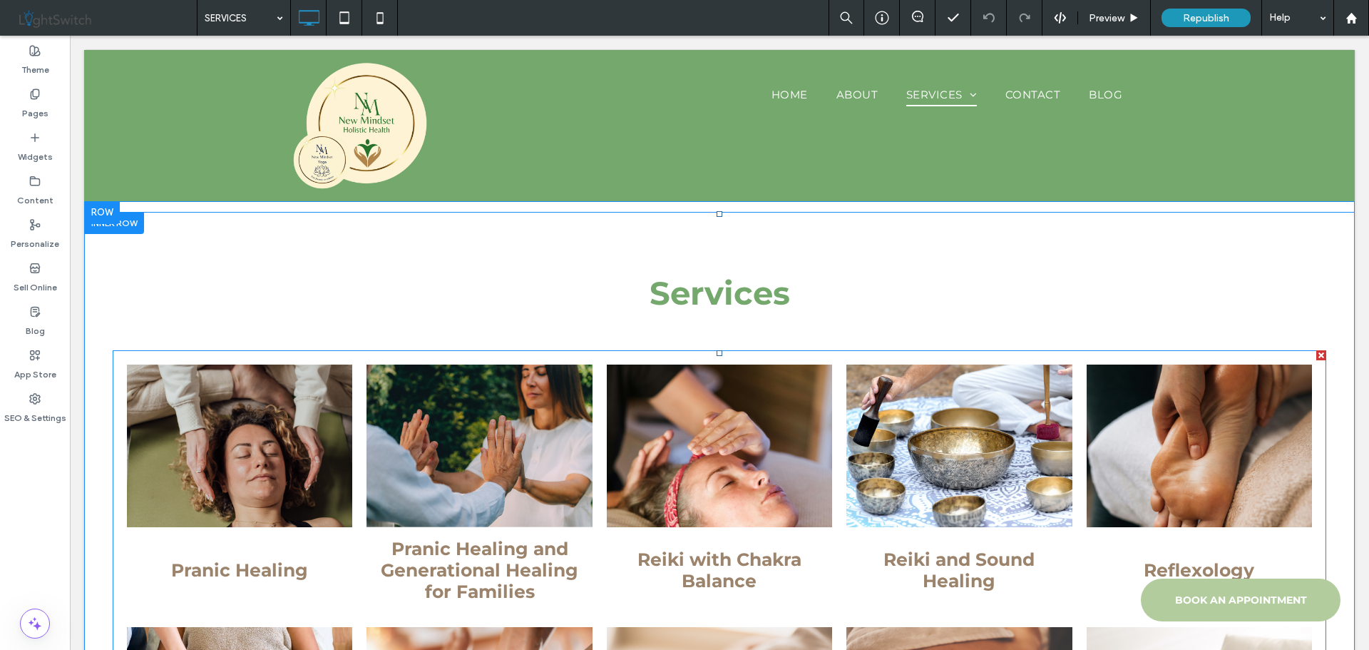
click at [250, 430] on link at bounding box center [240, 445] width 239 height 173
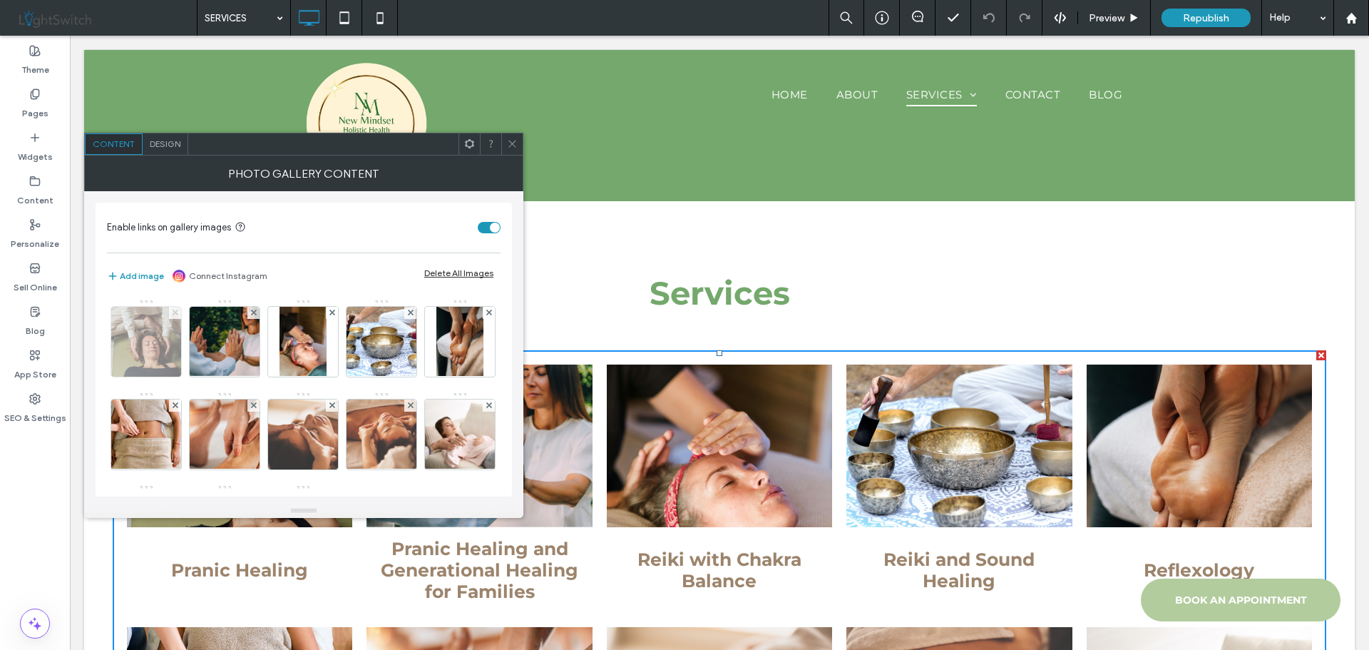
click at [178, 310] on use at bounding box center [175, 313] width 6 height 6
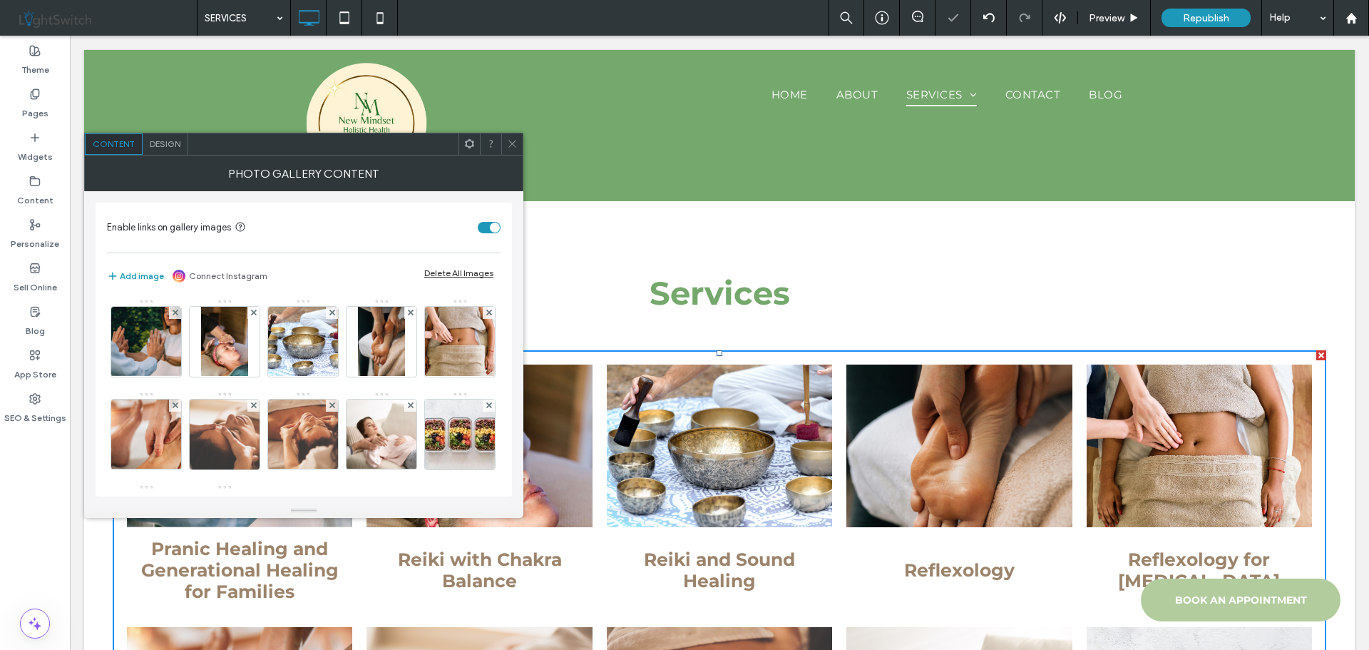
click at [178, 310] on use at bounding box center [175, 313] width 6 height 6
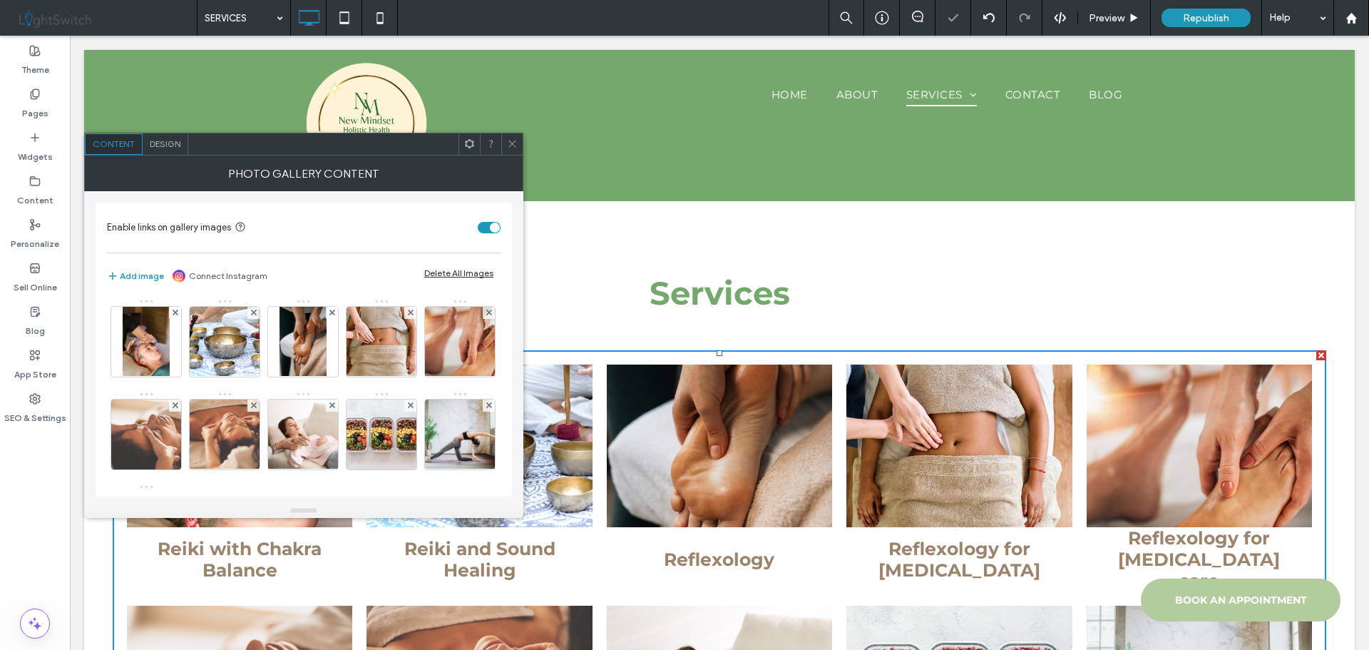
click at [514, 143] on use at bounding box center [512, 144] width 7 height 7
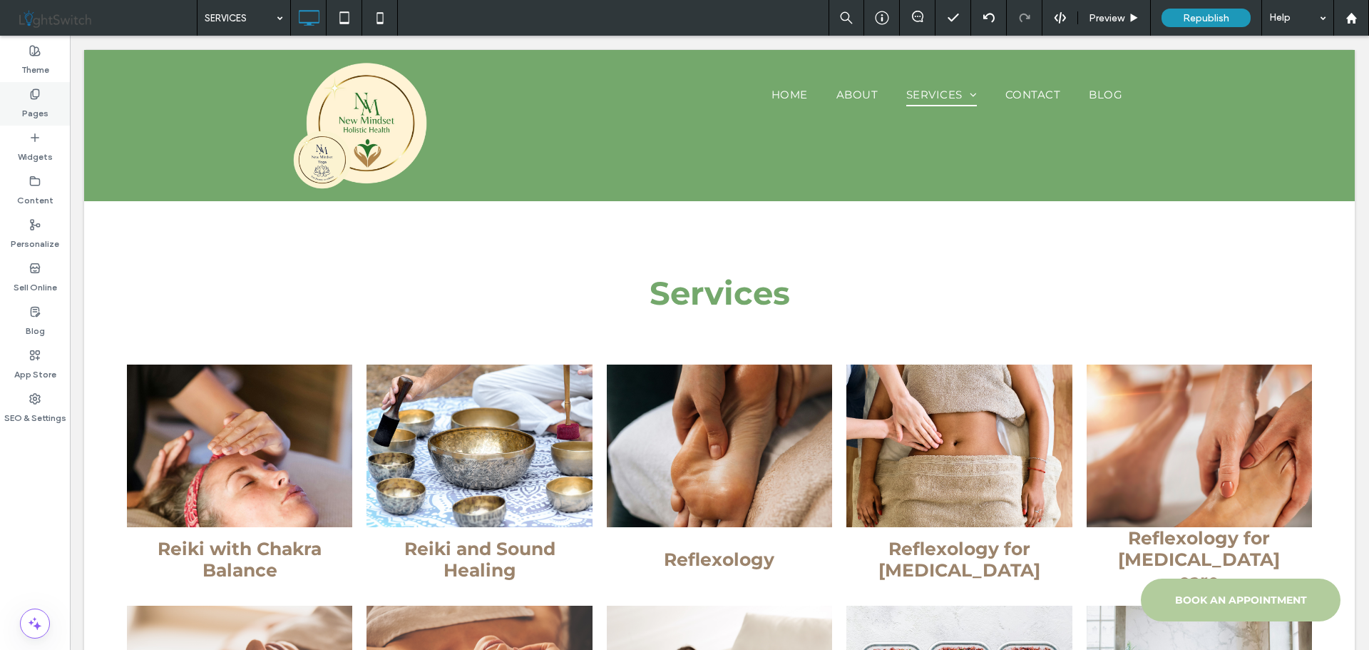
click at [36, 108] on label "Pages" at bounding box center [35, 110] width 26 height 20
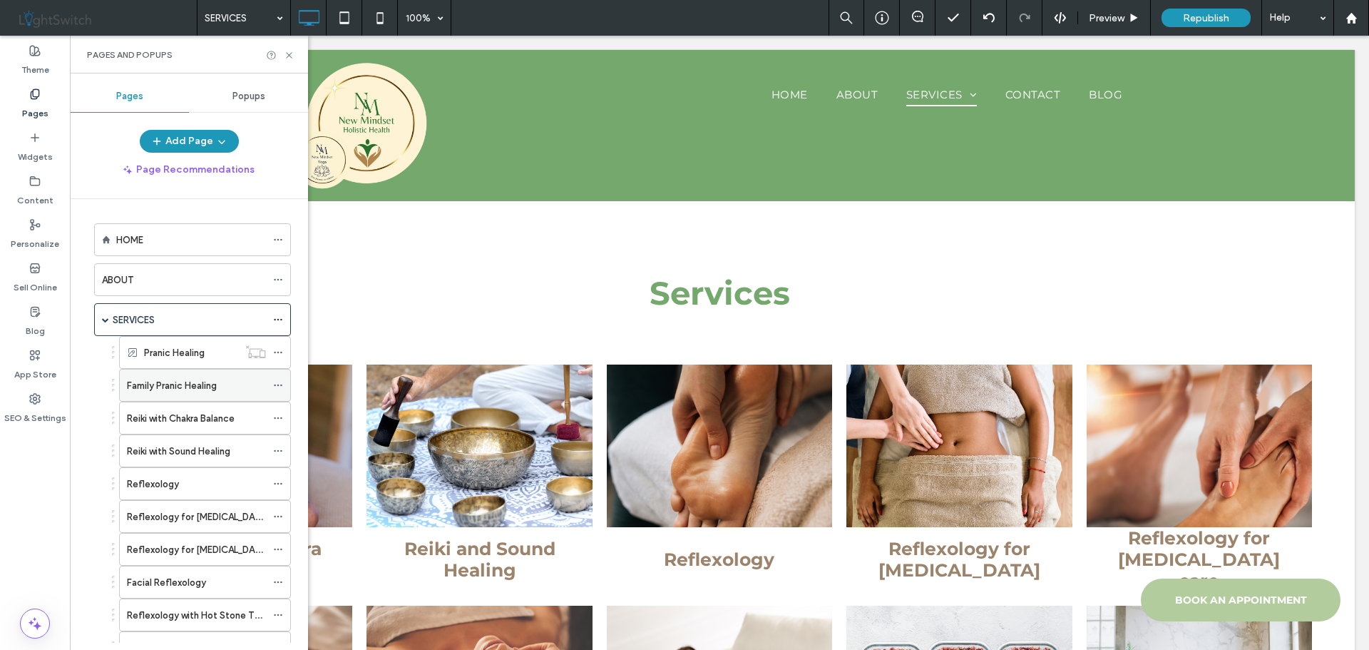
click at [276, 388] on icon at bounding box center [278, 385] width 10 height 10
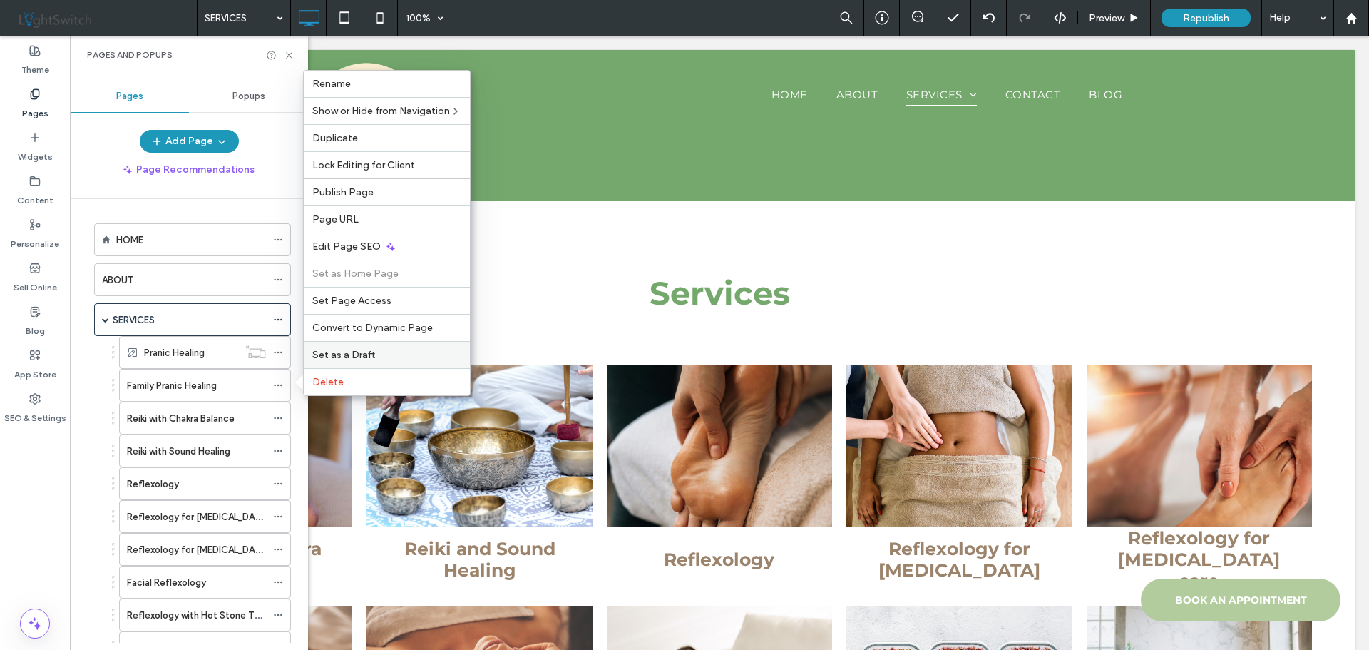
click at [348, 359] on span "Set as a Draft" at bounding box center [343, 355] width 63 height 12
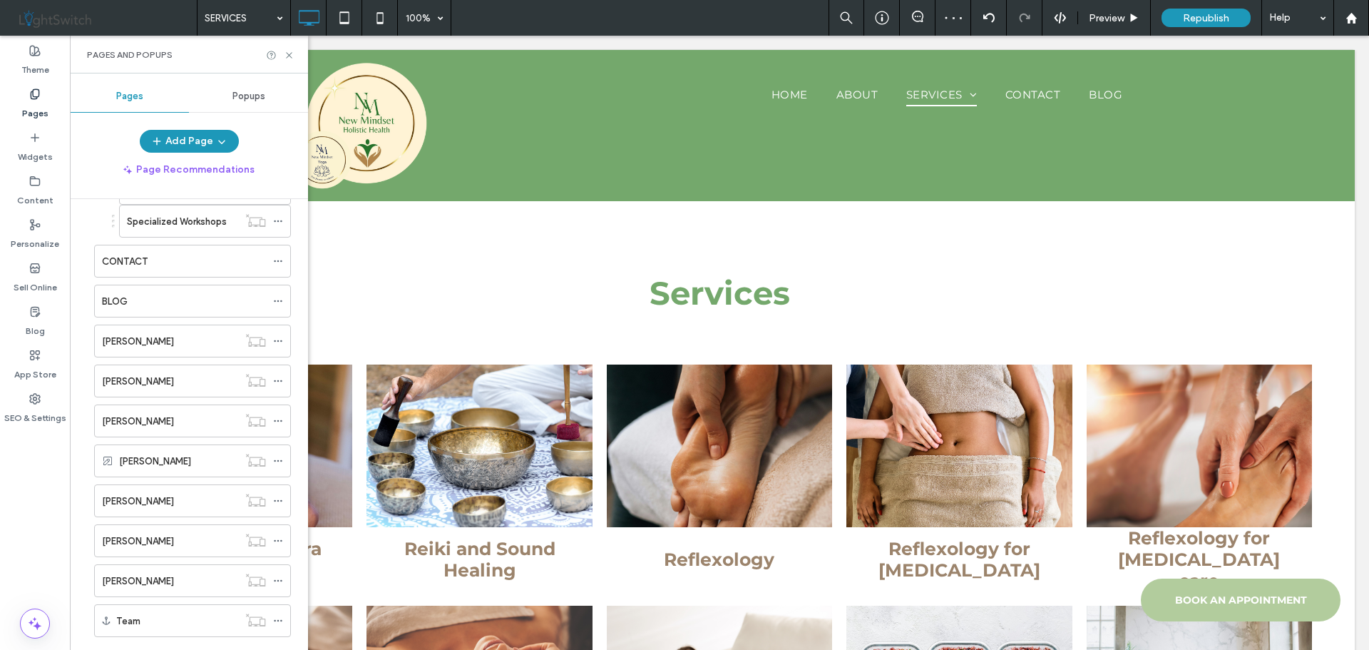
scroll to position [571, 0]
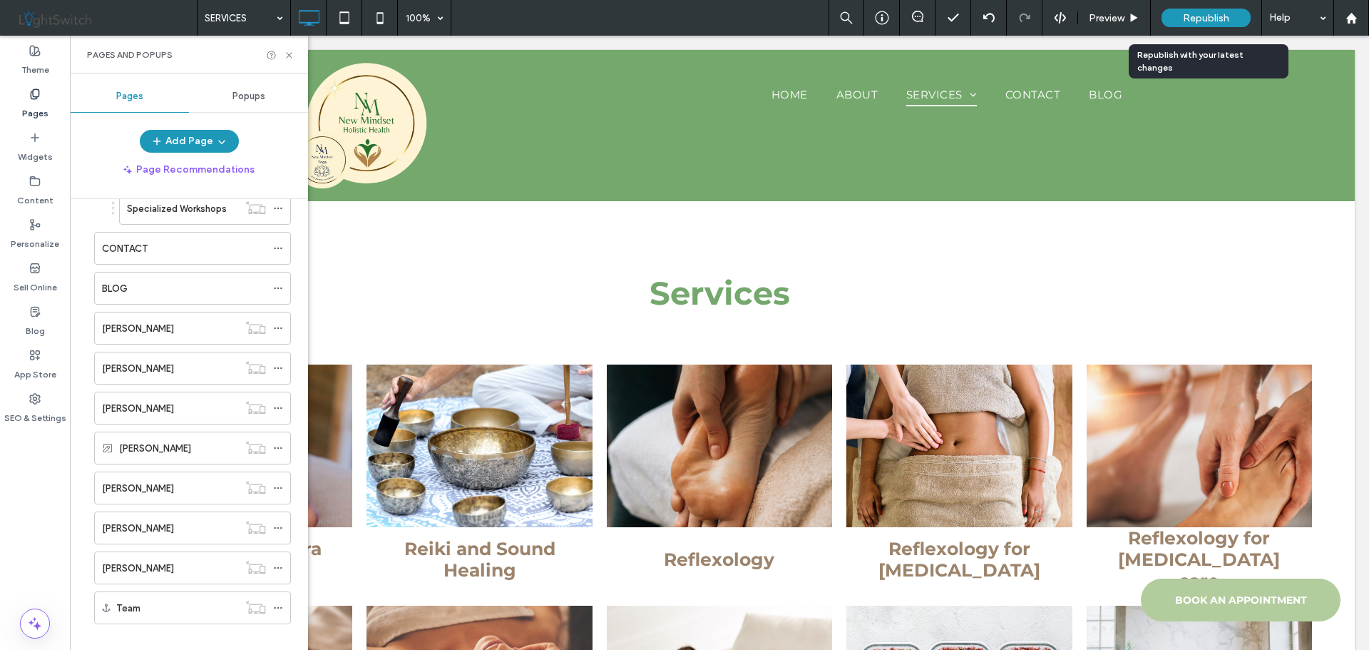
click at [1202, 17] on span "Republish" at bounding box center [1206, 18] width 46 height 12
